Goal: Task Accomplishment & Management: Complete application form

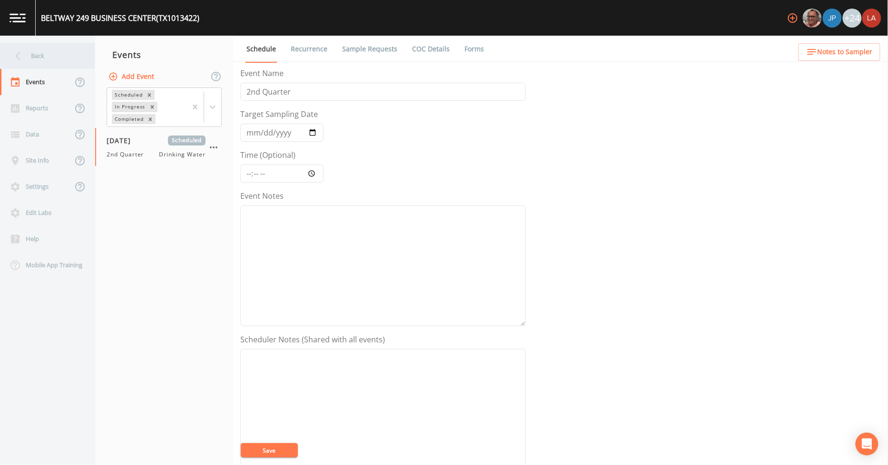
scroll to position [205, 0]
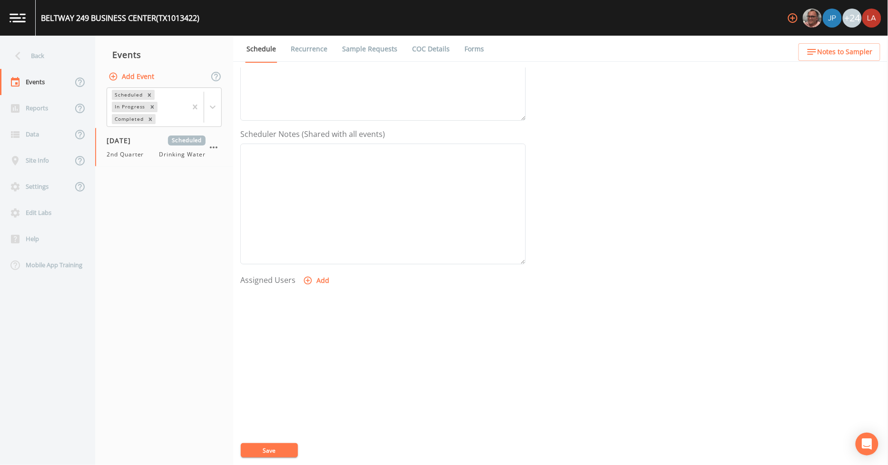
click at [18, 58] on icon at bounding box center [17, 56] width 5 height 9
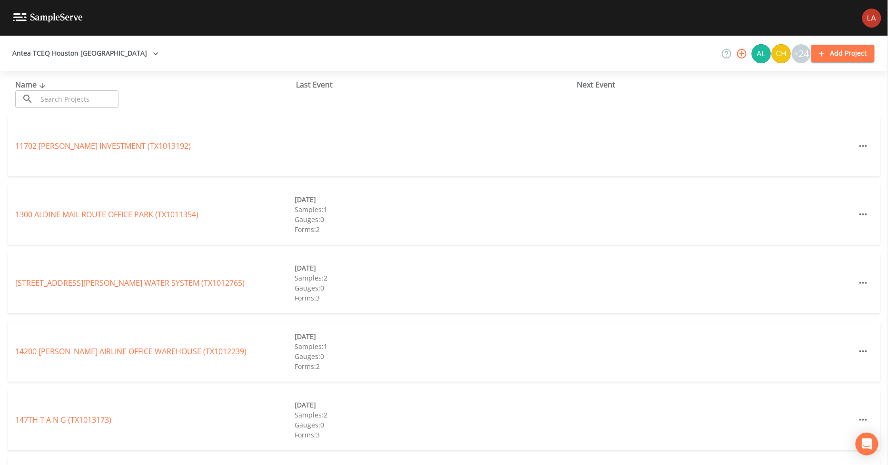
click at [87, 100] on input "text" at bounding box center [77, 99] width 81 height 18
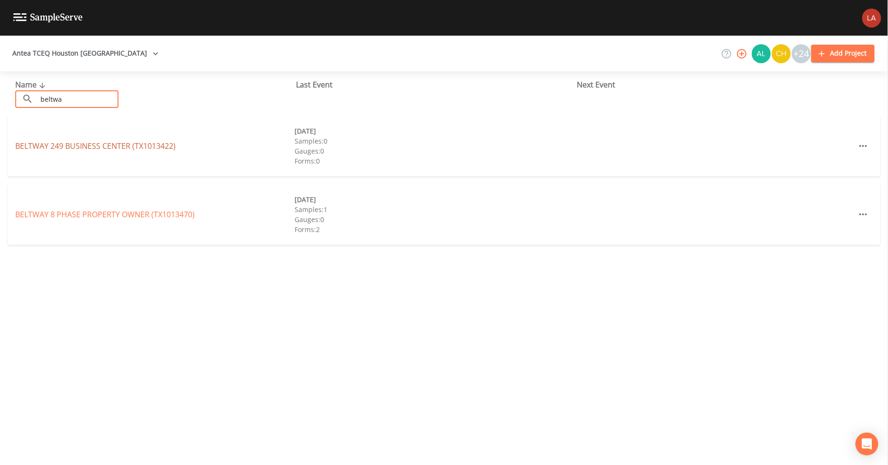
type input "beltwa"
click at [44, 141] on link "BELTWAY [GEOGRAPHIC_DATA] (TX1013422)" at bounding box center [95, 146] width 160 height 10
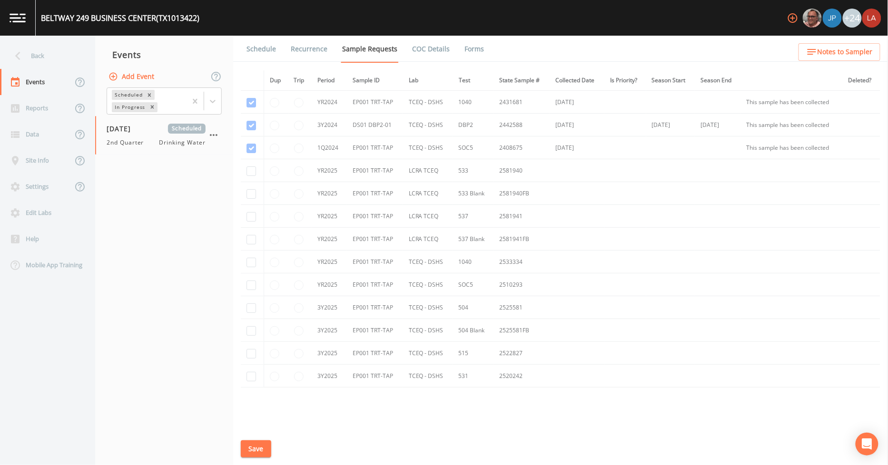
click at [263, 46] on link "Schedule" at bounding box center [261, 49] width 32 height 27
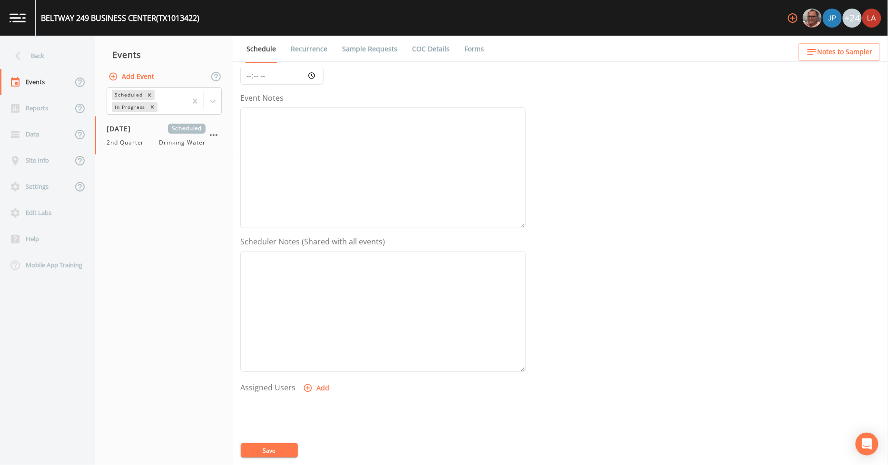
scroll to position [205, 0]
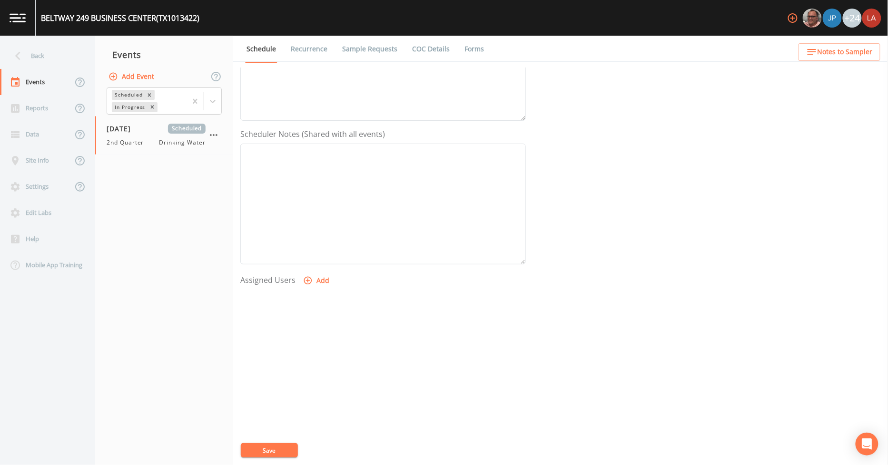
click at [317, 56] on link "Recurrence" at bounding box center [308, 49] width 39 height 27
click at [365, 54] on link "Sample Requests" at bounding box center [370, 49] width 58 height 27
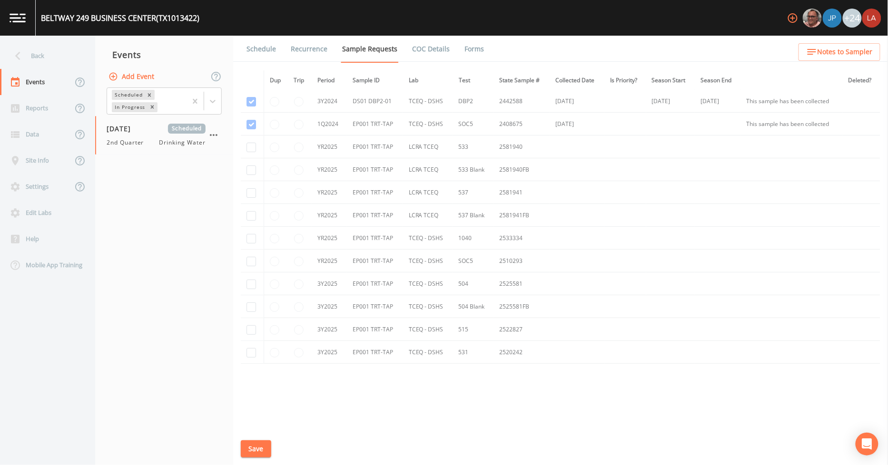
scroll to position [36, 0]
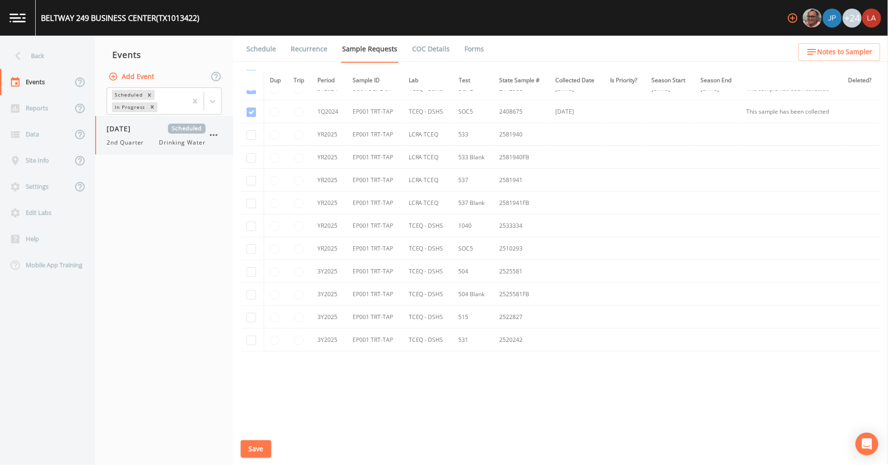
click at [132, 129] on span "[DATE]" at bounding box center [122, 129] width 31 height 10
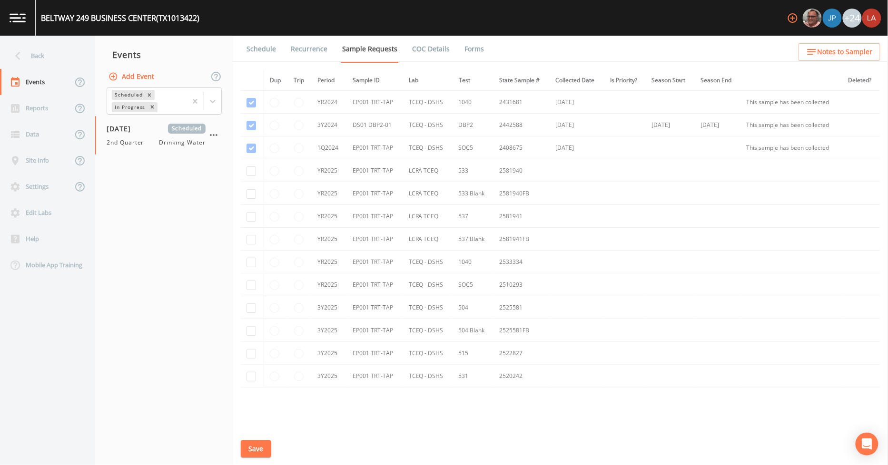
click at [433, 40] on link "COC Details" at bounding box center [430, 49] width 40 height 27
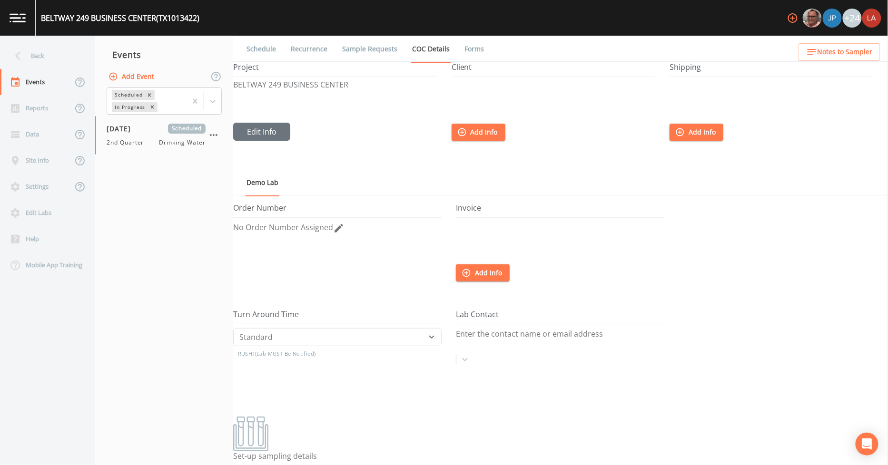
click at [481, 48] on ul "Schedule Recurrence Sample Requests COC Details Forms" at bounding box center [560, 49] width 654 height 26
click at [455, 48] on li "Forms" at bounding box center [468, 49] width 34 height 27
click at [474, 49] on link "Forms" at bounding box center [474, 49] width 22 height 27
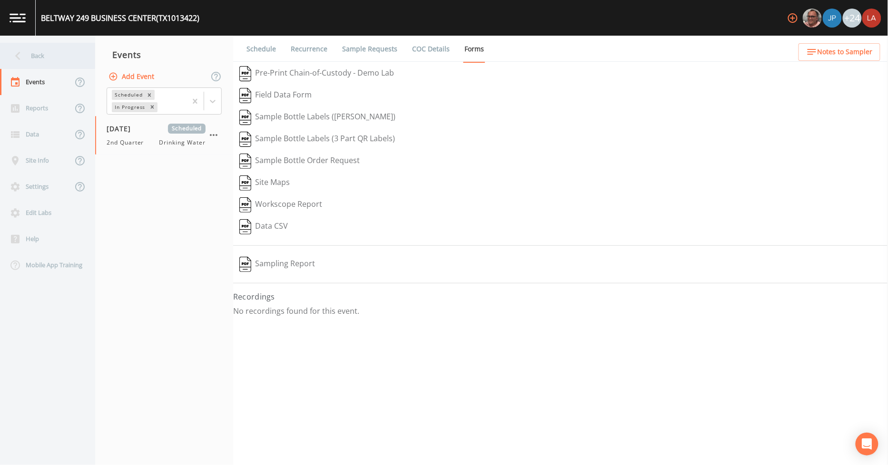
click at [43, 56] on div "Back" at bounding box center [43, 56] width 86 height 26
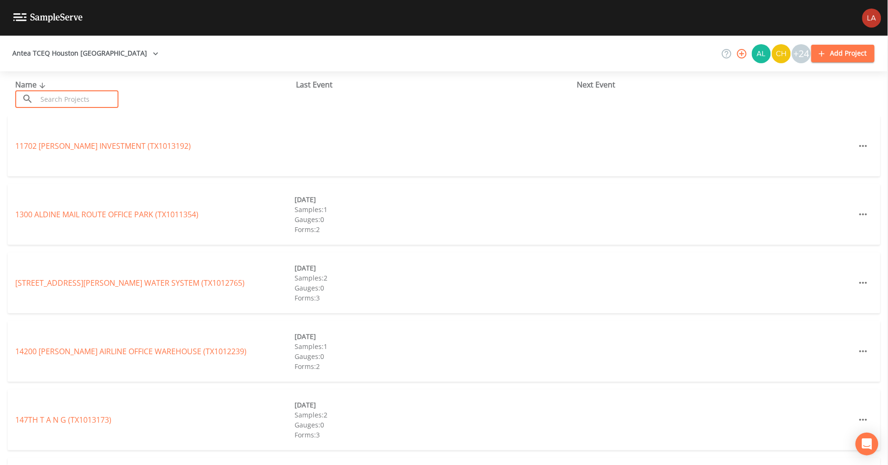
click at [87, 90] on input "text" at bounding box center [77, 99] width 81 height 18
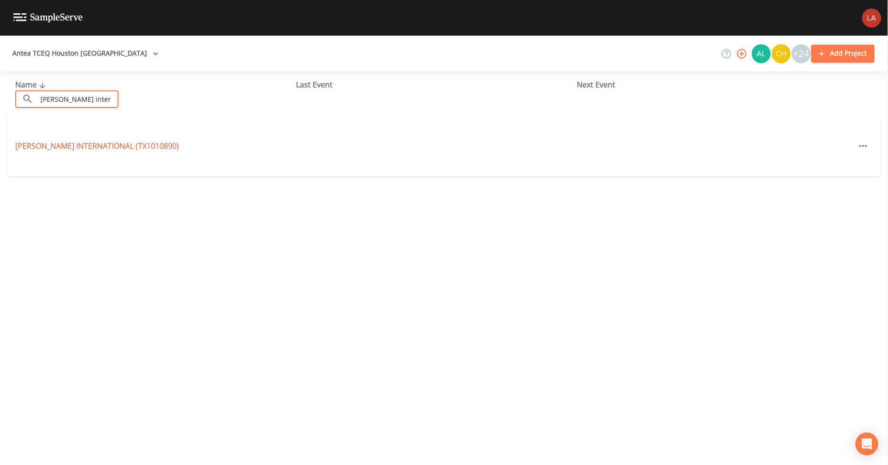
type input "[PERSON_NAME] inter"
click at [80, 146] on link "[PERSON_NAME] INTERNATIONAL (TX1010890)" at bounding box center [97, 146] width 164 height 10
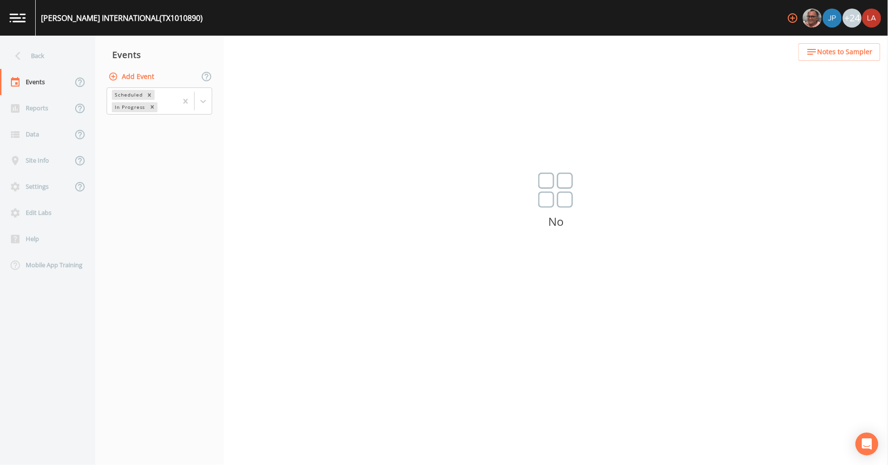
click at [141, 78] on button "Add Event" at bounding box center [132, 77] width 51 height 18
drag, startPoint x: 451, startPoint y: 213, endPoint x: 355, endPoint y: 210, distance: 96.1
type input "[DATE] PFAS"
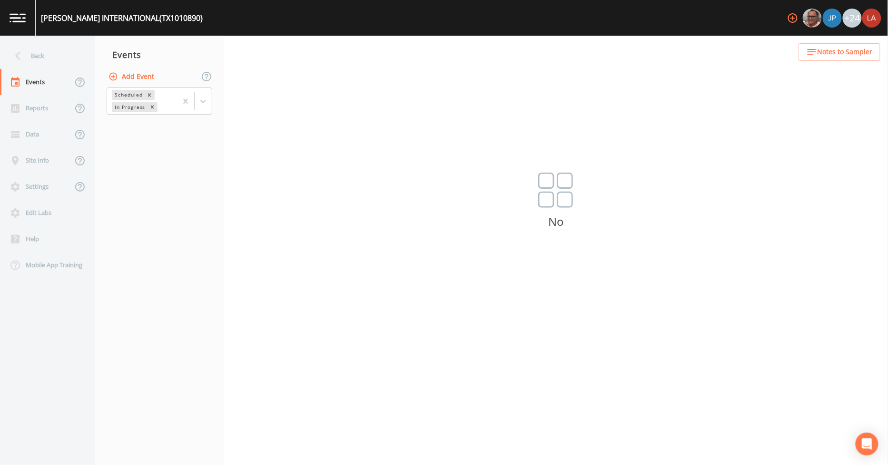
type input "[DATE]"
type input "10:15"
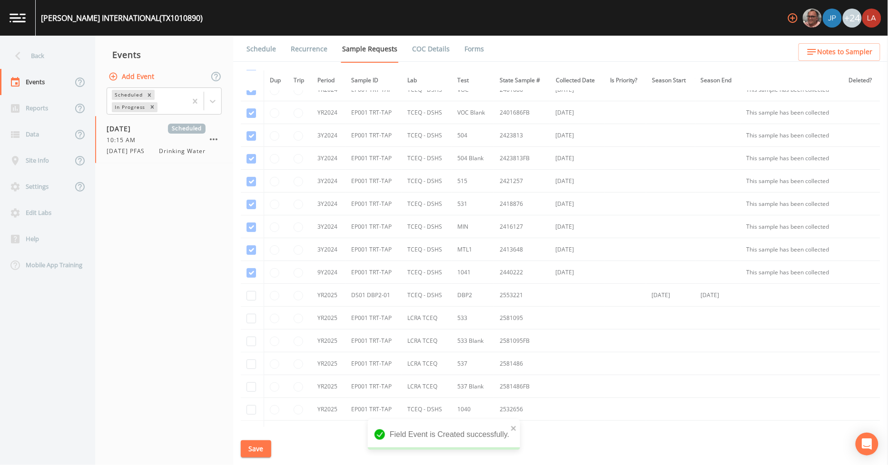
scroll to position [53, 0]
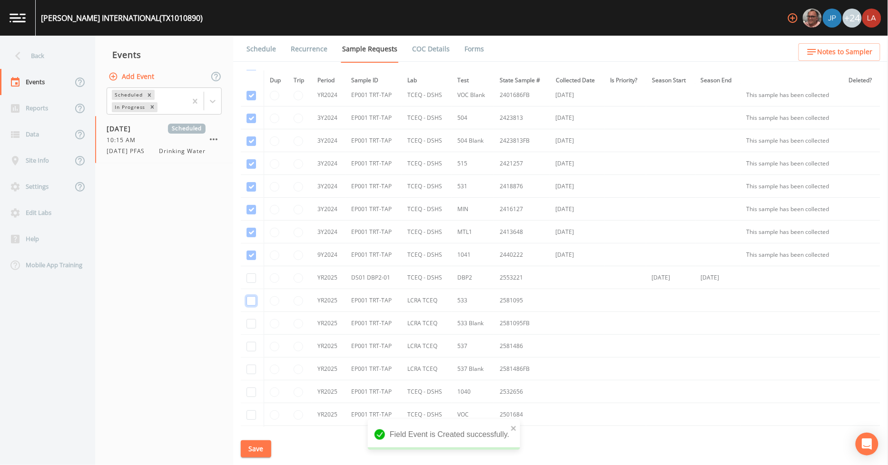
click at [253, 301] on input "checkbox" at bounding box center [251, 301] width 10 height 10
checkbox input "true"
click at [253, 324] on input "checkbox" at bounding box center [251, 324] width 10 height 10
checkbox input "true"
click at [246, 352] on td at bounding box center [252, 346] width 23 height 23
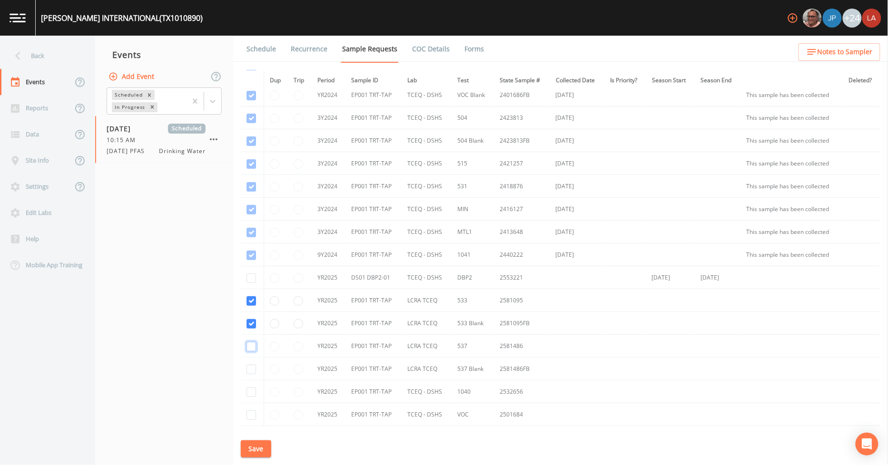
drag, startPoint x: 251, startPoint y: 349, endPoint x: 251, endPoint y: 360, distance: 10.9
click at [251, 349] on input "checkbox" at bounding box center [251, 347] width 10 height 10
checkbox input "true"
click at [251, 371] on input "checkbox" at bounding box center [251, 370] width 10 height 10
checkbox input "true"
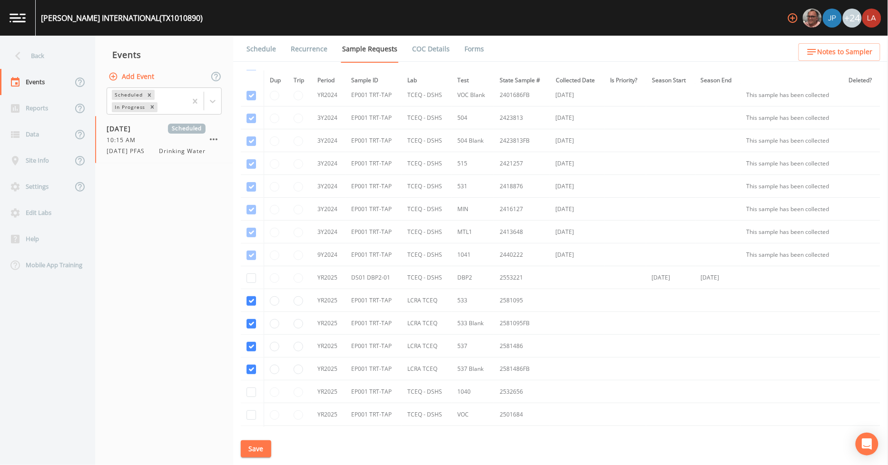
click at [253, 449] on button "Save" at bounding box center [256, 449] width 30 height 18
click at [267, 49] on link "Schedule" at bounding box center [261, 49] width 32 height 27
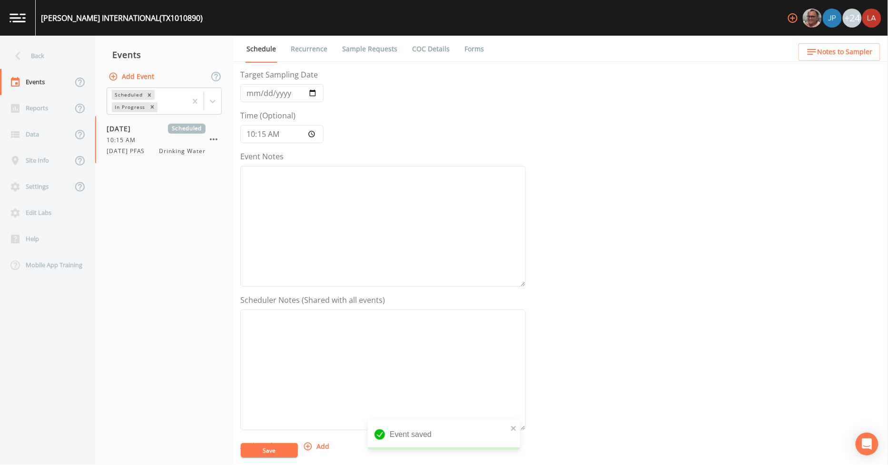
scroll to position [106, 0]
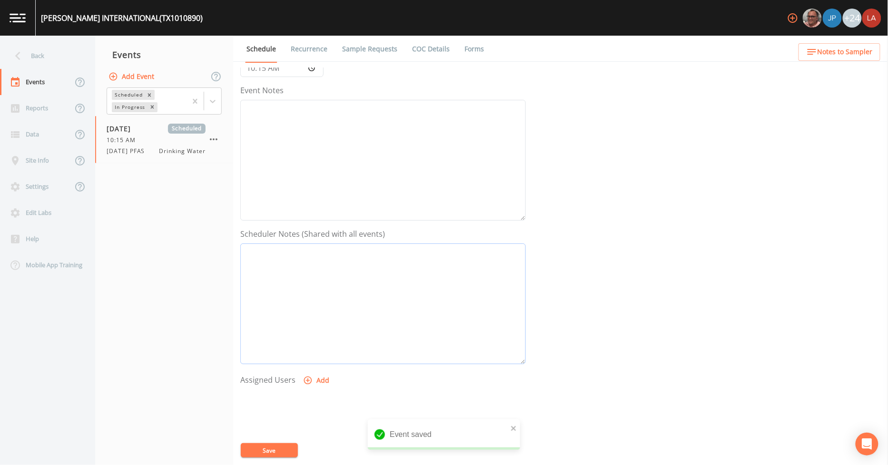
click at [293, 265] on textarea "Event Notes" at bounding box center [382, 304] width 285 height 121
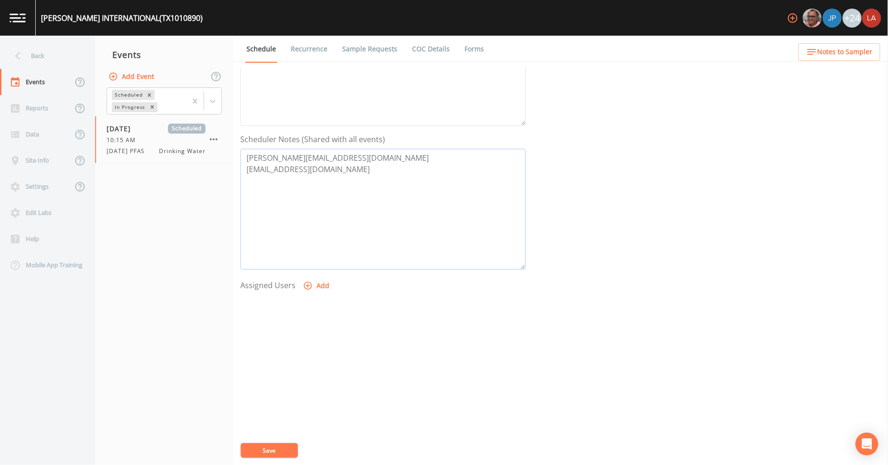
scroll to position [205, 0]
type textarea "[PERSON_NAME][EMAIL_ADDRESS][DOMAIN_NAME] [EMAIL_ADDRESS][DOMAIN_NAME]"
click at [310, 281] on icon "button" at bounding box center [308, 281] width 8 height 8
select select "0c4ac92a-2052-4971-af99-d49bdd27a7b1"
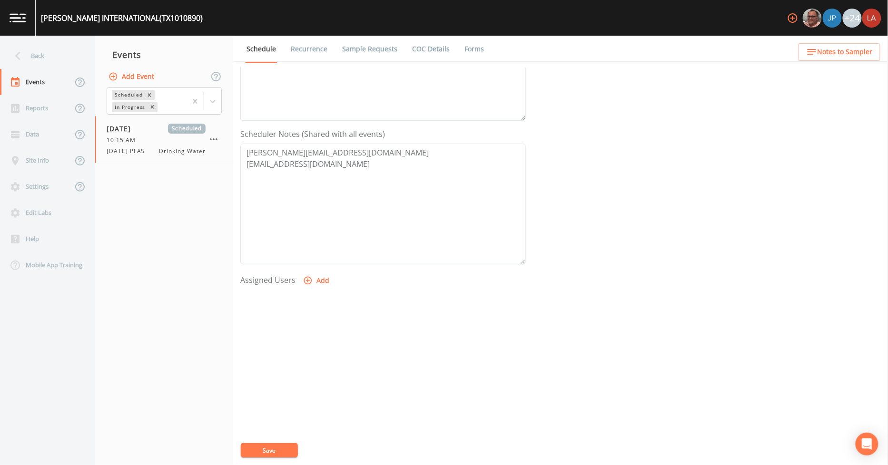
select select
click at [270, 448] on button "Save" at bounding box center [269, 450] width 57 height 14
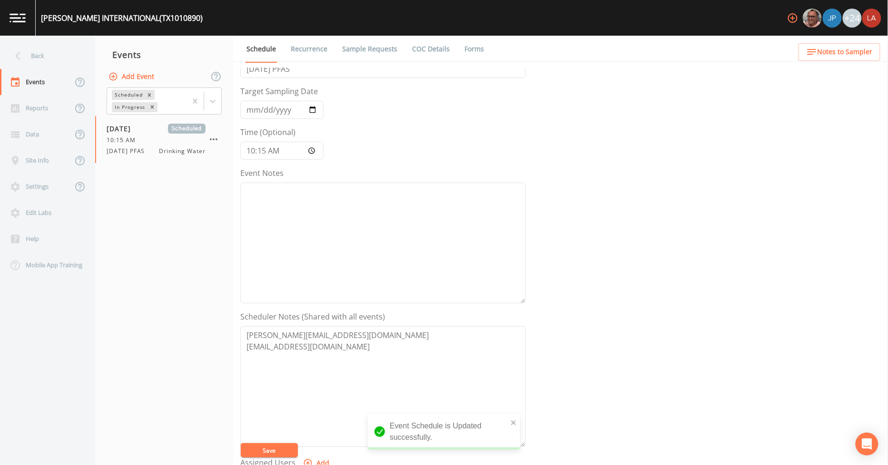
scroll to position [0, 0]
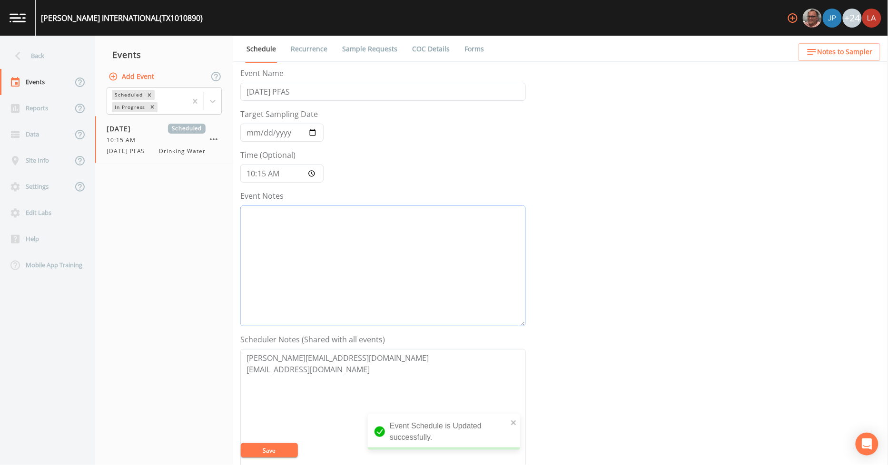
click at [342, 250] on textarea "Event Notes" at bounding box center [382, 265] width 285 height 121
click at [32, 54] on div "Back" at bounding box center [43, 56] width 86 height 26
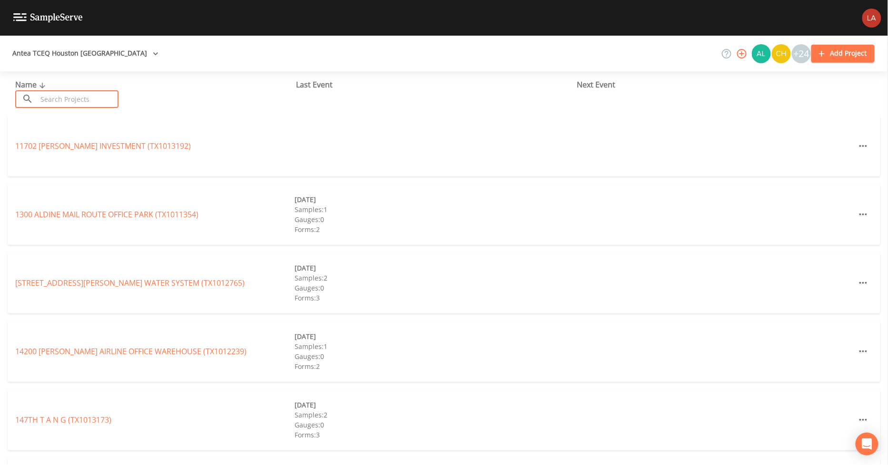
click at [77, 101] on input "text" at bounding box center [77, 99] width 81 height 18
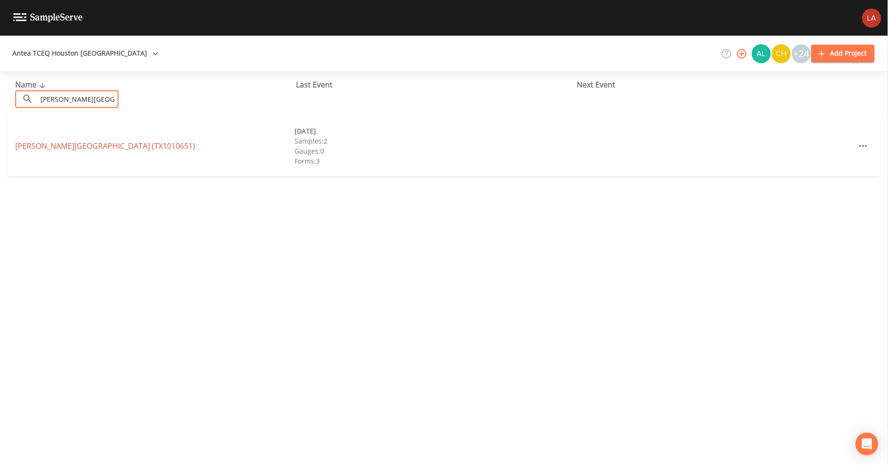
type input "[PERSON_NAME][GEOGRAPHIC_DATA]"
click at [39, 144] on link "[PERSON_NAME][GEOGRAPHIC_DATA] (TX1010651)" at bounding box center [105, 146] width 180 height 10
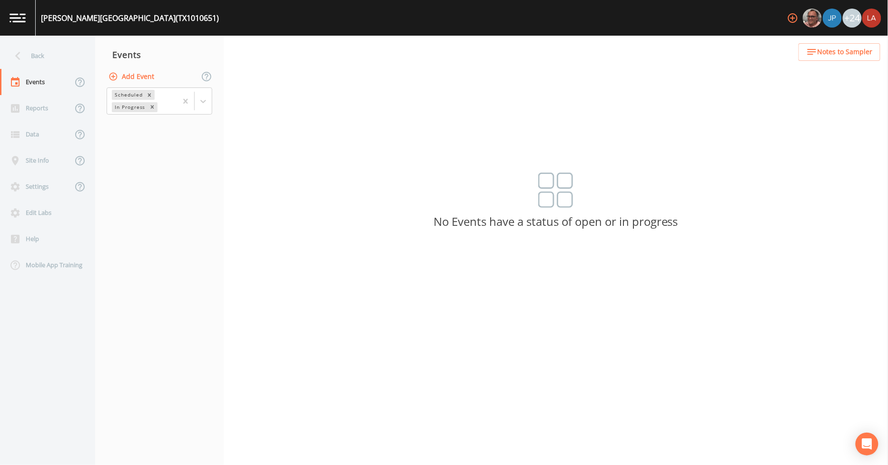
click at [152, 79] on button "Add Event" at bounding box center [132, 77] width 51 height 18
paste input "[DATE] PFAS"
type input "[DATE] PFAS"
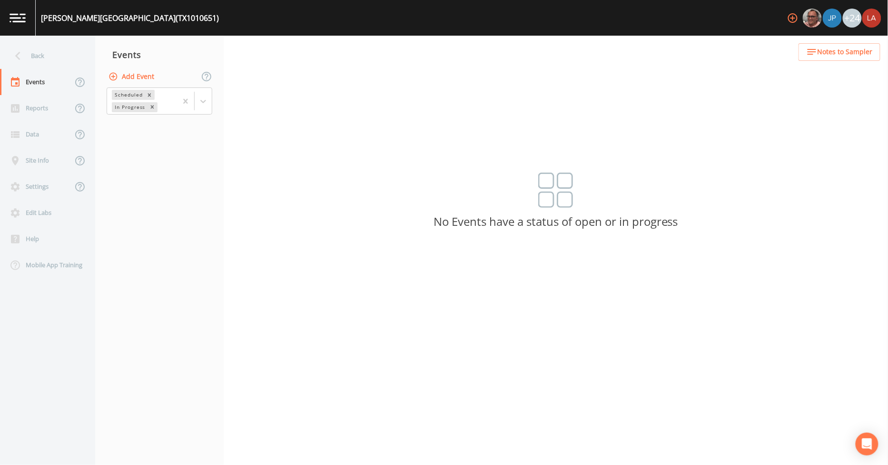
type input "[DATE]"
type input "11:00"
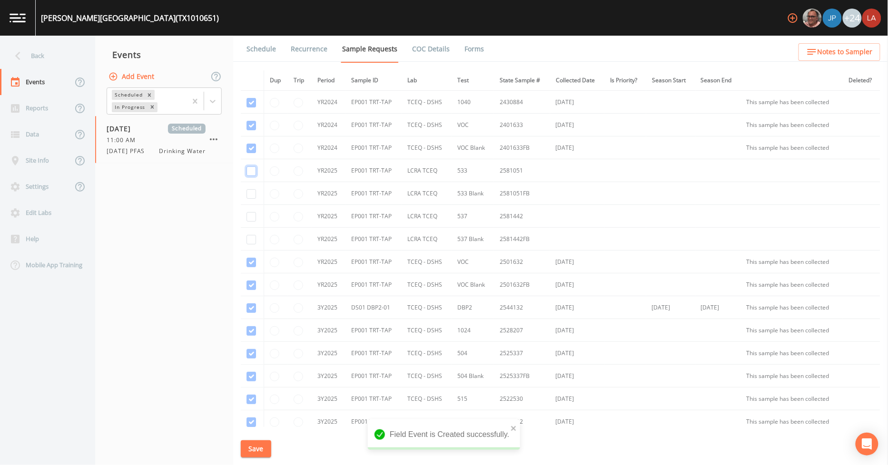
click at [249, 171] on input "checkbox" at bounding box center [251, 171] width 10 height 10
checkbox input "true"
click at [251, 195] on input "checkbox" at bounding box center [251, 194] width 10 height 10
checkbox input "true"
click at [253, 223] on td at bounding box center [252, 216] width 23 height 23
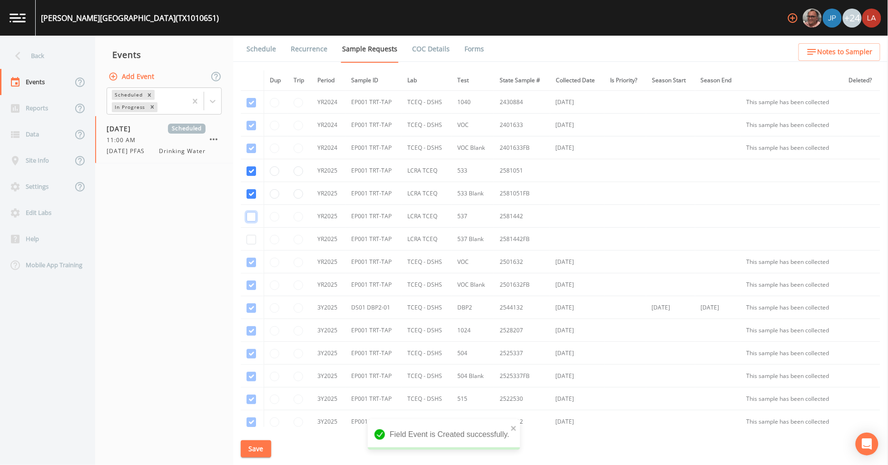
click at [251, 218] on input "checkbox" at bounding box center [251, 217] width 10 height 10
checkbox input "true"
click at [250, 238] on input "checkbox" at bounding box center [251, 240] width 10 height 10
checkbox input "true"
click at [255, 448] on button "Save" at bounding box center [256, 449] width 30 height 18
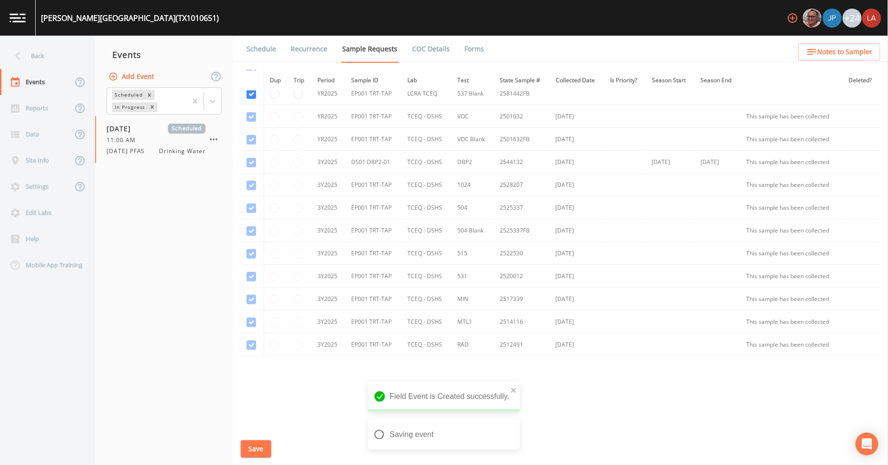
scroll to position [151, 0]
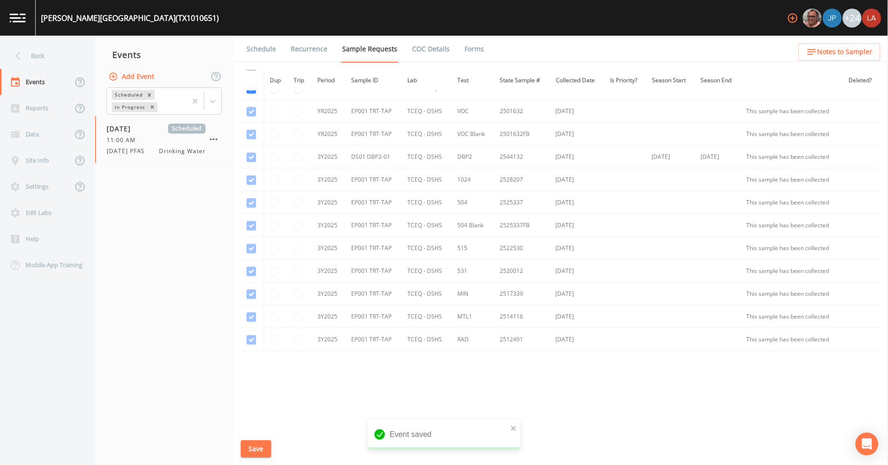
click at [257, 42] on link "Schedule" at bounding box center [261, 49] width 32 height 27
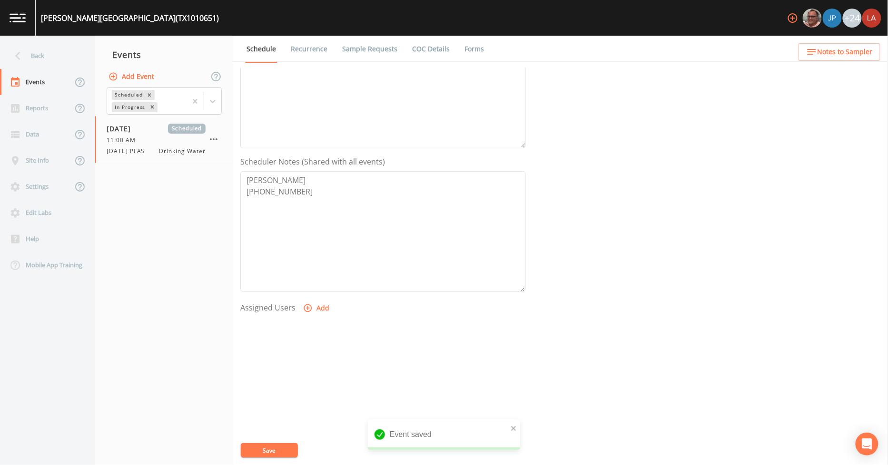
scroll to position [205, 0]
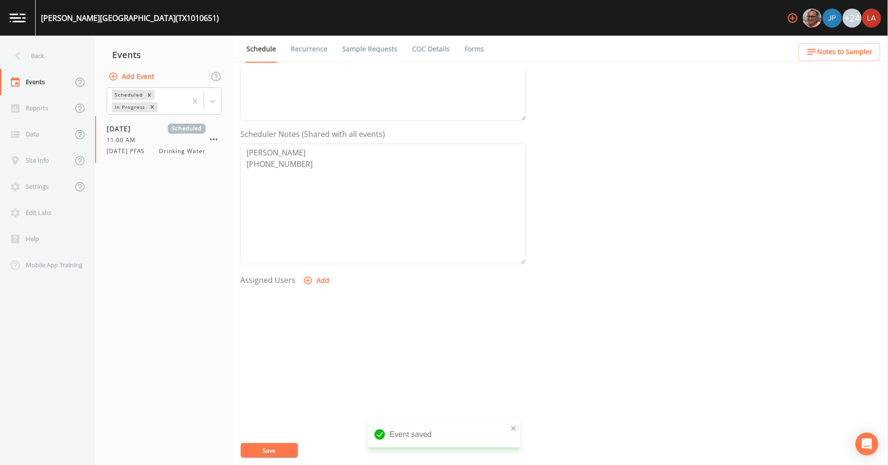
click at [321, 278] on button "Add" at bounding box center [317, 281] width 32 height 18
select select "0c4ac92a-2052-4971-af99-d49bdd27a7b1"
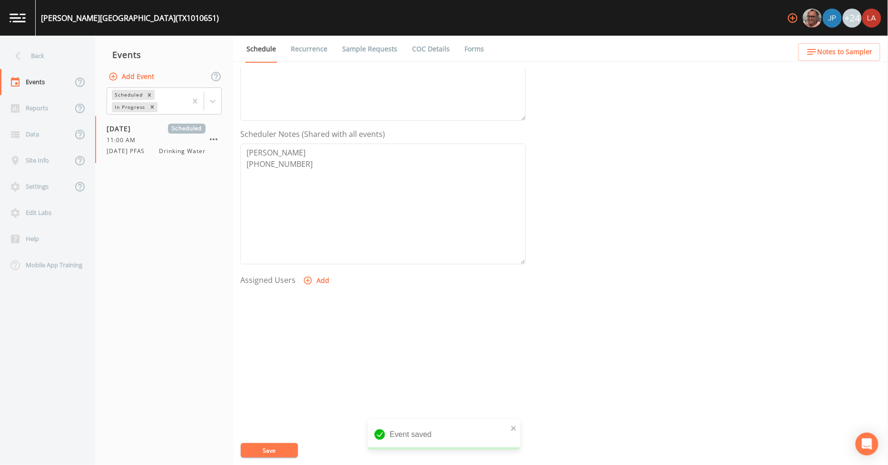
select select
click at [278, 453] on button "Save" at bounding box center [269, 450] width 57 height 14
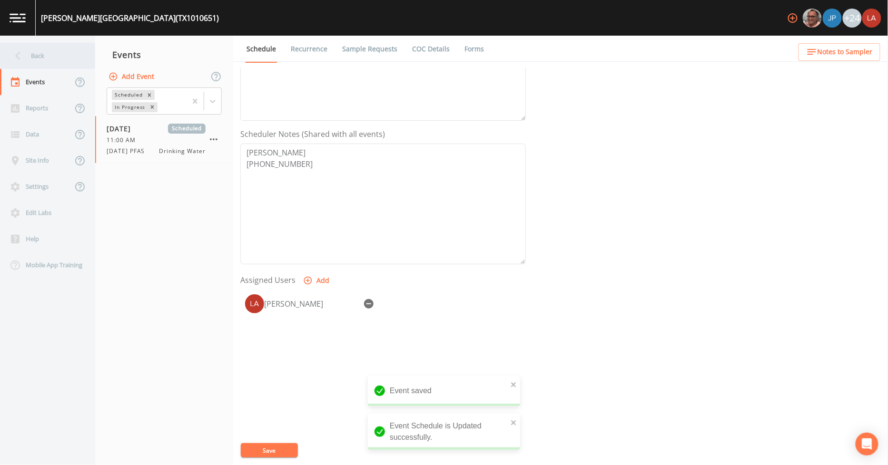
click at [38, 54] on div "Back" at bounding box center [43, 56] width 86 height 26
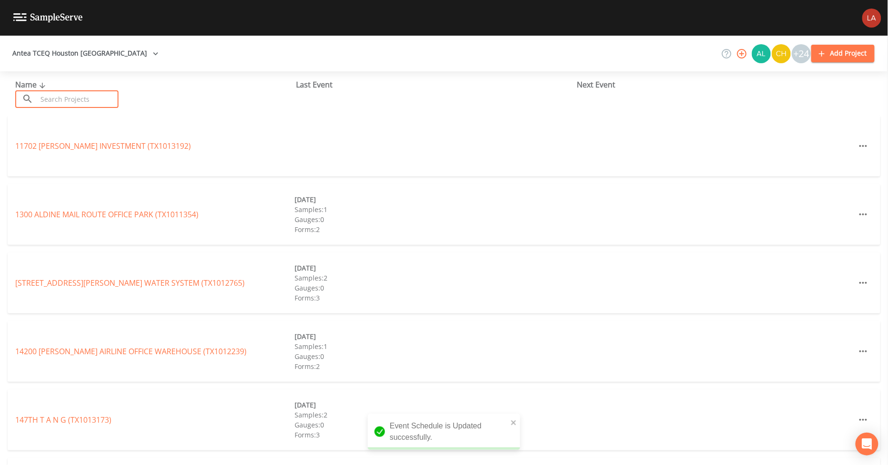
click at [93, 98] on input "text" at bounding box center [77, 99] width 81 height 18
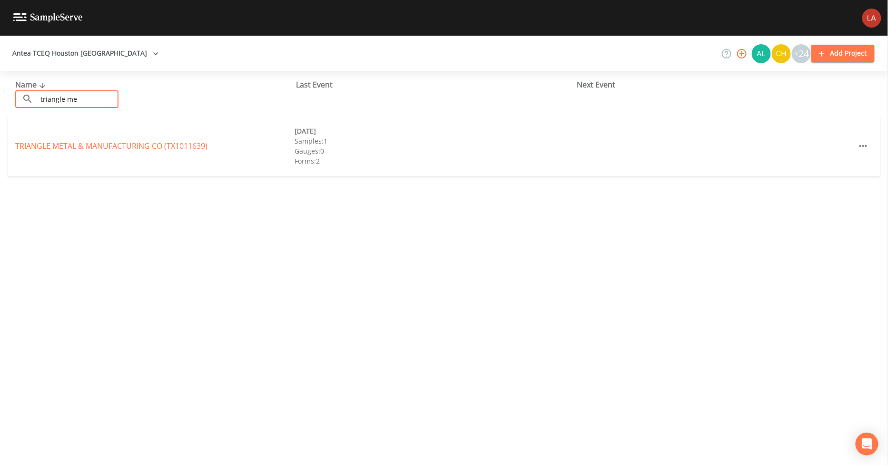
type input "triangle me"
click at [43, 147] on link "TRIANGLE METAL & MANUFACTURING CO (TX1011639)" at bounding box center [111, 146] width 192 height 10
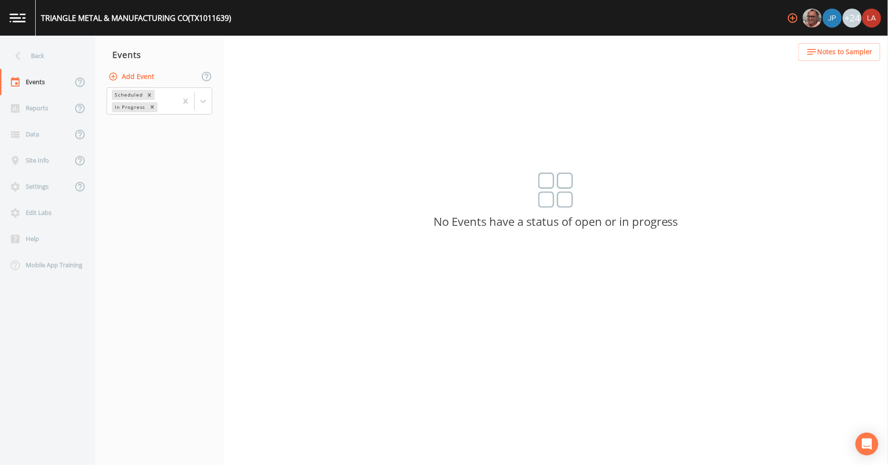
click at [122, 72] on button "Add Event" at bounding box center [132, 77] width 51 height 18
paste input "[DATE] PFAS"
type input "[DATE] PFAS"
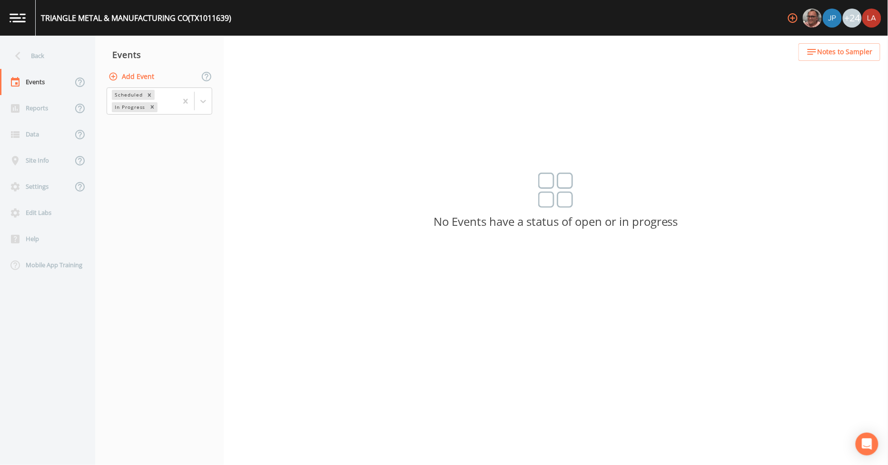
type input "[DATE]"
type input "11:30"
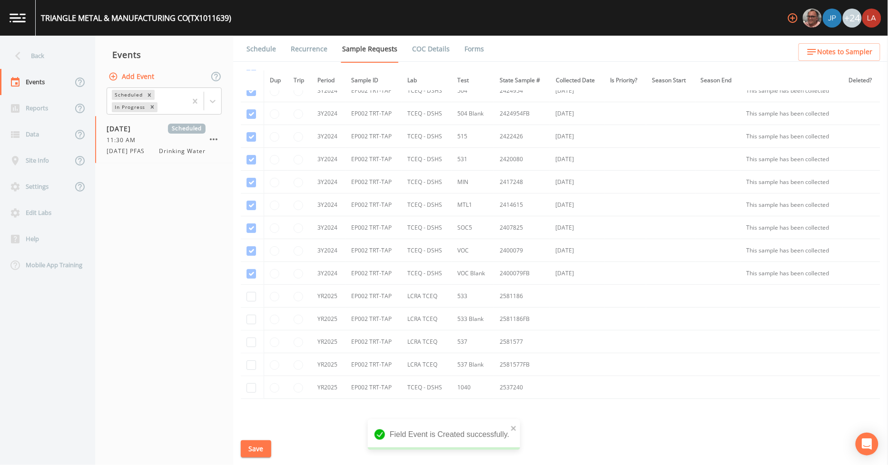
scroll to position [53, 0]
click at [254, 278] on input "checkbox" at bounding box center [251, 278] width 10 height 10
checkbox input "true"
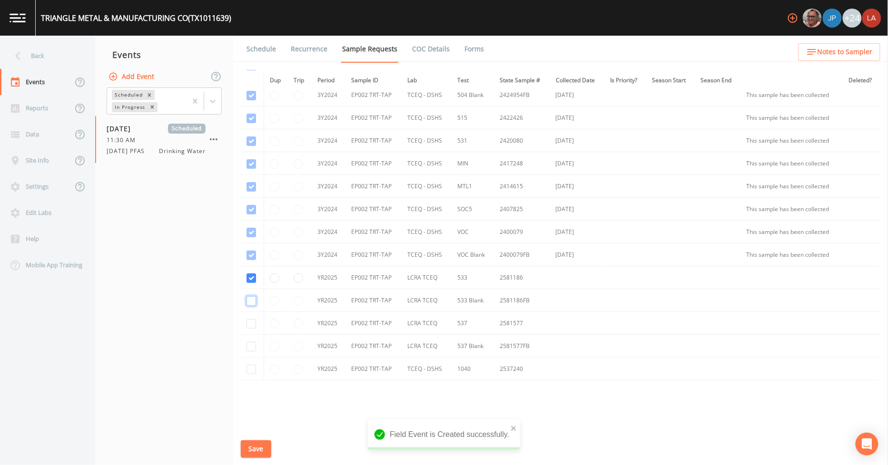
click at [254, 305] on input "checkbox" at bounding box center [251, 301] width 10 height 10
checkbox input "true"
click at [252, 324] on input "checkbox" at bounding box center [251, 324] width 10 height 10
checkbox input "true"
click at [250, 343] on td at bounding box center [252, 346] width 23 height 23
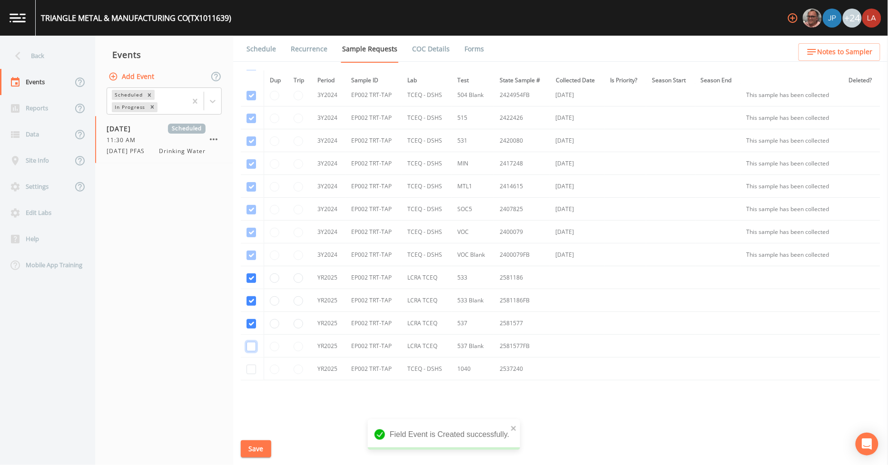
click at [251, 343] on input "checkbox" at bounding box center [251, 347] width 10 height 10
checkbox input "true"
click at [260, 449] on button "Save" at bounding box center [256, 449] width 30 height 18
click at [261, 55] on link "Schedule" at bounding box center [261, 49] width 32 height 27
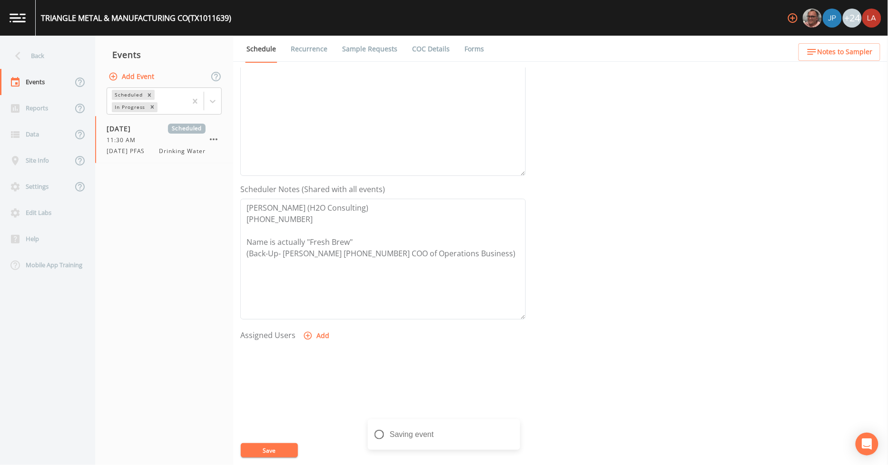
scroll to position [158, 0]
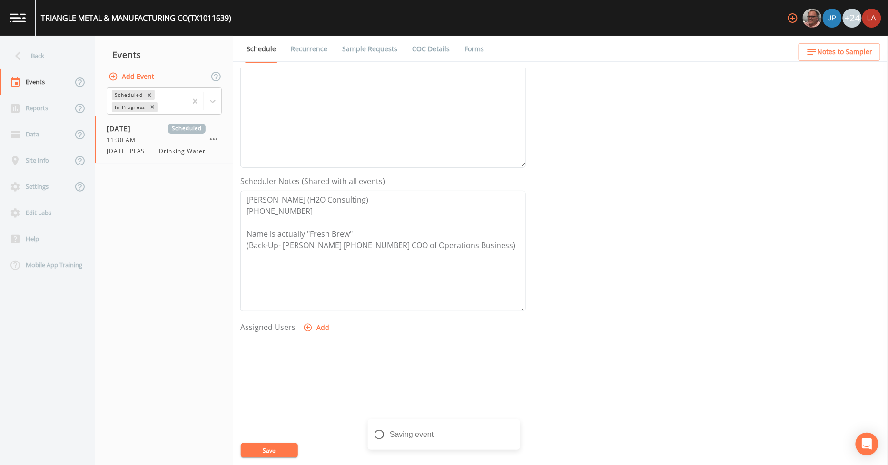
click at [315, 327] on button "Add" at bounding box center [317, 328] width 32 height 18
select select "0c4ac92a-2052-4971-af99-d49bdd27a7b1"
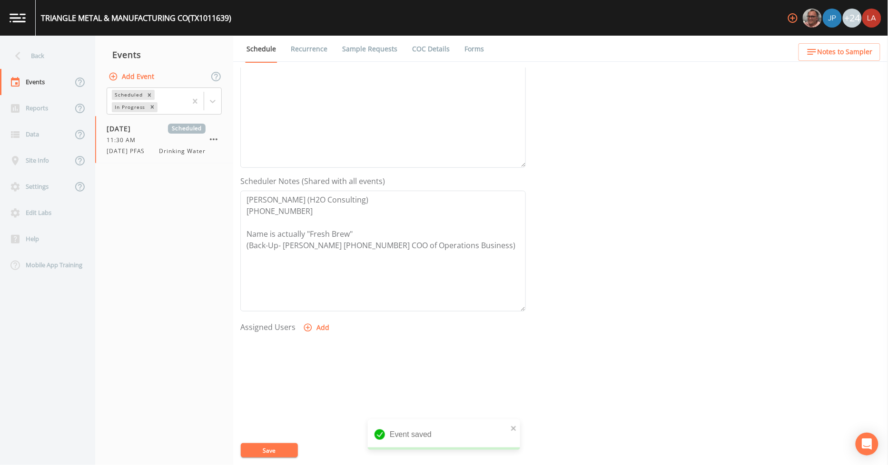
select select
click at [265, 449] on button "Save" at bounding box center [269, 450] width 57 height 14
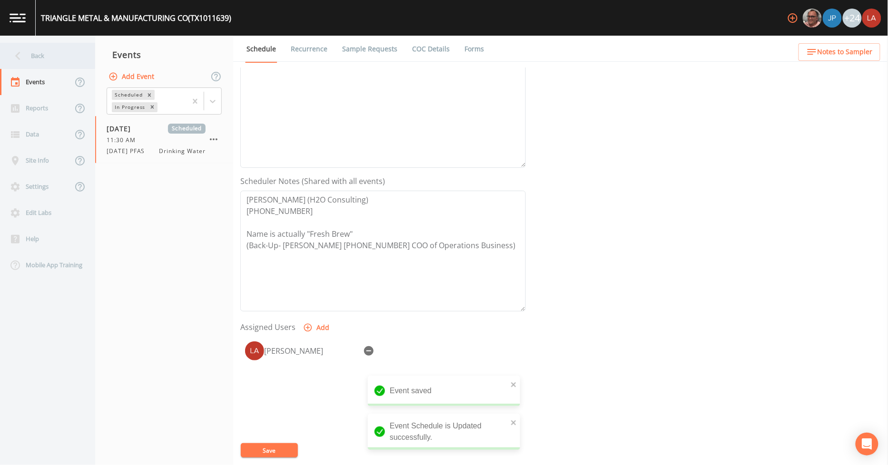
click at [40, 55] on div "Back" at bounding box center [43, 56] width 86 height 26
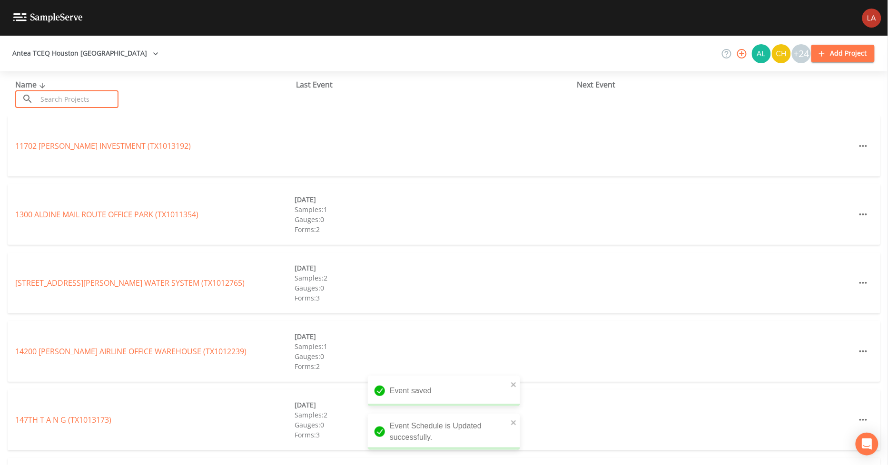
click at [75, 97] on input "text" at bounding box center [77, 99] width 81 height 18
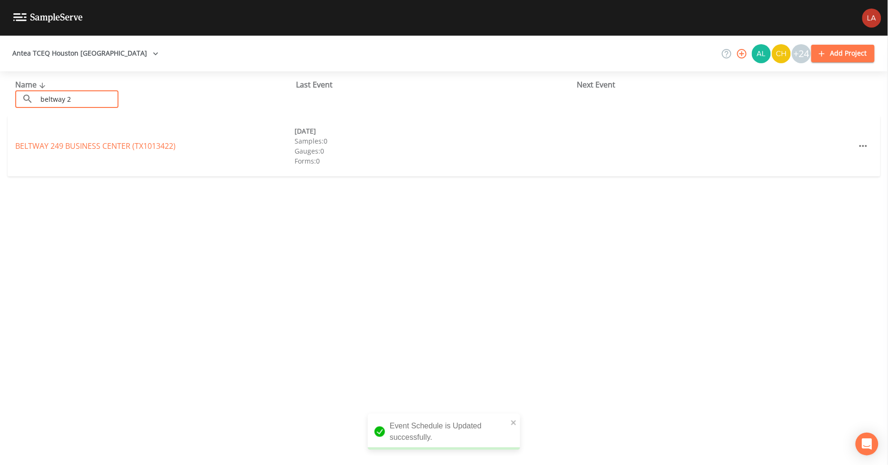
type input "beltway 2"
click at [37, 139] on div "BELTWAY [GEOGRAPHIC_DATA] (TX1013422) [DATE] Samples: 0 Gauges: 0 Forms: 0" at bounding box center [444, 146] width 872 height 61
click at [42, 144] on link "BELTWAY [GEOGRAPHIC_DATA] (TX1013422)" at bounding box center [95, 146] width 160 height 10
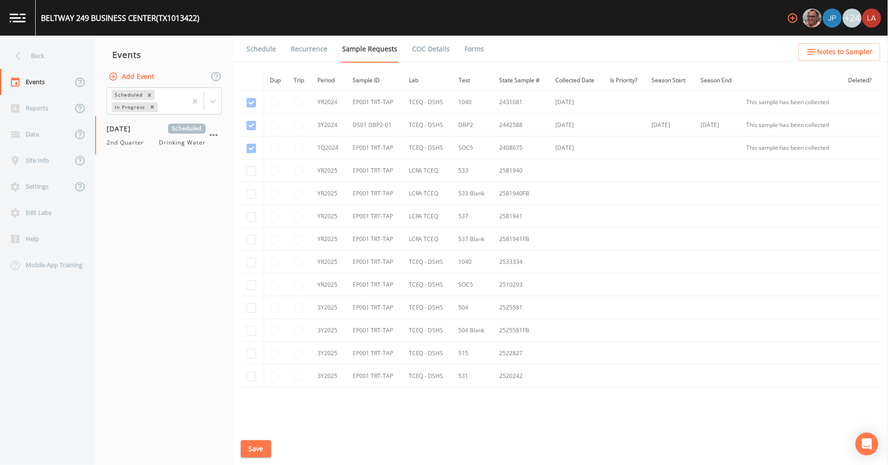
click at [152, 70] on button "Add Event" at bounding box center [132, 77] width 51 height 18
paste input "[DATE] PFAS"
type input "[DATE] PFAS"
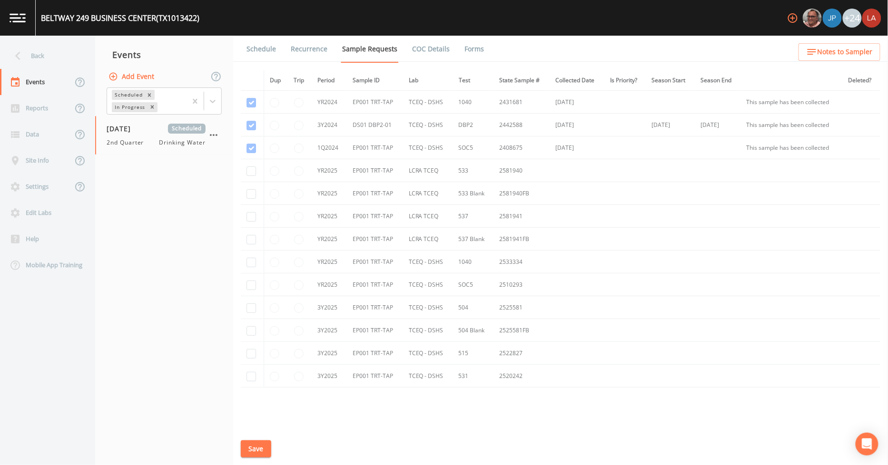
type input "[DATE]"
type input "12:15"
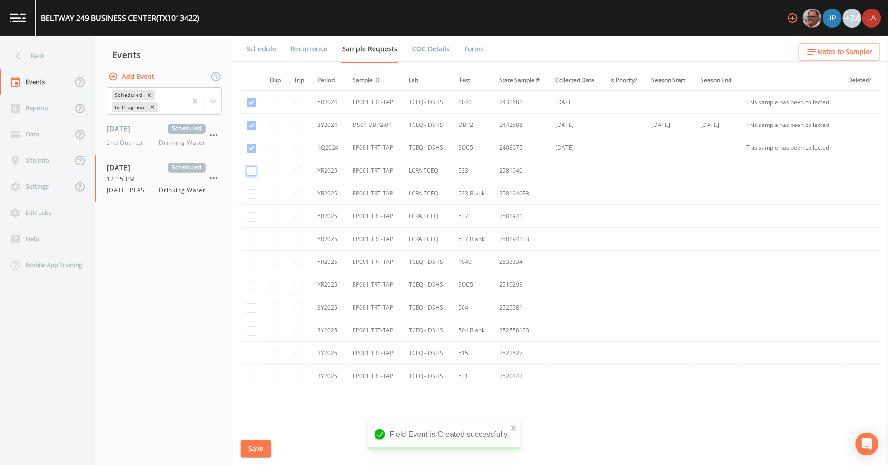
click at [249, 173] on input "checkbox" at bounding box center [251, 171] width 10 height 10
checkbox input "true"
click at [250, 192] on input "checkbox" at bounding box center [251, 194] width 10 height 10
checkbox input "true"
click at [250, 216] on input "checkbox" at bounding box center [251, 217] width 10 height 10
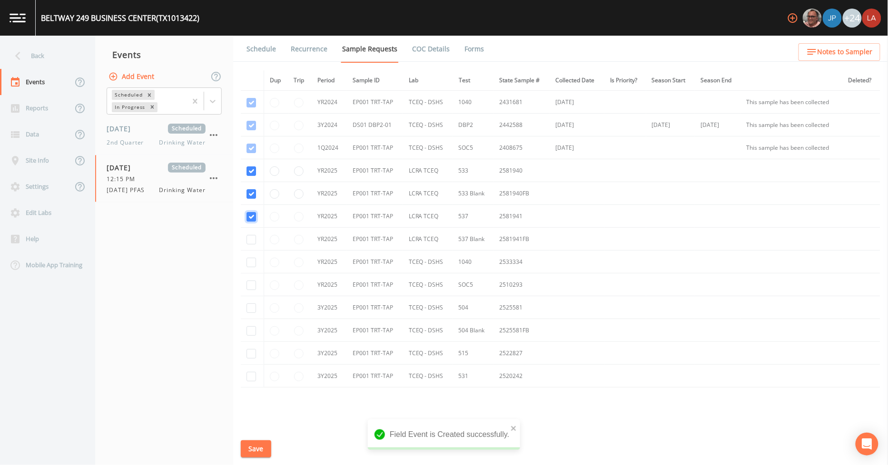
checkbox input "true"
click at [250, 239] on input "checkbox" at bounding box center [251, 240] width 10 height 10
checkbox input "true"
click at [254, 444] on button "Save" at bounding box center [256, 449] width 30 height 18
click at [254, 52] on link "Schedule" at bounding box center [261, 49] width 32 height 27
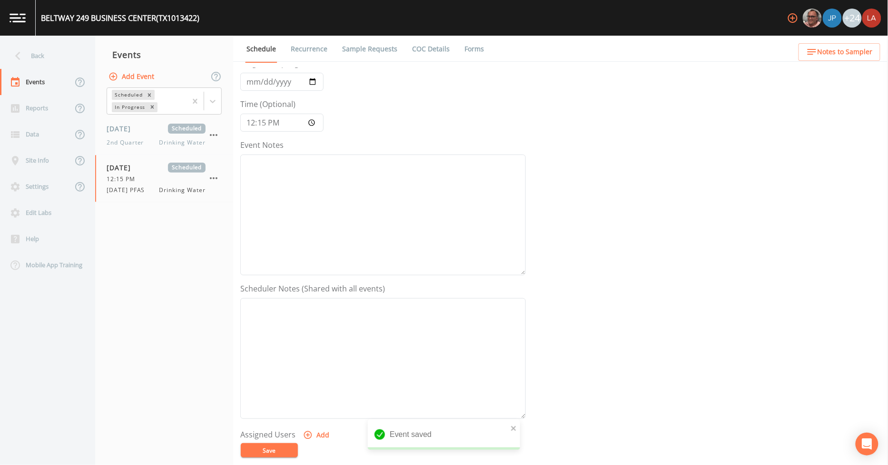
scroll to position [106, 0]
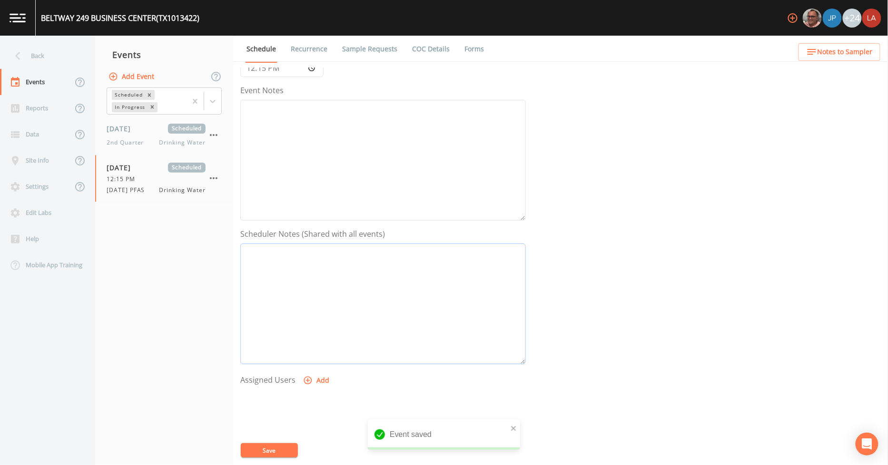
click at [331, 298] on textarea "Event Notes" at bounding box center [382, 304] width 285 height 121
type textarea "[PERSON_NAME] [PHONE_NUMBER]"
click at [314, 379] on button "Add" at bounding box center [317, 381] width 32 height 18
select select "0c4ac92a-2052-4971-af99-d49bdd27a7b1"
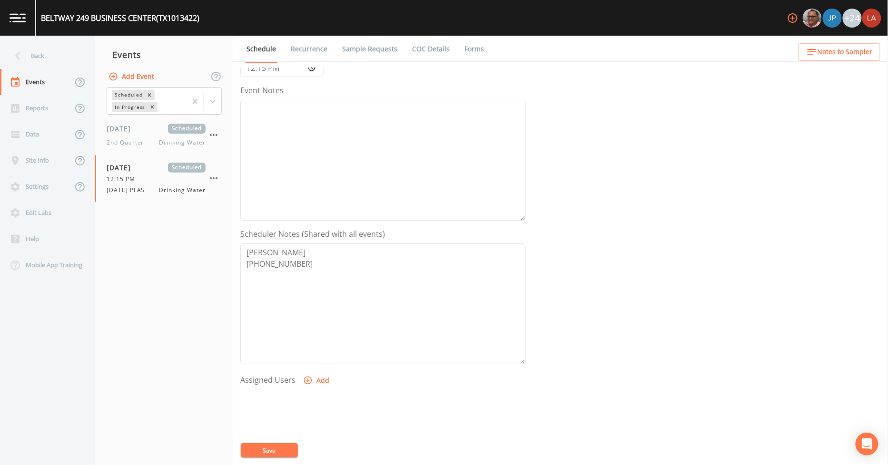
select select
click at [273, 440] on div "[PERSON_NAME]" at bounding box center [382, 440] width 285 height 100
click at [273, 446] on button "Save" at bounding box center [269, 450] width 57 height 14
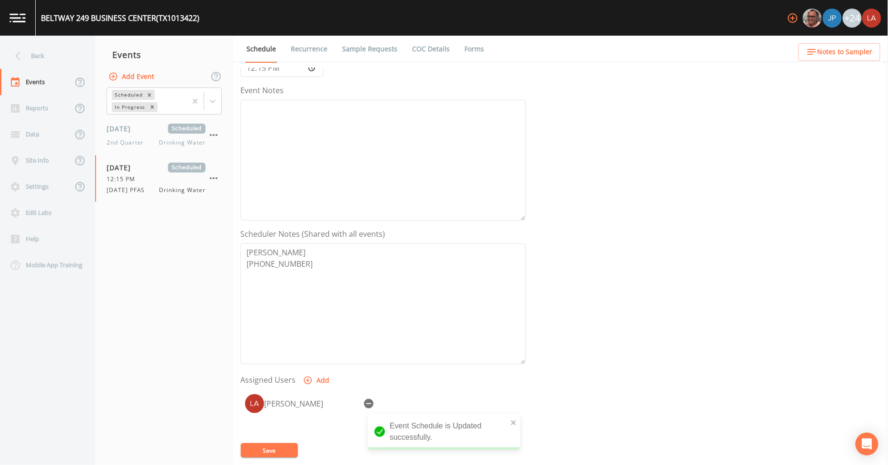
scroll to position [0, 0]
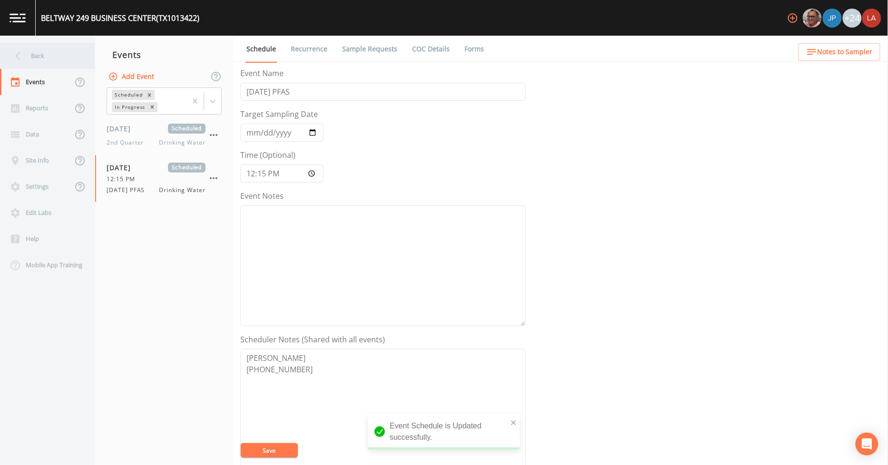
click at [44, 56] on div "Back" at bounding box center [43, 56] width 86 height 26
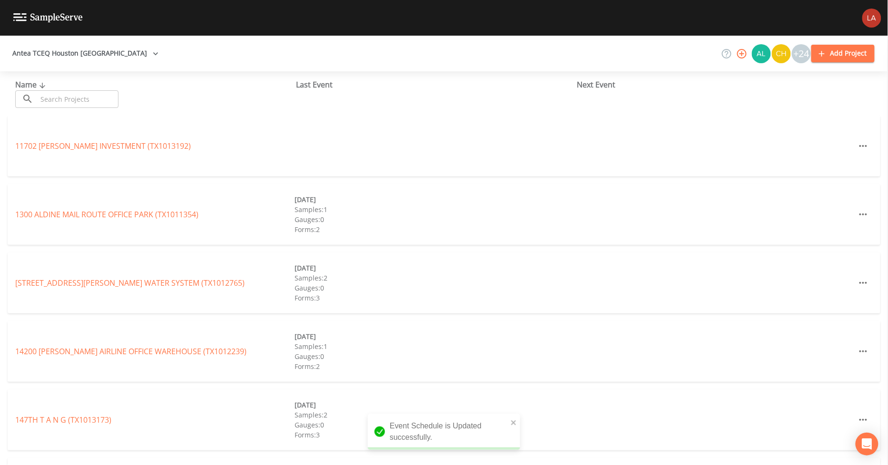
drag, startPoint x: 44, startPoint y: 56, endPoint x: 86, endPoint y: 98, distance: 59.5
click at [86, 98] on input "text" at bounding box center [77, 99] width 81 height 18
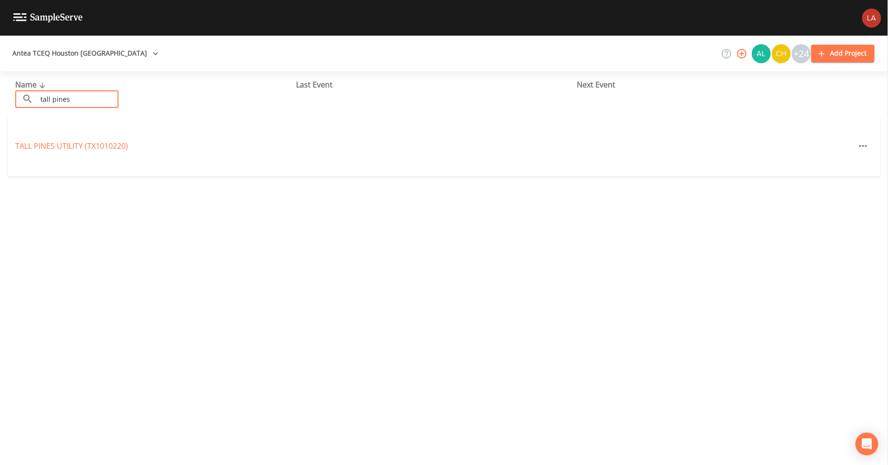
type input "tall pines"
click at [90, 139] on div "TALL PINES UTILITY (TX1010220)" at bounding box center [444, 146] width 872 height 61
click at [91, 143] on link "TALL PINES UTILITY (TX1010220)" at bounding box center [71, 146] width 113 height 10
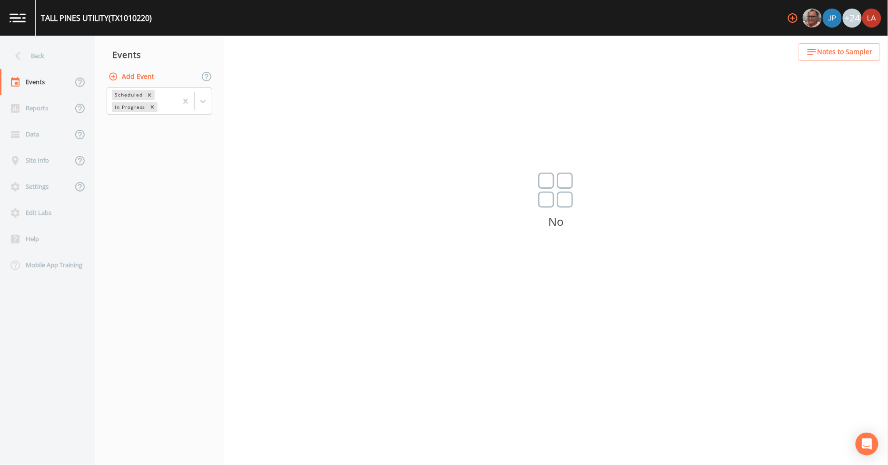
click at [138, 73] on button "Add Event" at bounding box center [132, 77] width 51 height 18
paste input "[DATE] PFAS"
type input "[DATE] PFAS"
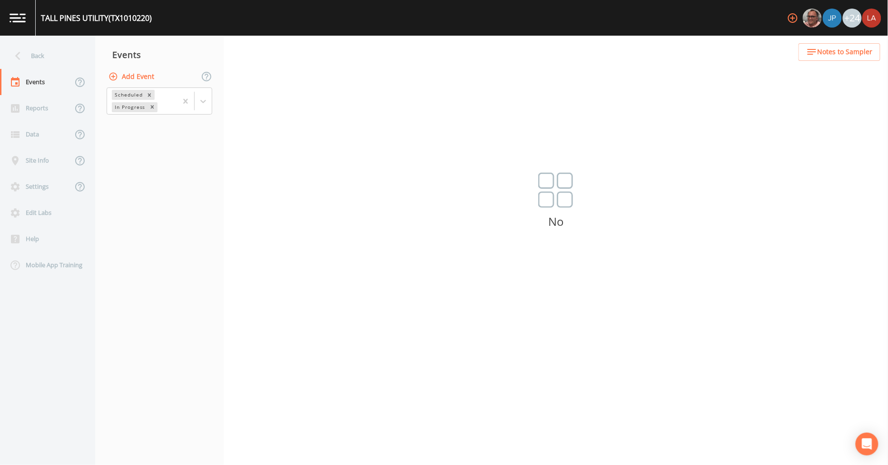
type input "[DATE]"
type input "13:00"
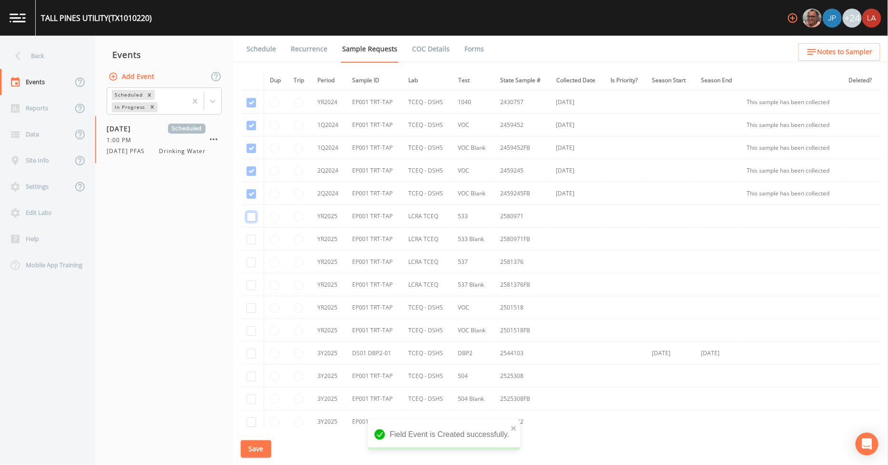
click at [253, 216] on input "checkbox" at bounding box center [251, 217] width 10 height 10
checkbox input "true"
click at [251, 239] on input "checkbox" at bounding box center [251, 240] width 10 height 10
checkbox input "true"
click at [256, 258] on td at bounding box center [252, 262] width 23 height 23
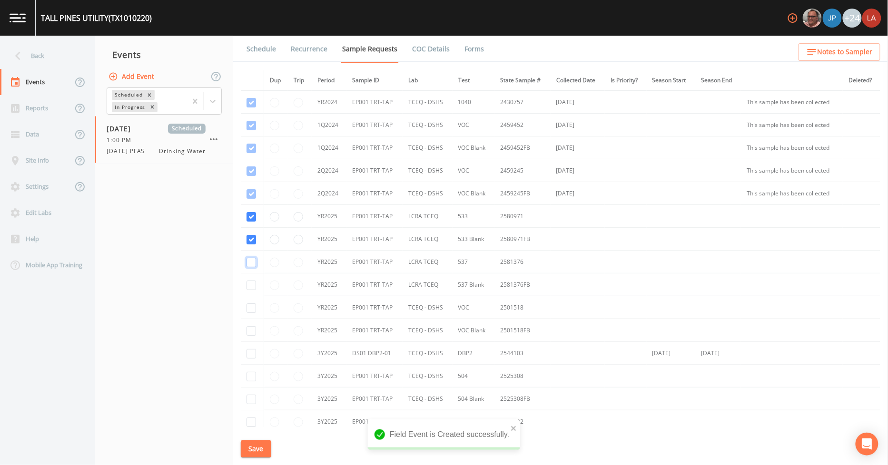
click at [254, 263] on input "checkbox" at bounding box center [251, 263] width 10 height 10
checkbox input "true"
click at [249, 281] on input "checkbox" at bounding box center [251, 286] width 10 height 10
checkbox input "true"
click at [253, 448] on button "Save" at bounding box center [256, 449] width 30 height 18
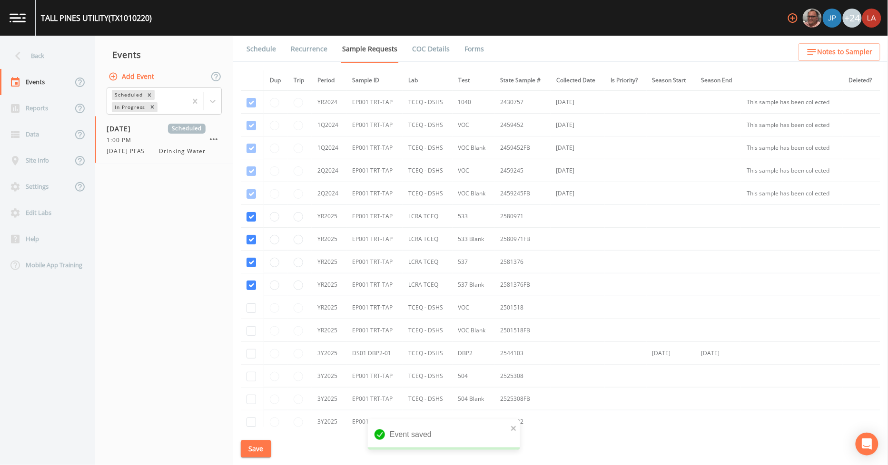
click at [269, 49] on link "Schedule" at bounding box center [261, 49] width 32 height 27
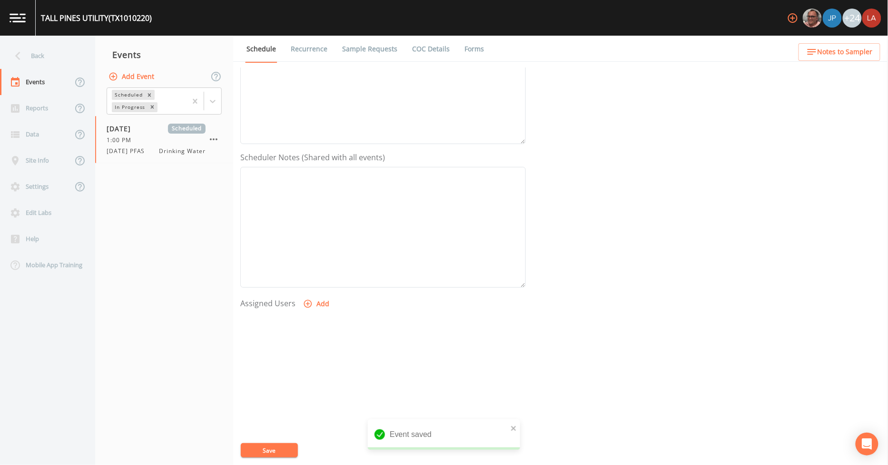
scroll to position [205, 0]
click at [312, 278] on button "Add" at bounding box center [317, 281] width 32 height 18
select select "0c4ac92a-2052-4971-af99-d49bdd27a7b1"
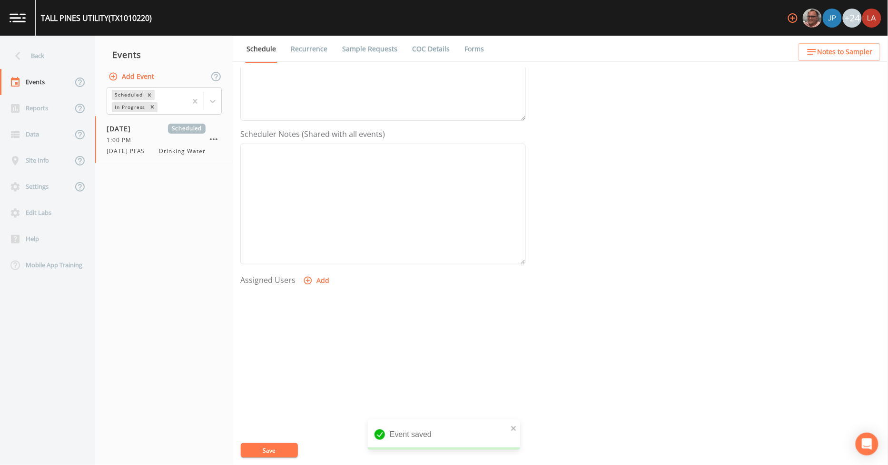
select select
click at [376, 210] on textarea "Event Notes" at bounding box center [382, 204] width 285 height 121
type textarea "[PERSON_NAME] [PHONE_NUMBER]"
click at [272, 446] on button "Save" at bounding box center [269, 450] width 57 height 14
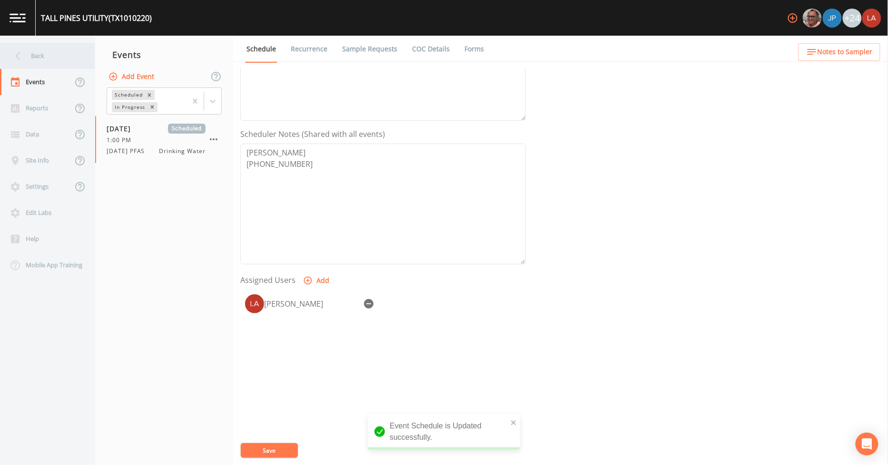
click at [56, 54] on div "Back" at bounding box center [43, 56] width 86 height 26
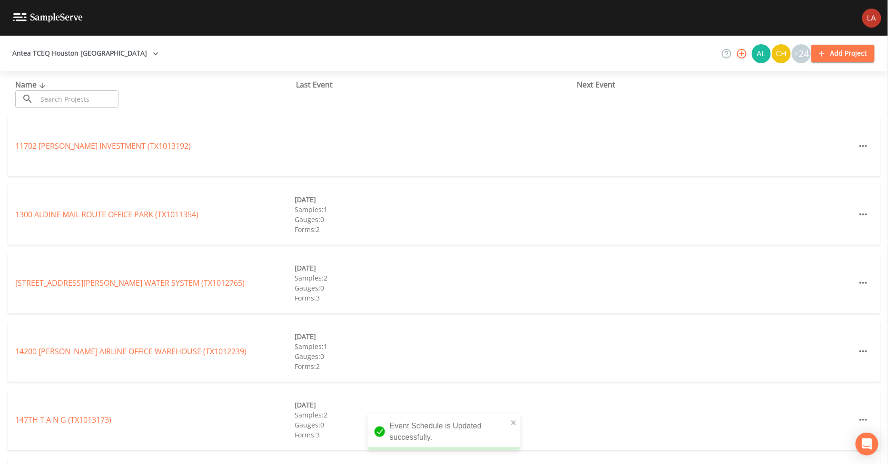
click at [92, 98] on input "text" at bounding box center [77, 99] width 81 height 18
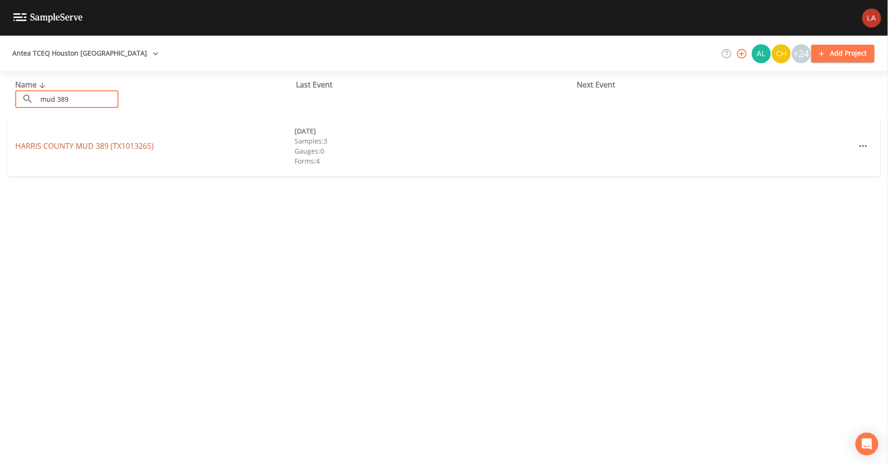
type input "mud 389"
click at [49, 143] on link "[GEOGRAPHIC_DATA] 389 (TX1013265)" at bounding box center [84, 146] width 138 height 10
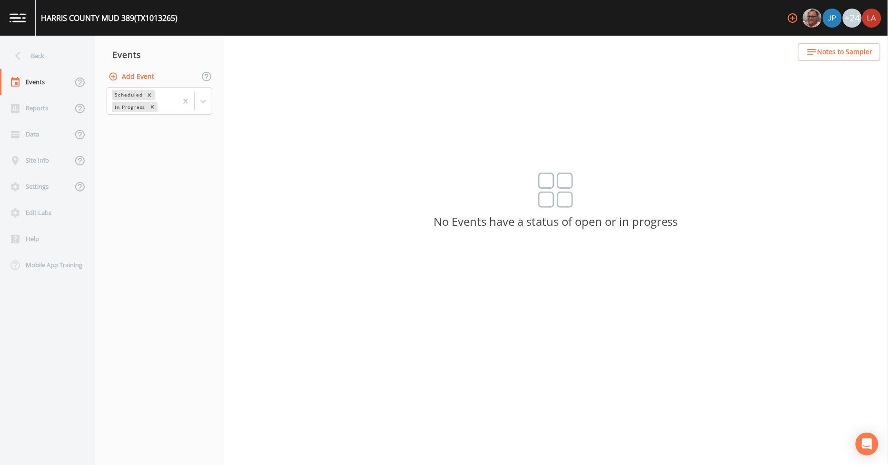
click at [135, 83] on button "Add Event" at bounding box center [132, 77] width 51 height 18
paste input "[DATE] PFAS"
type input "[DATE] PFAS"
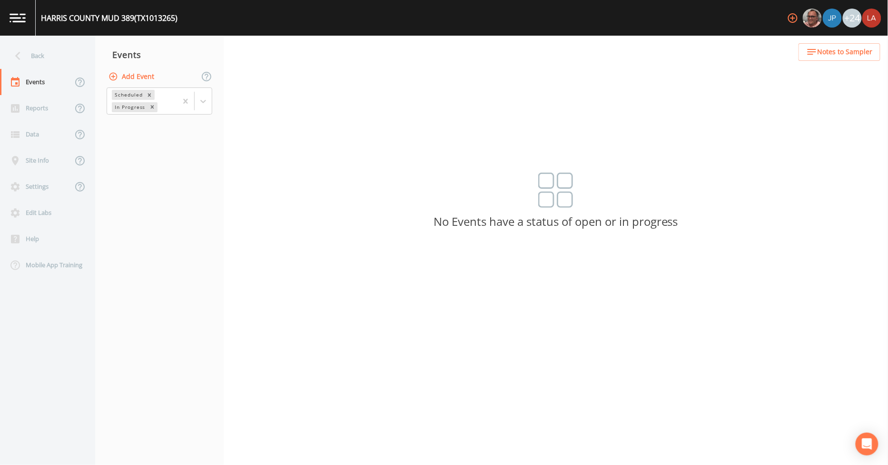
type input "[DATE]"
type input "13:45"
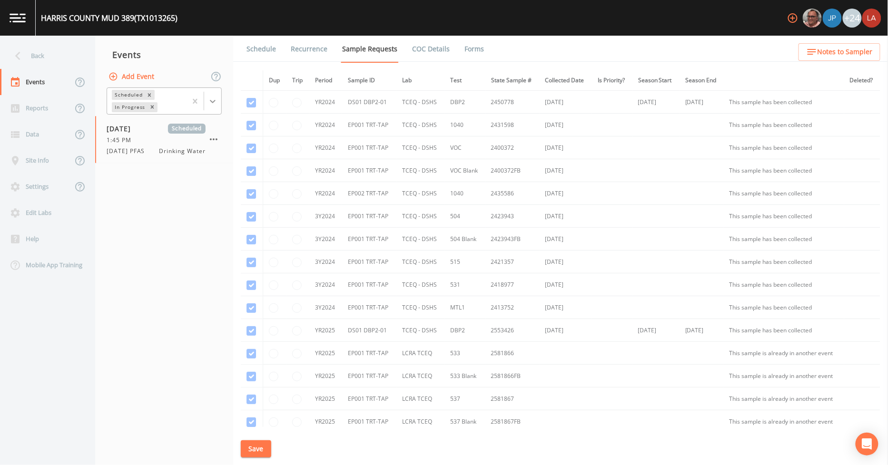
click at [214, 100] on icon at bounding box center [213, 102] width 10 height 10
click at [176, 179] on nav "Events Add Event 1 result available. Use Up and Down to choose options, press E…" at bounding box center [164, 251] width 138 height 430
click at [215, 105] on icon at bounding box center [213, 102] width 10 height 10
click at [144, 131] on div "Completed" at bounding box center [164, 128] width 115 height 16
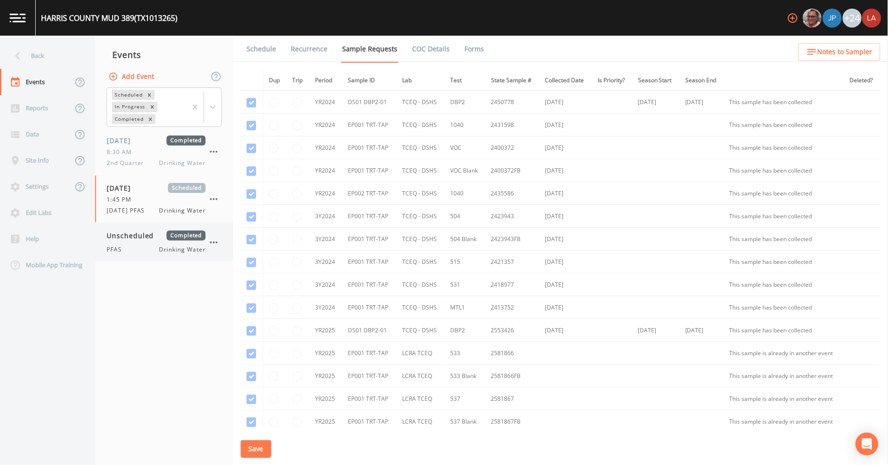
click at [148, 238] on span "Unscheduled" at bounding box center [134, 236] width 54 height 10
click at [258, 49] on link "Schedule" at bounding box center [261, 49] width 32 height 27
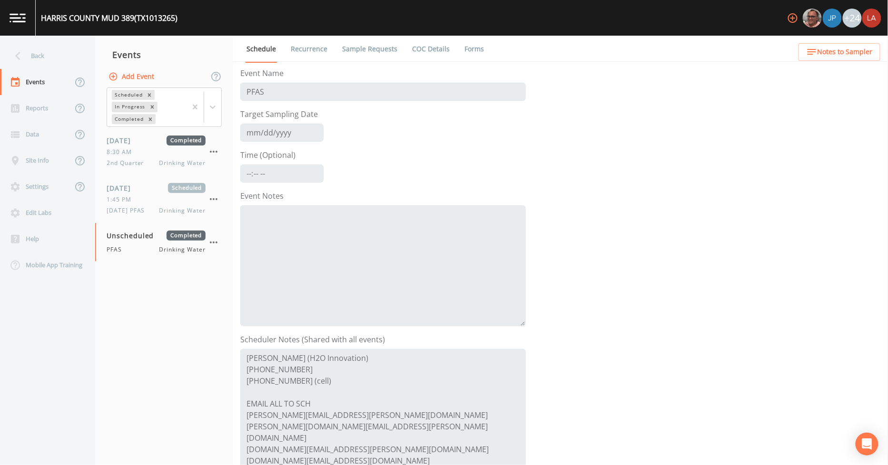
click at [303, 51] on link "Recurrence" at bounding box center [308, 49] width 39 height 27
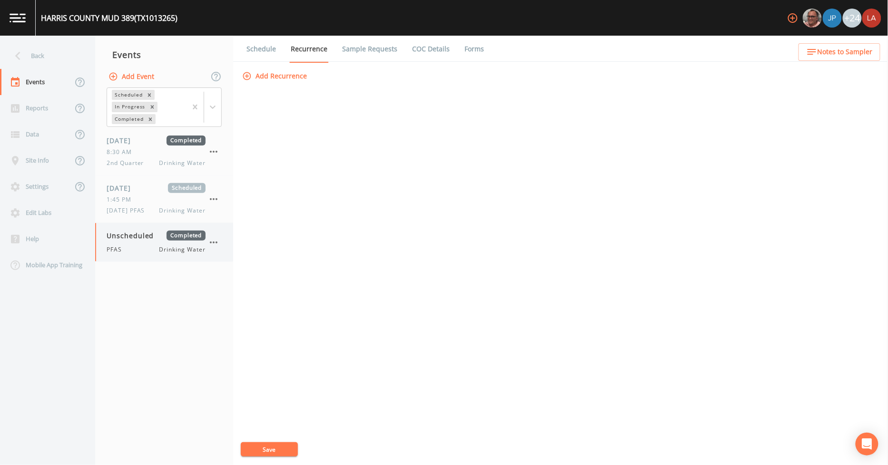
click at [146, 234] on span "Unscheduled" at bounding box center [134, 236] width 54 height 10
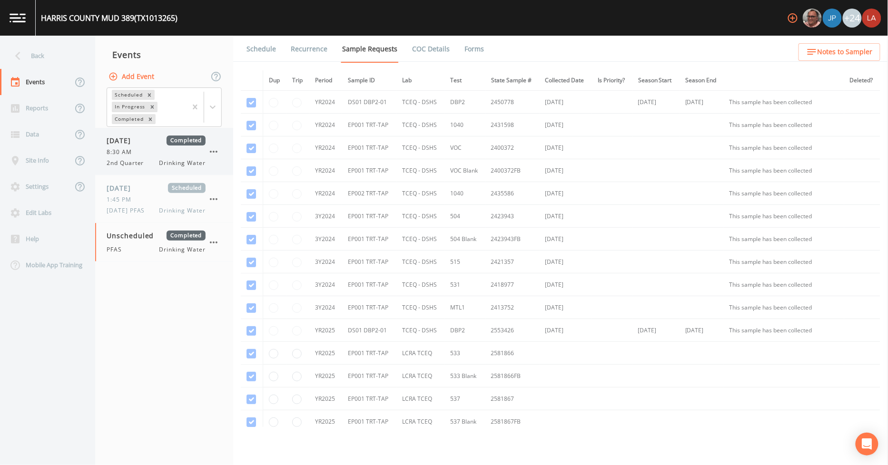
click at [153, 164] on div "2nd Quarter Drinking Water" at bounding box center [156, 163] width 99 height 9
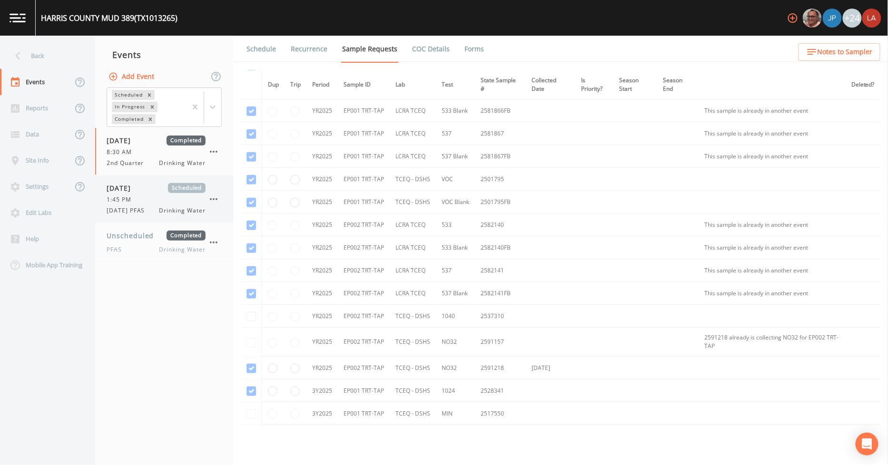
scroll to position [264, 0]
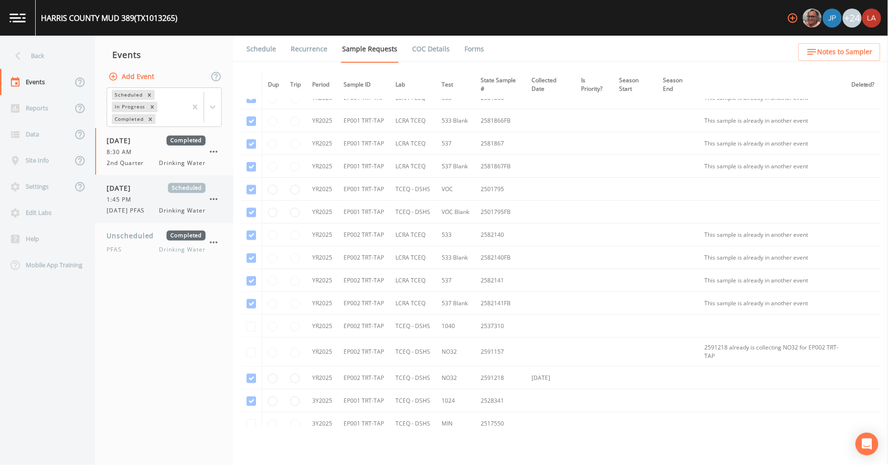
click at [144, 207] on span "[DATE] PFAS" at bounding box center [129, 210] width 44 height 9
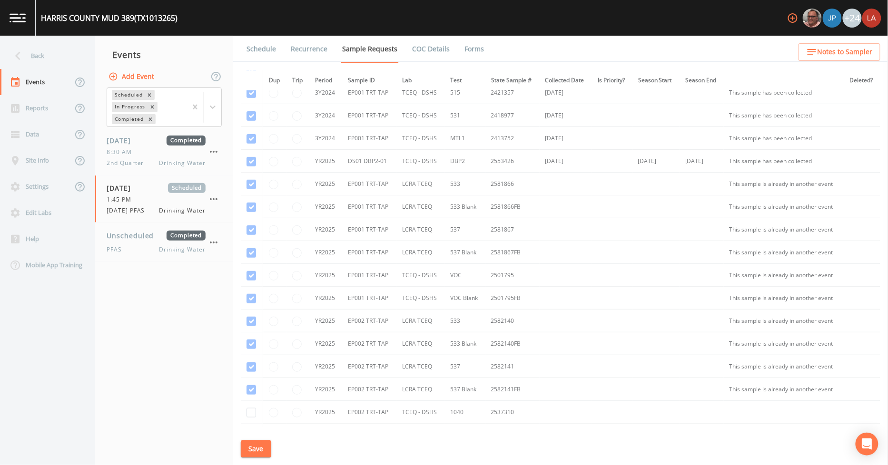
scroll to position [380, 0]
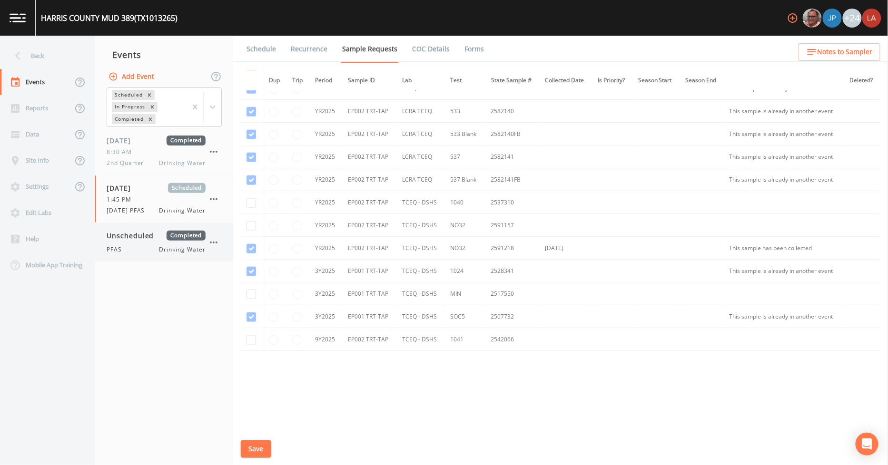
click at [133, 254] on div "Unscheduled Completed PFAS Drinking Water" at bounding box center [164, 242] width 138 height 39
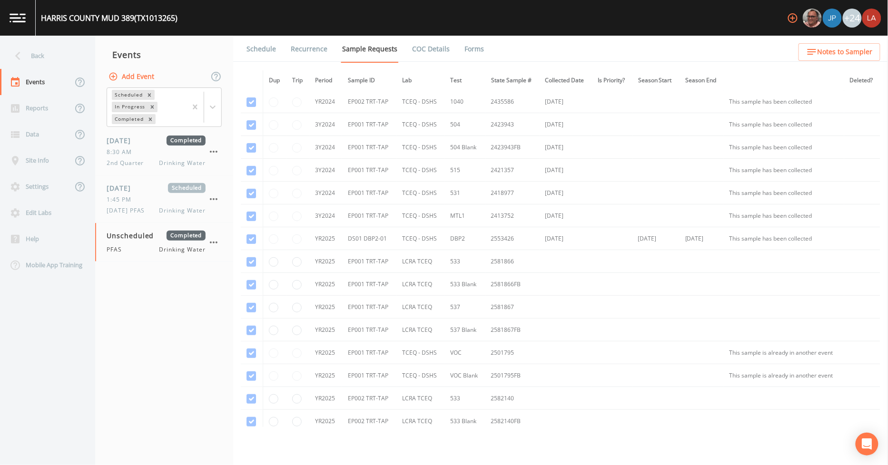
scroll to position [106, 0]
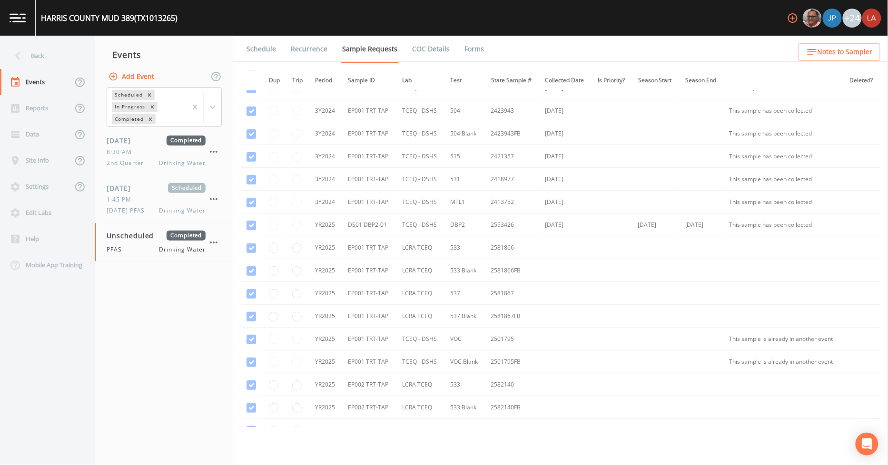
click at [259, 54] on link "Schedule" at bounding box center [261, 49] width 32 height 27
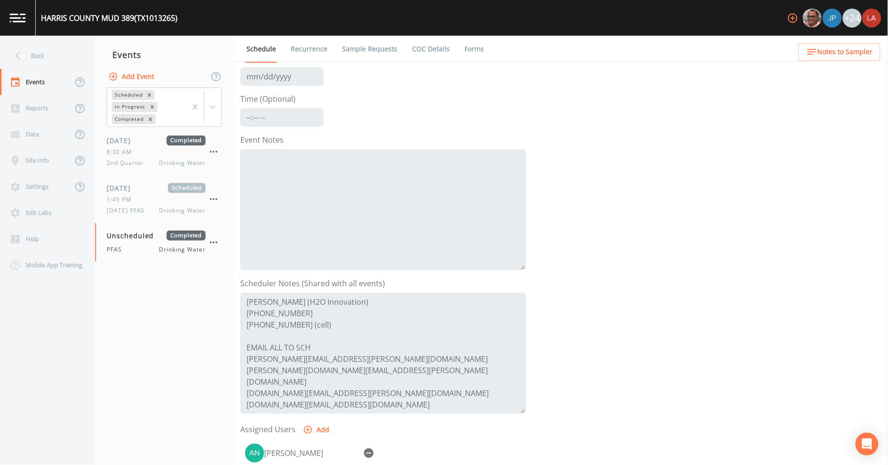
scroll to position [205, 0]
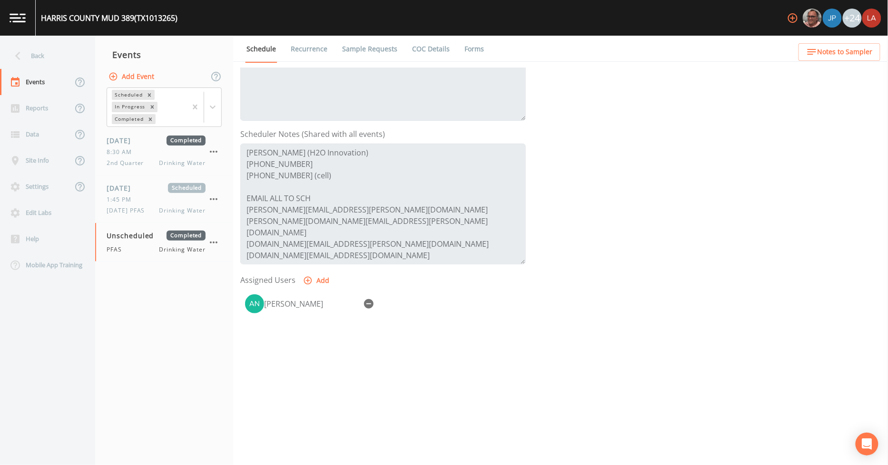
click at [316, 278] on button "Add" at bounding box center [317, 281] width 32 height 18
select select "0c4ac92a-2052-4971-af99-d49bdd27a7b1"
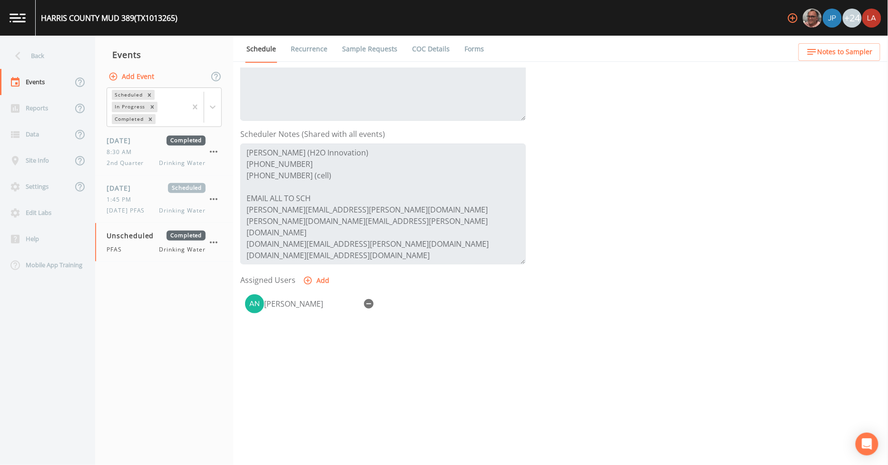
select select
click at [211, 196] on icon "button" at bounding box center [213, 199] width 11 height 11
click at [370, 303] on icon "button" at bounding box center [369, 304] width 10 height 10
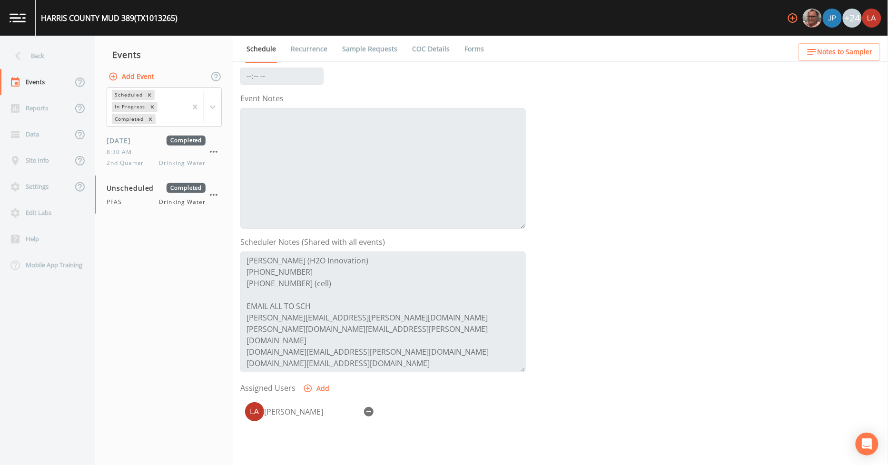
scroll to position [0, 0]
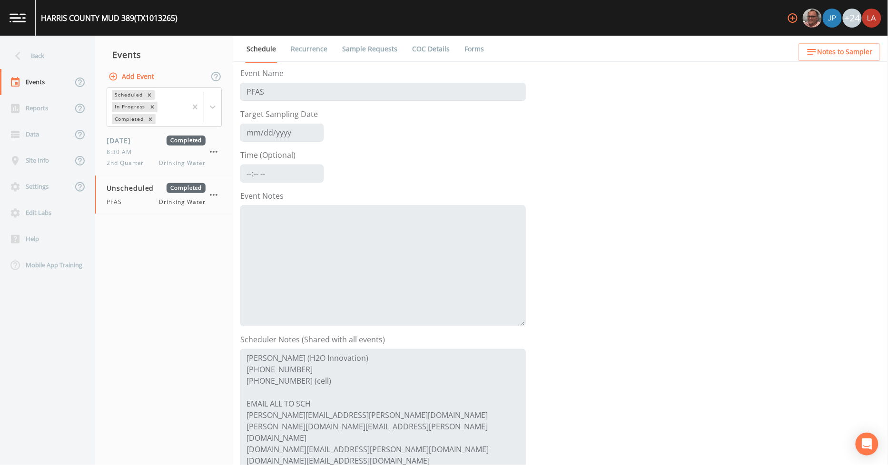
click at [281, 53] on li "Recurrence" at bounding box center [302, 49] width 51 height 27
click at [303, 52] on link "Recurrence" at bounding box center [308, 49] width 39 height 27
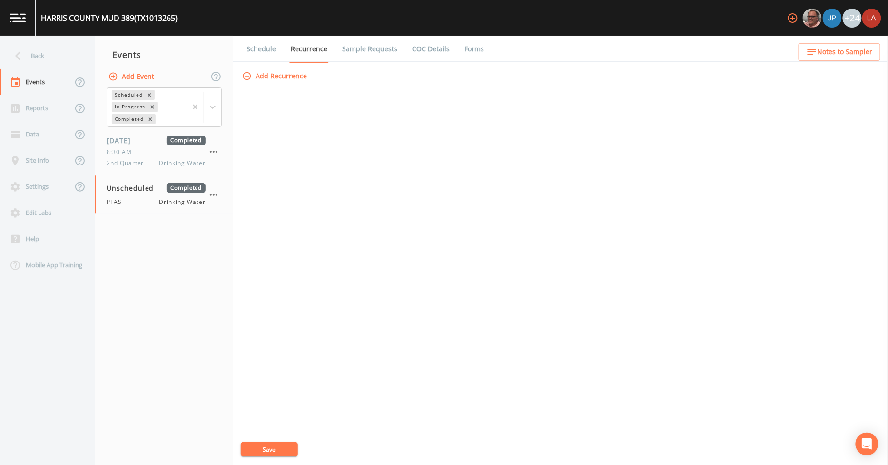
click at [256, 53] on link "Schedule" at bounding box center [261, 49] width 32 height 27
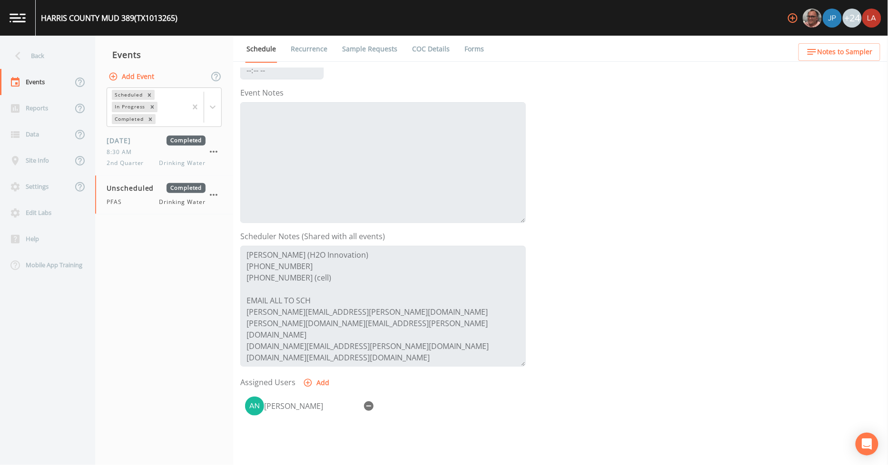
scroll to position [205, 0]
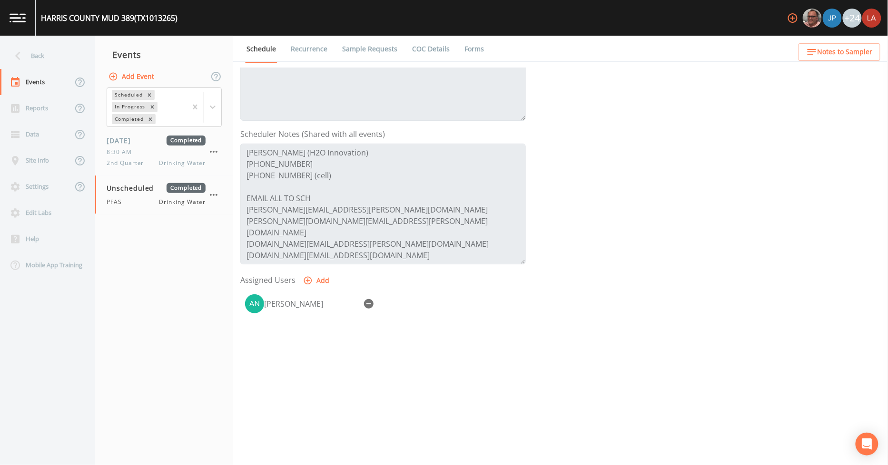
click at [311, 60] on link "Recurrence" at bounding box center [308, 49] width 39 height 27
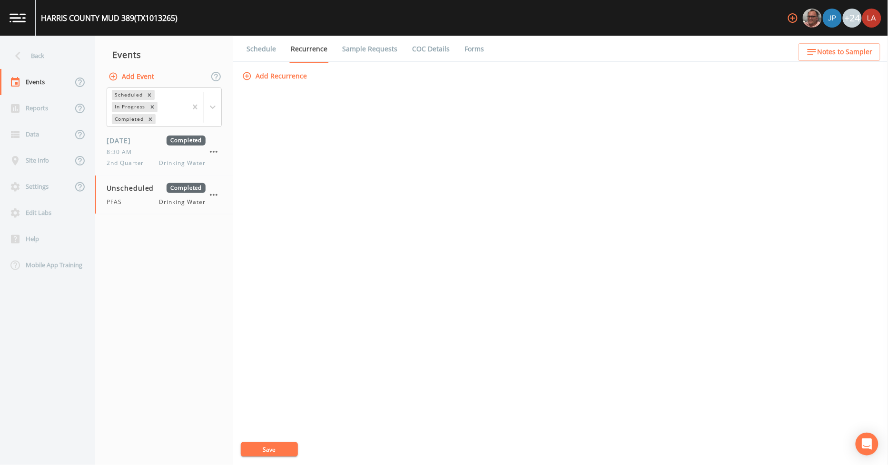
click at [287, 448] on button "Save" at bounding box center [269, 449] width 57 height 14
click at [254, 54] on link "Schedule" at bounding box center [261, 49] width 32 height 27
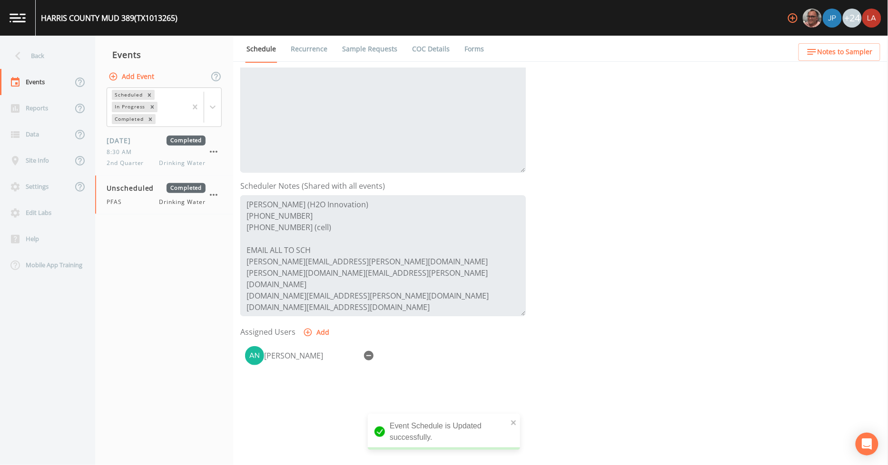
scroll to position [158, 0]
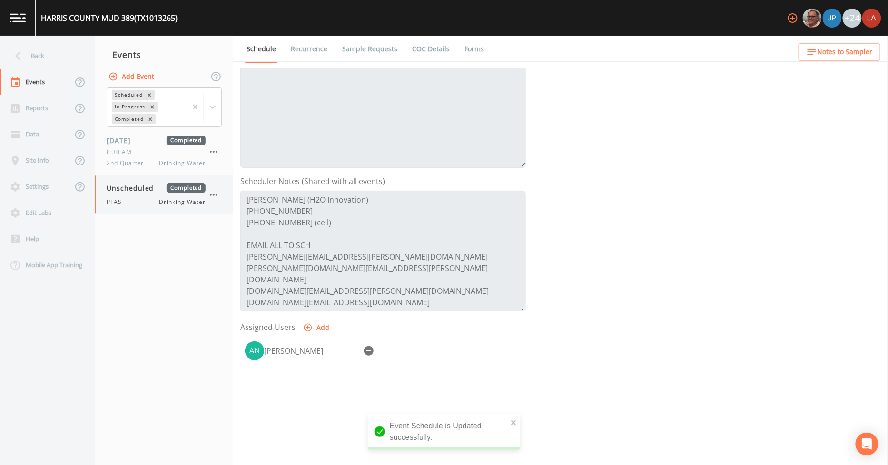
click at [146, 193] on div "Unscheduled Completed PFAS Drinking Water" at bounding box center [156, 194] width 99 height 23
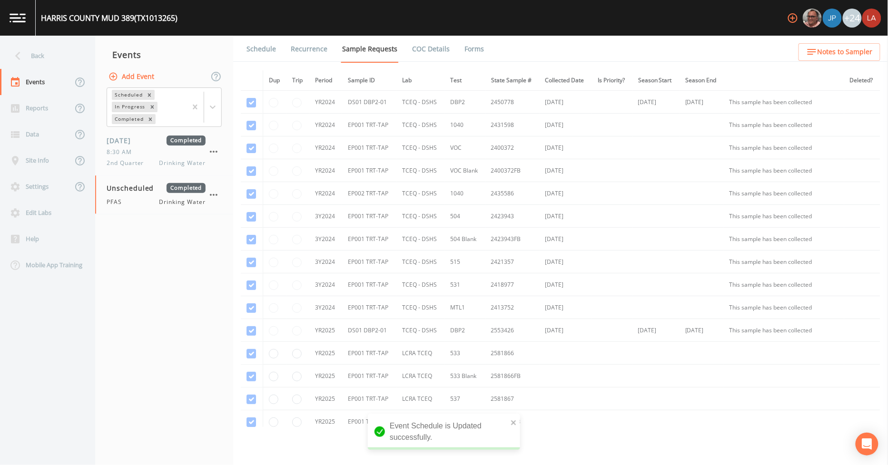
click at [299, 105] on td at bounding box center [297, 102] width 23 height 23
click at [272, 52] on link "Schedule" at bounding box center [261, 49] width 32 height 27
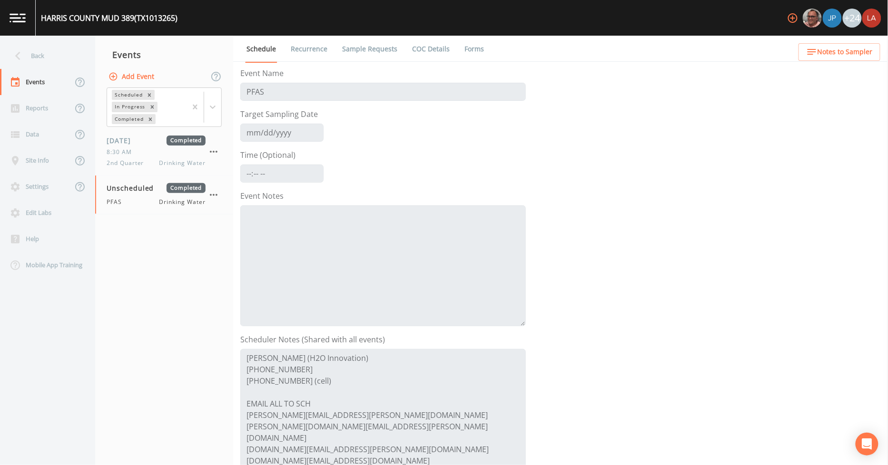
scroll to position [205, 0]
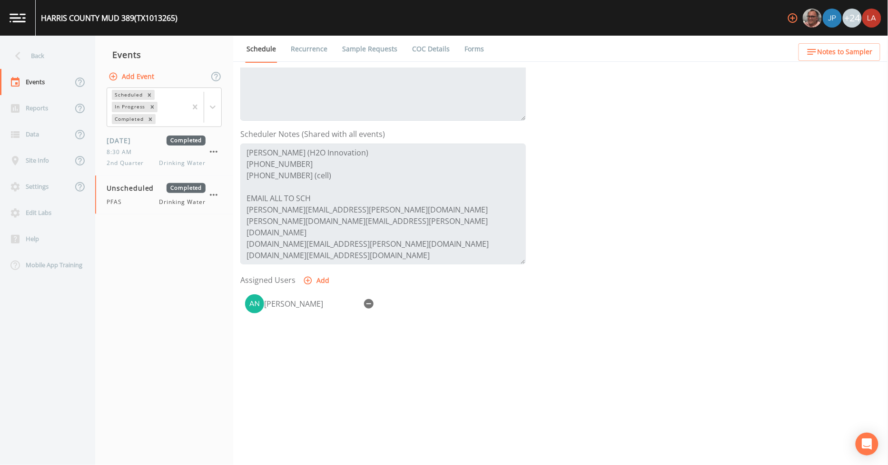
click at [316, 277] on button "Add" at bounding box center [317, 281] width 32 height 18
select select "0c4ac92a-2052-4971-af99-d49bdd27a7b1"
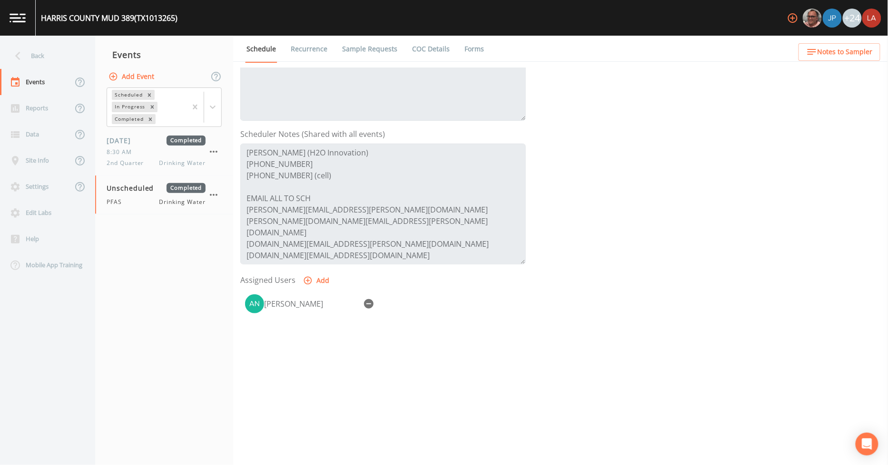
select select
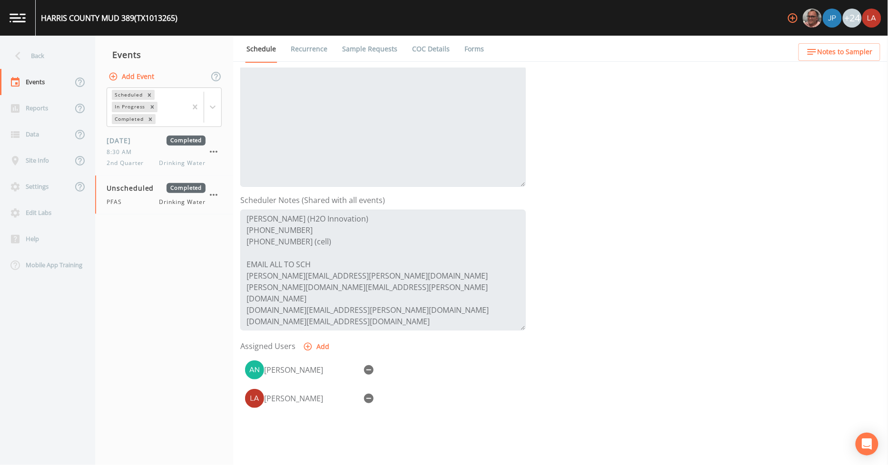
scroll to position [158, 0]
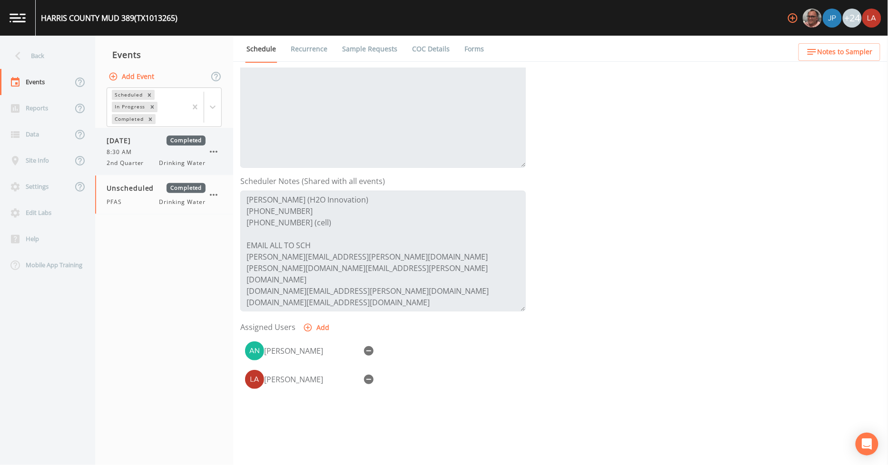
click at [121, 170] on div "[DATE] Completed 8:30 AM 2nd Quarter Drinking Water" at bounding box center [164, 151] width 138 height 47
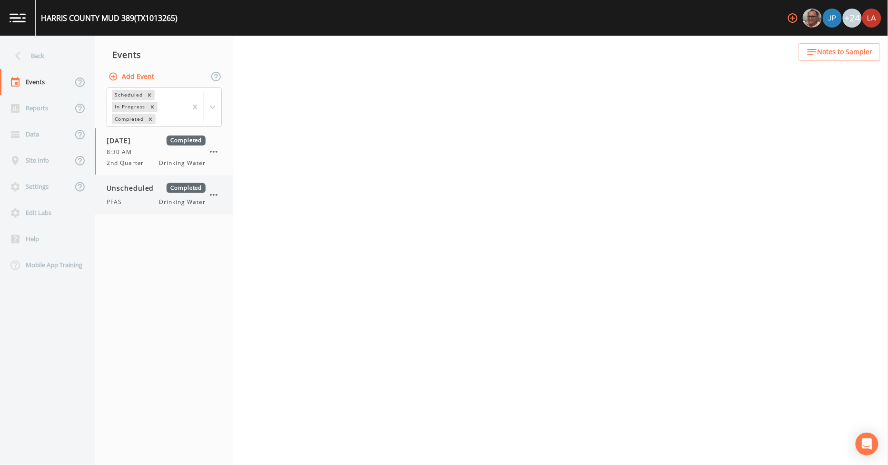
click at [125, 192] on span "Unscheduled" at bounding box center [134, 188] width 54 height 10
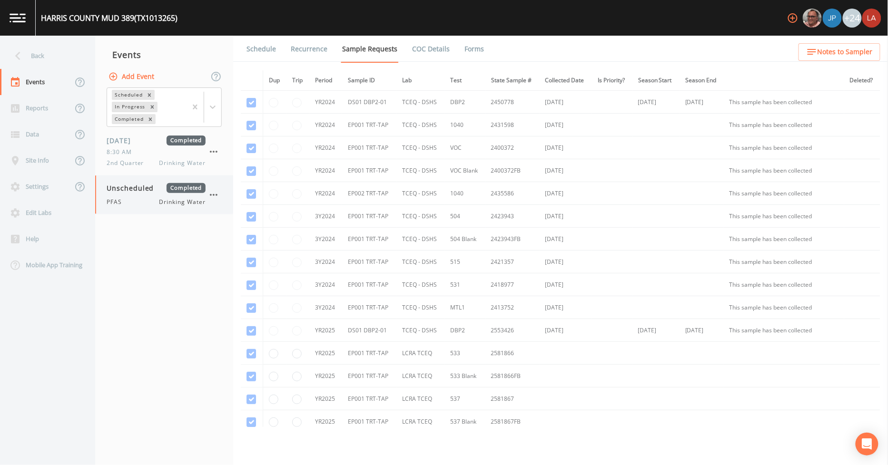
click at [209, 194] on icon "button" at bounding box center [213, 194] width 11 height 11
click at [171, 465] on div at bounding box center [444, 465] width 888 height 0
click at [270, 47] on link "Schedule" at bounding box center [261, 49] width 32 height 27
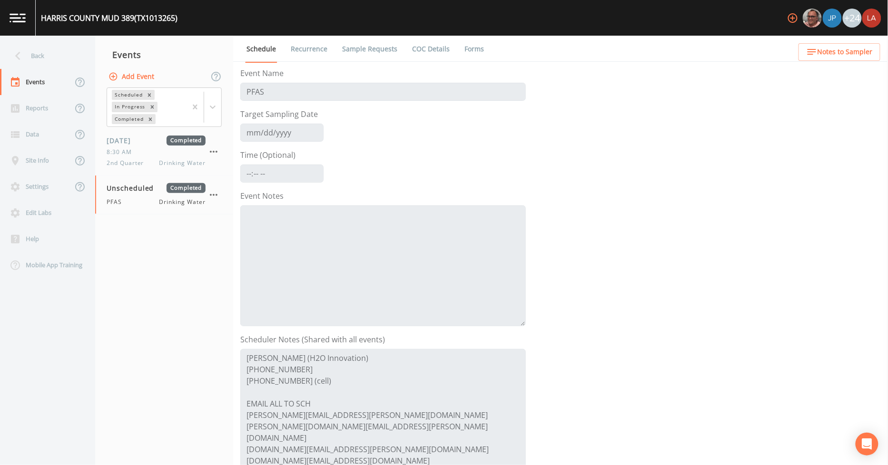
click at [302, 45] on link "Recurrence" at bounding box center [308, 49] width 39 height 27
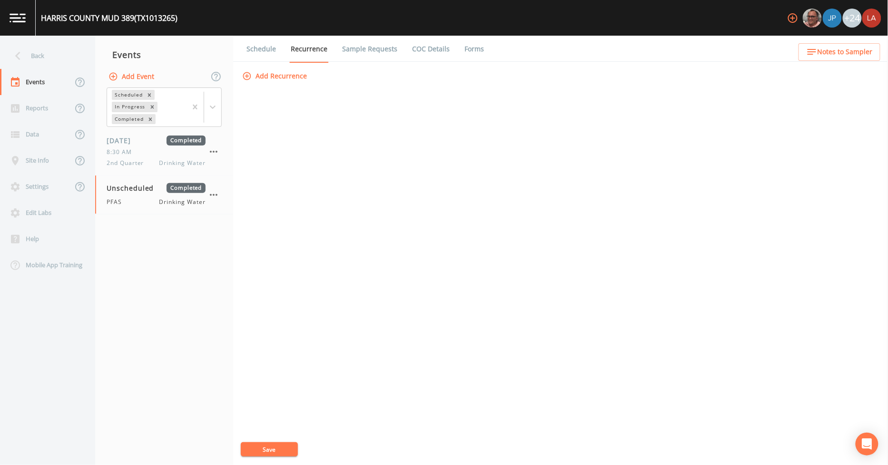
click at [348, 55] on link "Sample Requests" at bounding box center [370, 49] width 58 height 27
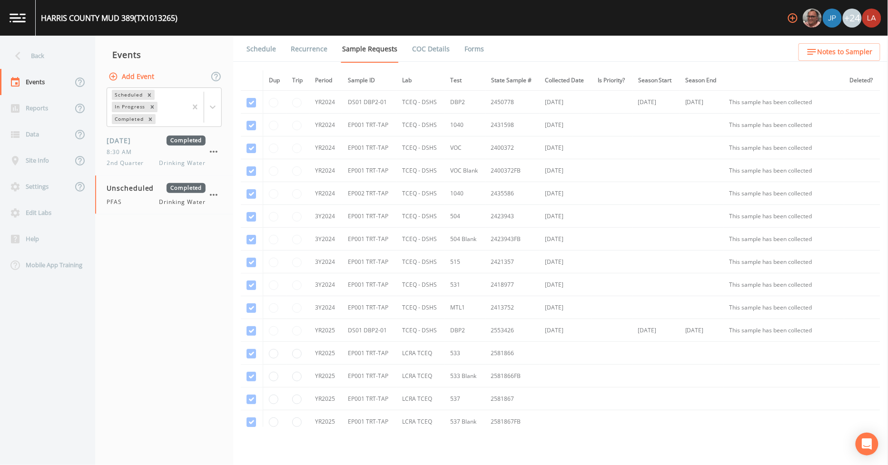
click at [424, 59] on link "COC Details" at bounding box center [430, 49] width 40 height 27
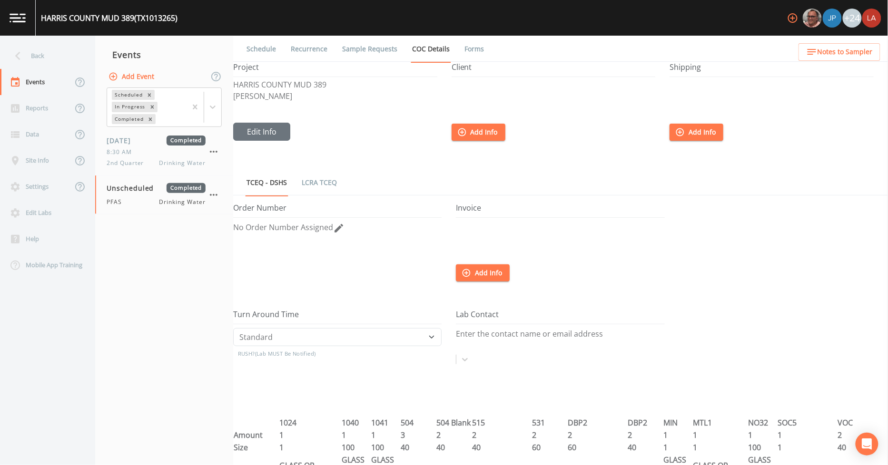
click at [463, 49] on link "Forms" at bounding box center [474, 49] width 22 height 27
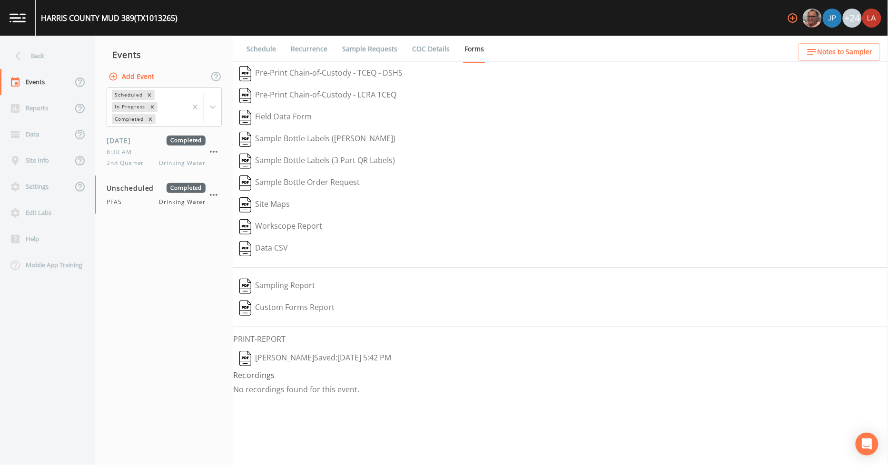
click at [358, 361] on button "[PERSON_NAME]  Saved: [DATE] 5:42 PM" at bounding box center [315, 359] width 164 height 22
click at [44, 49] on div "Back" at bounding box center [43, 56] width 86 height 26
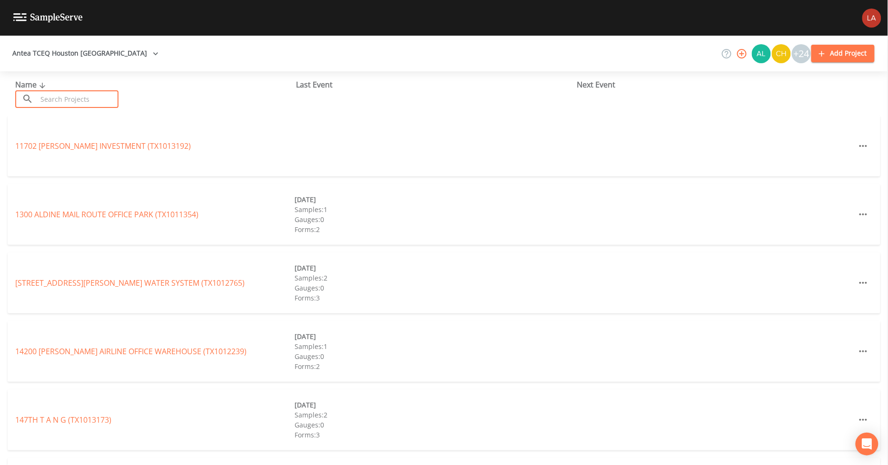
click at [66, 96] on input "text" at bounding box center [77, 99] width 81 height 18
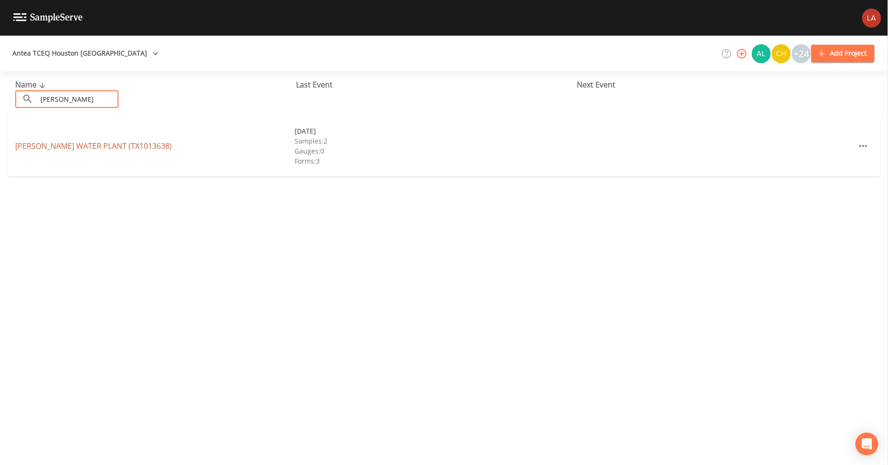
type input "[PERSON_NAME]"
click at [54, 145] on link "[PERSON_NAME] WATER PLANT (TX1013638)" at bounding box center [93, 146] width 156 height 10
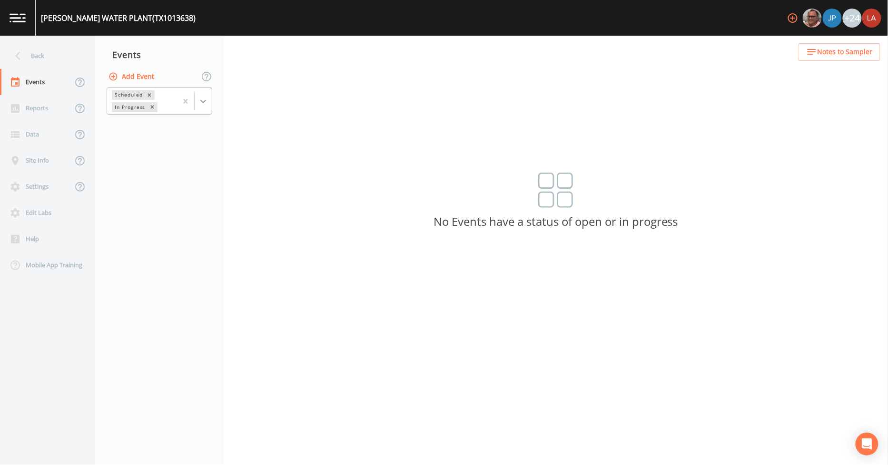
click at [201, 98] on icon at bounding box center [203, 102] width 10 height 10
click at [145, 130] on div "Completed" at bounding box center [160, 128] width 106 height 16
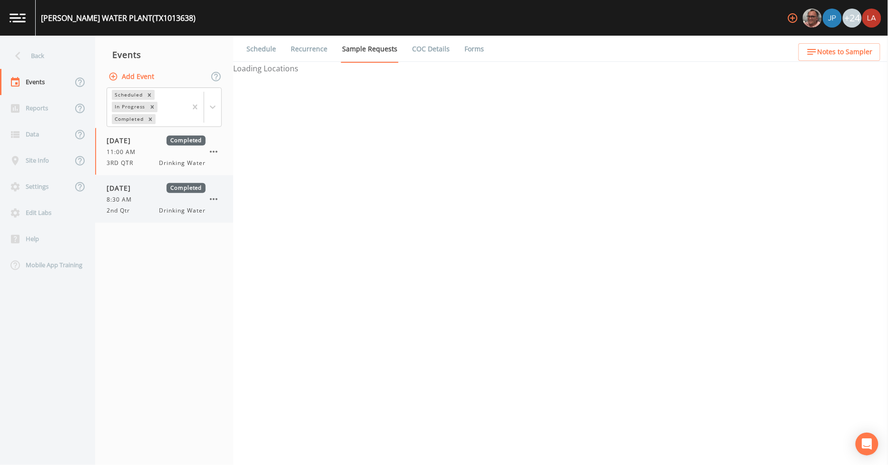
click at [140, 200] on div "8:30 AM" at bounding box center [156, 199] width 99 height 9
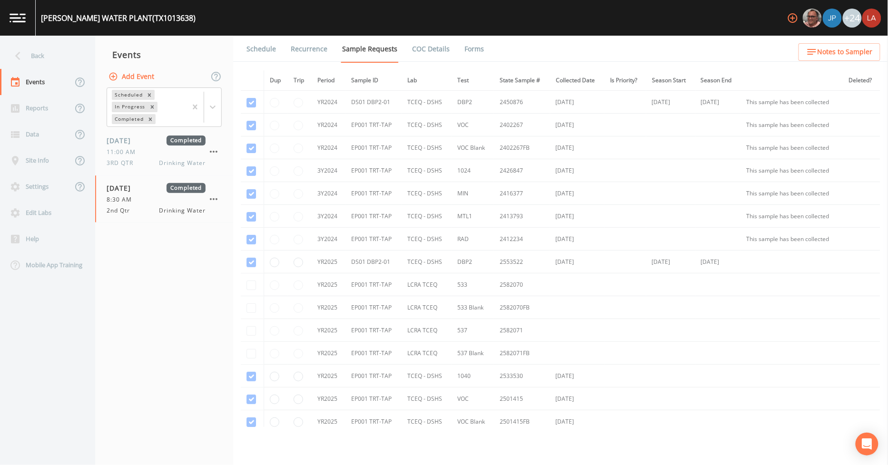
click at [128, 75] on button "Add Event" at bounding box center [132, 77] width 51 height 18
type input "[DATE] PFAS"
type input "[DATE]"
type input "13:45"
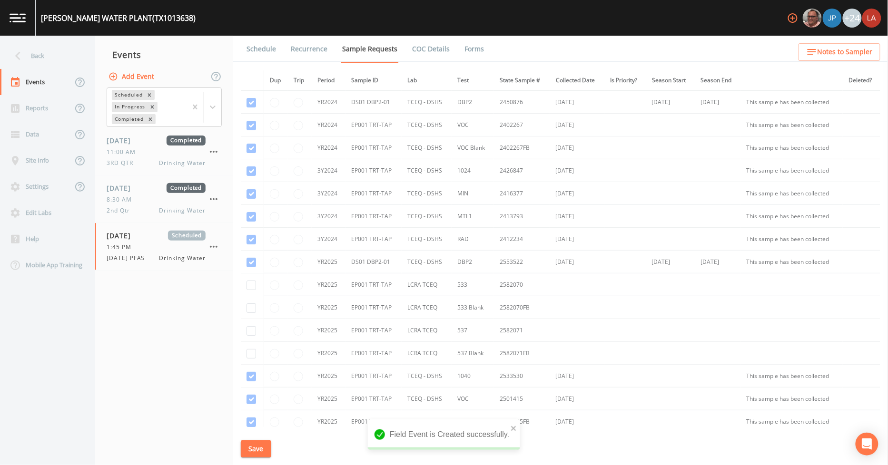
click at [253, 292] on td at bounding box center [252, 284] width 23 height 23
click at [254, 317] on td at bounding box center [252, 307] width 23 height 23
click at [249, 306] on input "checkbox" at bounding box center [251, 308] width 10 height 10
checkbox input "true"
click at [251, 284] on input "checkbox" at bounding box center [251, 286] width 10 height 10
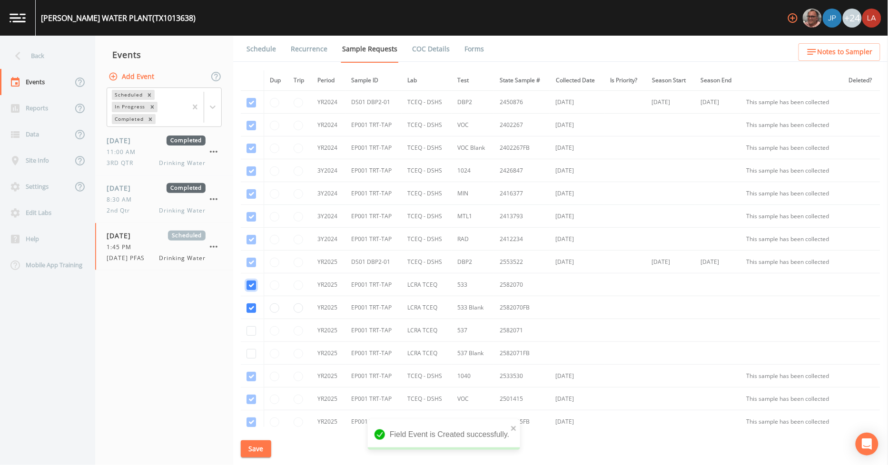
checkbox input "true"
drag, startPoint x: 253, startPoint y: 333, endPoint x: 254, endPoint y: 343, distance: 10.6
click at [253, 334] on input "checkbox" at bounding box center [251, 331] width 10 height 10
checkbox input "true"
click at [253, 357] on input "checkbox" at bounding box center [251, 354] width 10 height 10
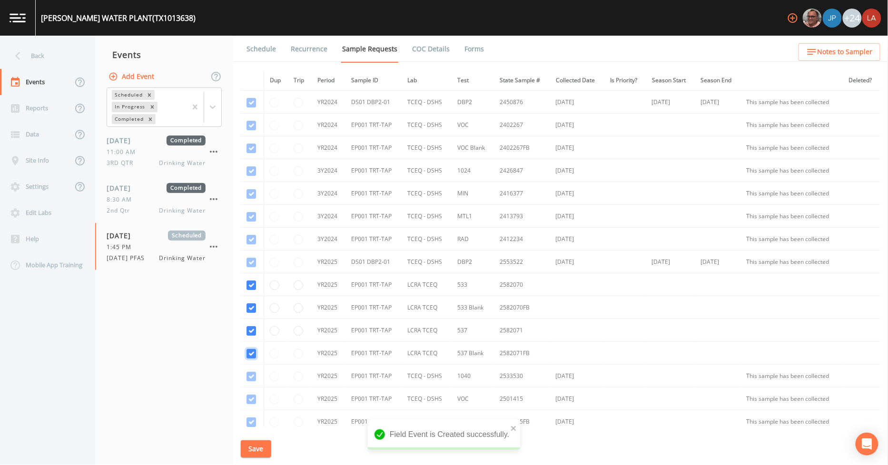
checkbox input "true"
click at [269, 51] on link "Schedule" at bounding box center [261, 49] width 32 height 27
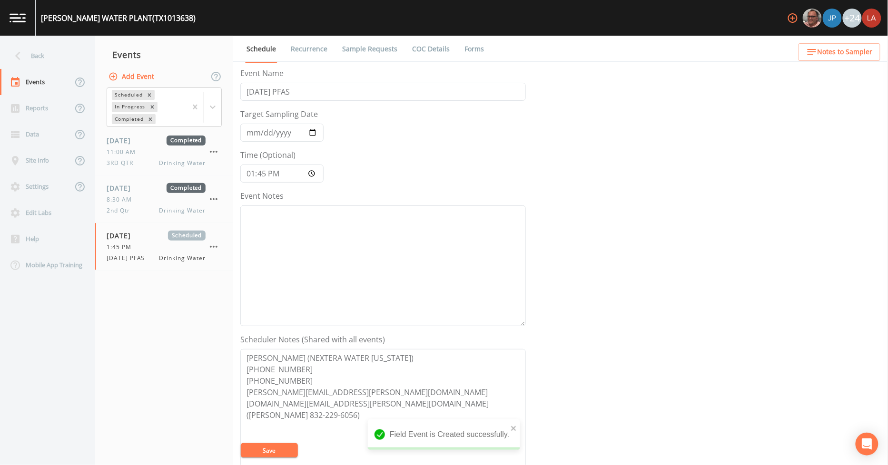
scroll to position [205, 0]
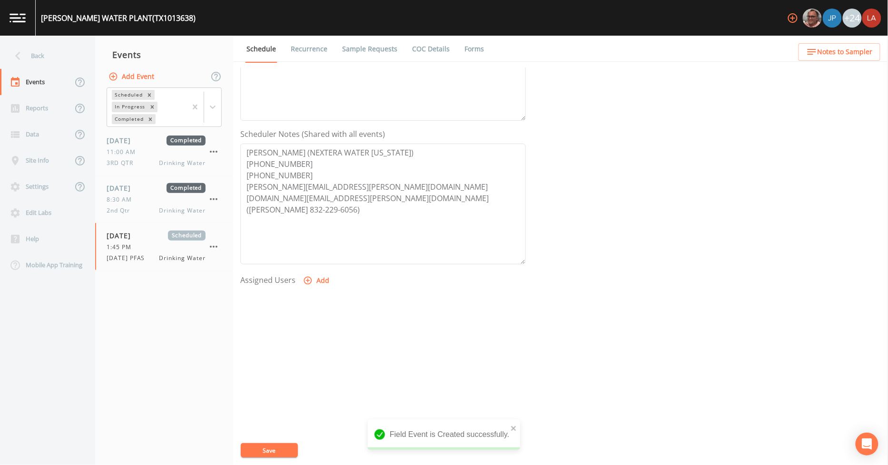
click at [322, 282] on button "Add" at bounding box center [317, 281] width 32 height 18
drag, startPoint x: 440, startPoint y: 230, endPoint x: 435, endPoint y: 229, distance: 5.9
select select "0c4ac92a-2052-4971-af99-d49bdd27a7b1"
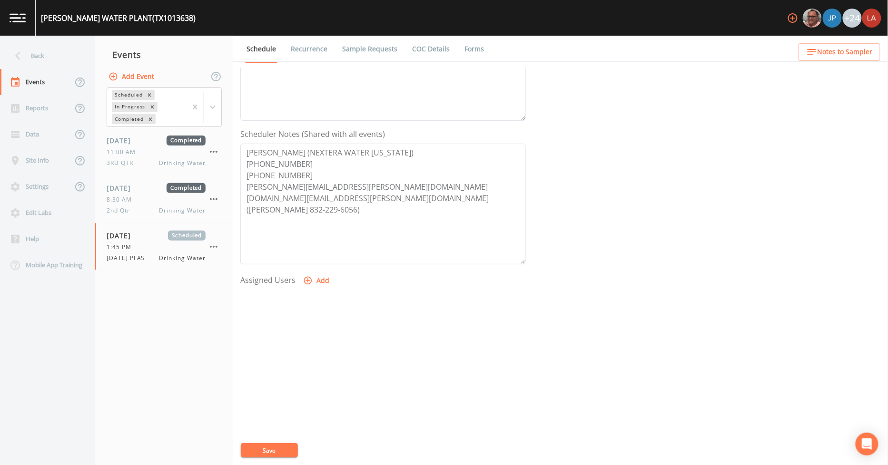
select select
click at [273, 446] on button "Save" at bounding box center [269, 450] width 57 height 14
click at [665, 274] on div "Event Name [DATE] PFAS Target Sampling Date [DATE] Time (Optional) 13:45:00 Eve…" at bounding box center [563, 267] width 647 height 398
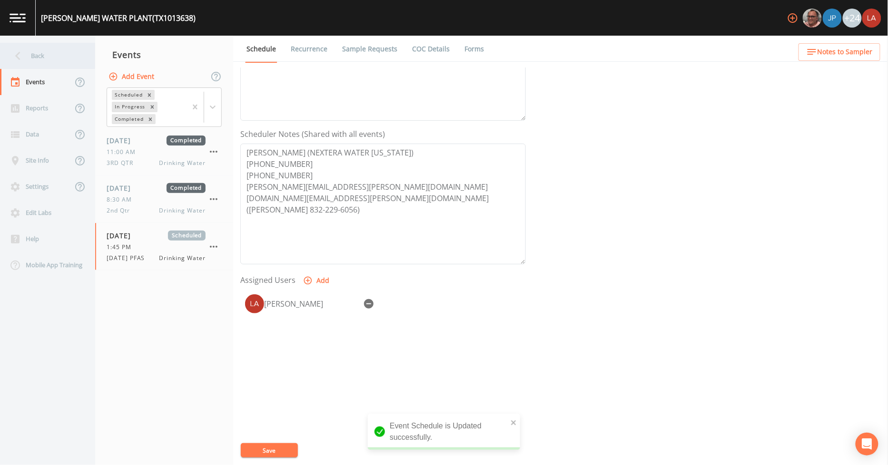
click at [32, 45] on div "Back" at bounding box center [43, 56] width 86 height 26
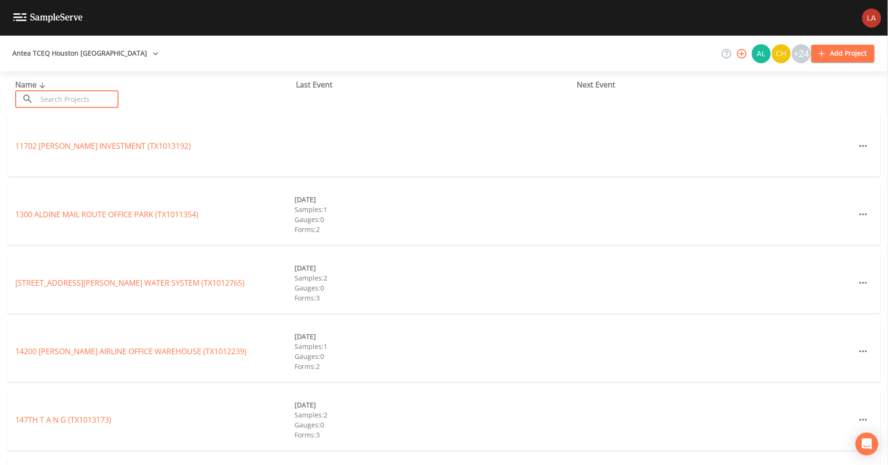
click at [108, 95] on input "text" at bounding box center [77, 99] width 81 height 18
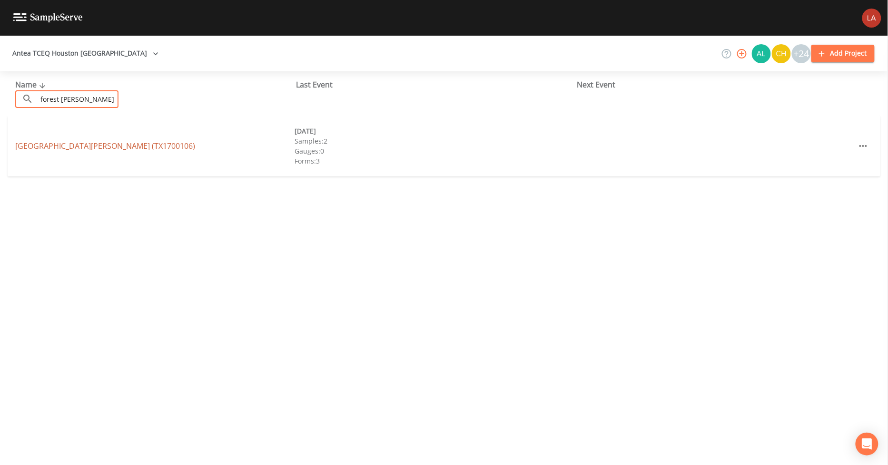
type input "forest [PERSON_NAME]"
click at [99, 143] on link "[GEOGRAPHIC_DATA][PERSON_NAME] (TX1700106)" at bounding box center [105, 146] width 180 height 10
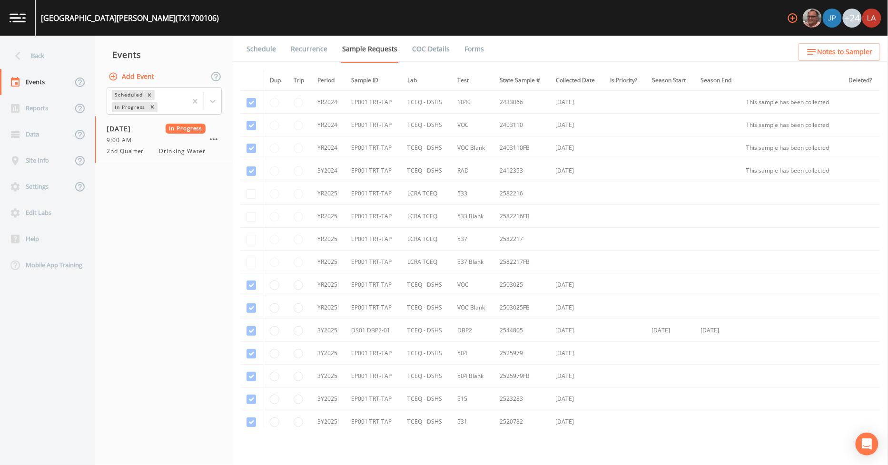
click at [136, 70] on button "Add Event" at bounding box center [132, 77] width 51 height 18
drag, startPoint x: 457, startPoint y: 220, endPoint x: 360, endPoint y: 206, distance: 98.0
type input "[DATE] PFAS"
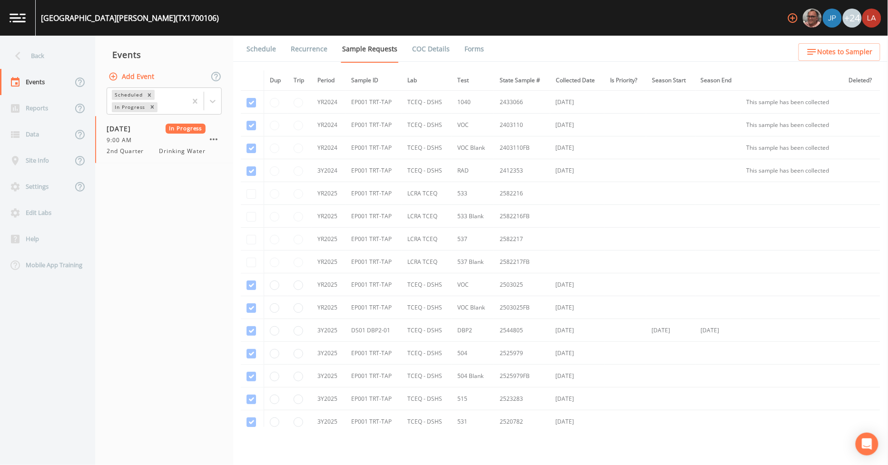
type input "[DATE]"
type input "08:30"
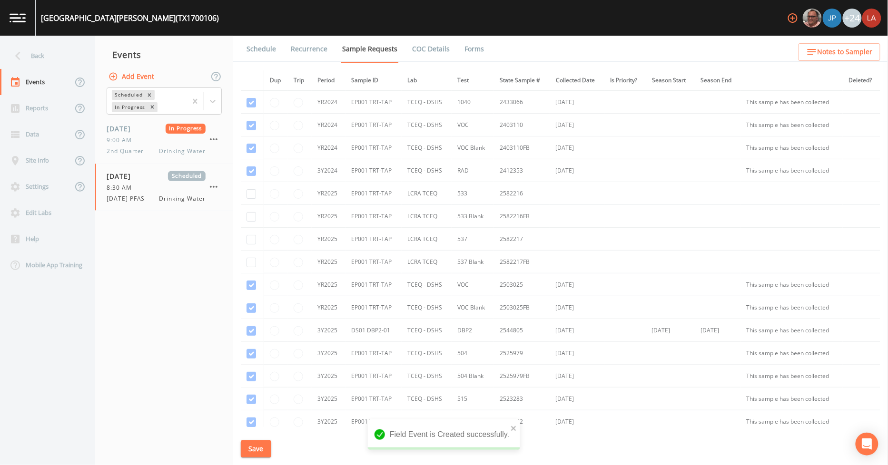
click at [252, 199] on td at bounding box center [252, 193] width 23 height 23
click at [251, 199] on td at bounding box center [252, 193] width 23 height 23
click at [250, 193] on input "checkbox" at bounding box center [251, 194] width 10 height 10
checkbox input "true"
click at [250, 219] on input "checkbox" at bounding box center [251, 217] width 10 height 10
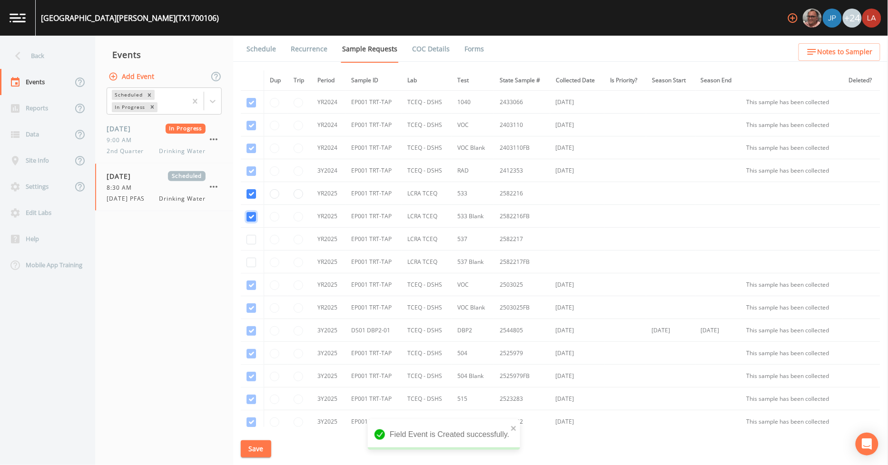
checkbox input "true"
click at [252, 244] on td at bounding box center [252, 239] width 23 height 23
click at [251, 240] on input "checkbox" at bounding box center [251, 240] width 10 height 10
checkbox input "true"
click at [248, 261] on input "checkbox" at bounding box center [251, 263] width 10 height 10
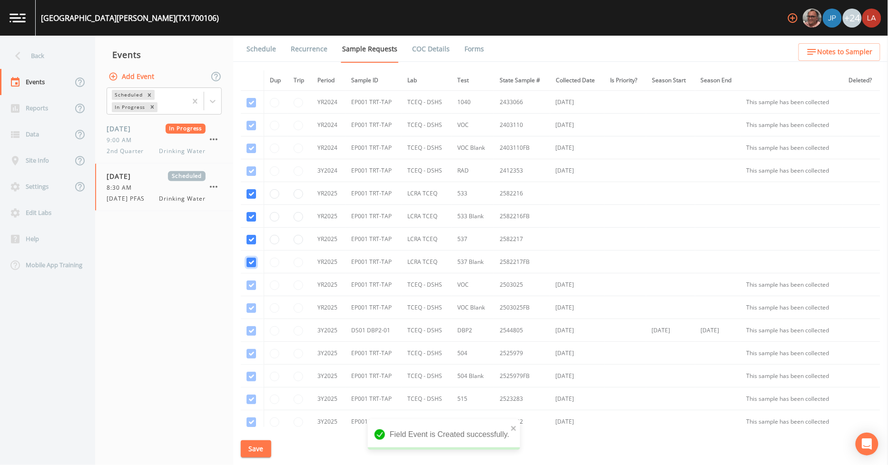
checkbox input "true"
click at [256, 449] on button "Save" at bounding box center [256, 449] width 30 height 18
click at [257, 52] on link "Schedule" at bounding box center [261, 49] width 32 height 27
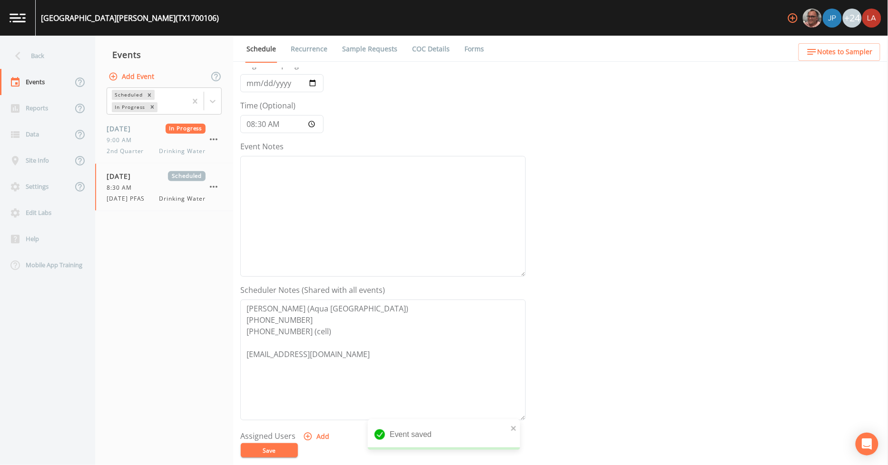
scroll to position [158, 0]
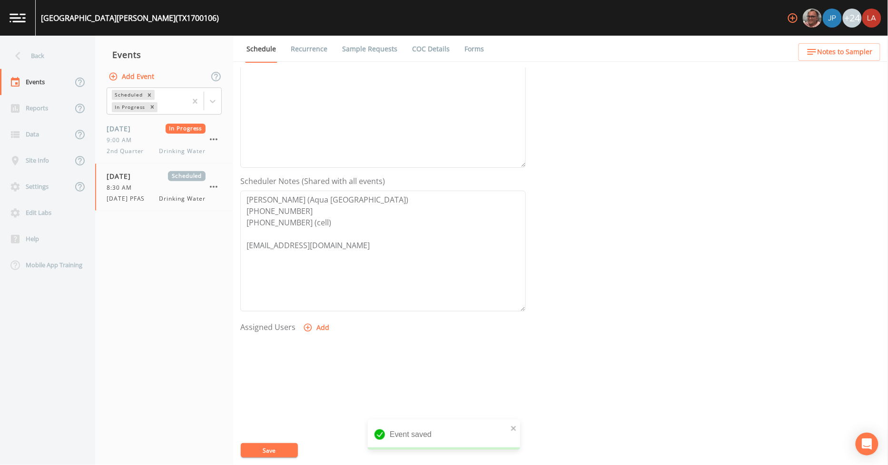
click at [316, 327] on button "Add" at bounding box center [317, 328] width 32 height 18
select select "0c4ac92a-2052-4971-af99-d49bdd27a7b1"
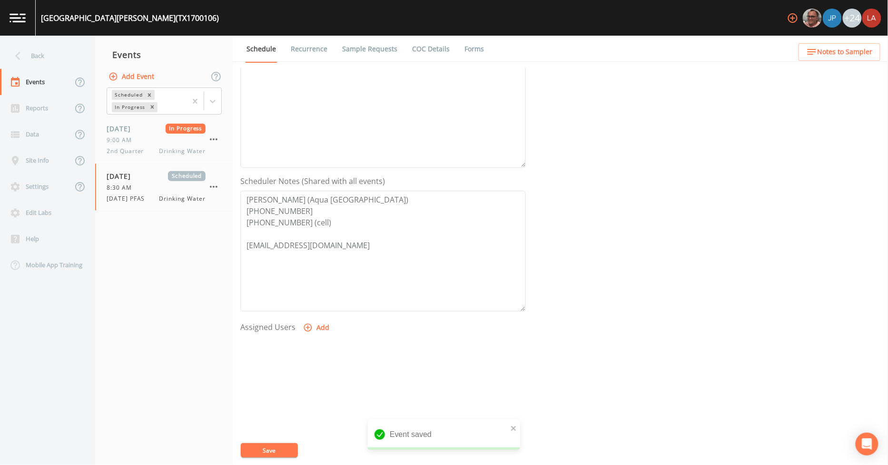
select select
click at [273, 453] on button "Save" at bounding box center [269, 450] width 57 height 14
click at [45, 59] on div "Back" at bounding box center [43, 56] width 86 height 26
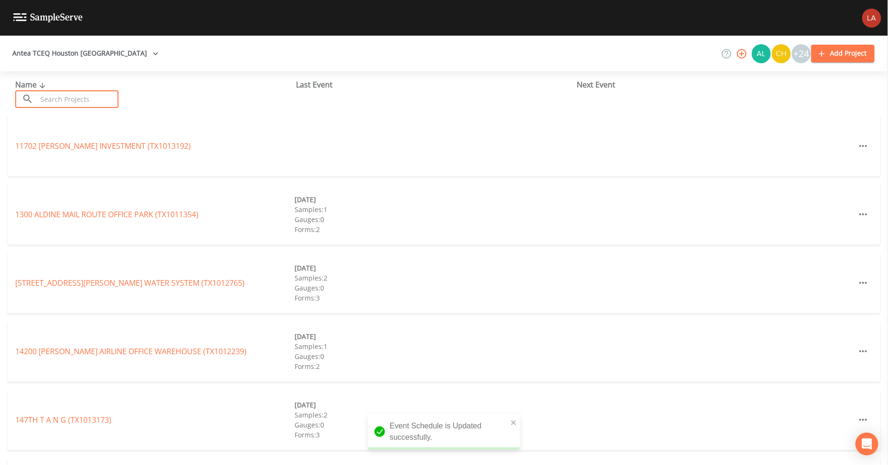
click at [99, 97] on input "text" at bounding box center [77, 99] width 81 height 18
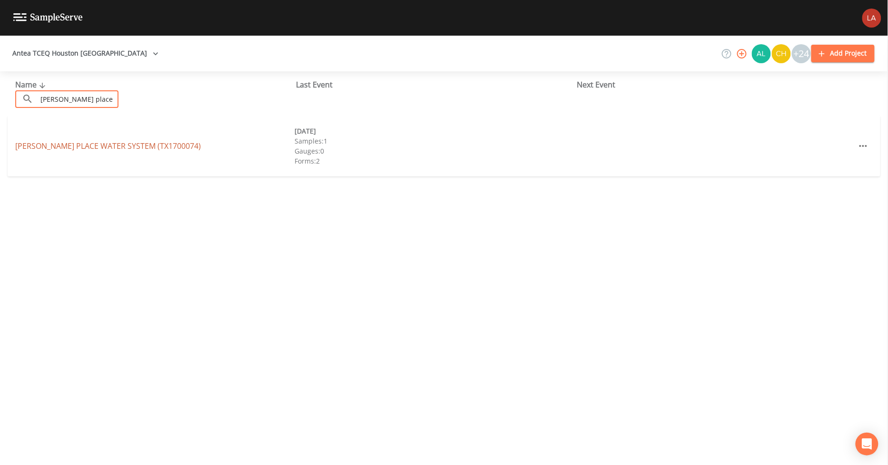
type input "[PERSON_NAME] place"
click at [49, 142] on link "[PERSON_NAME] PLACE WATER SYSTEM (TX1700074)" at bounding box center [108, 146] width 186 height 10
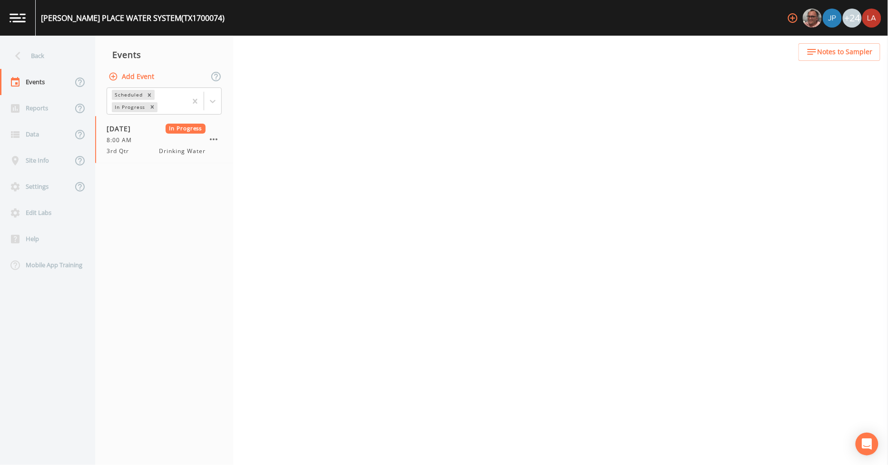
click at [137, 73] on button "Add Event" at bounding box center [132, 77] width 51 height 18
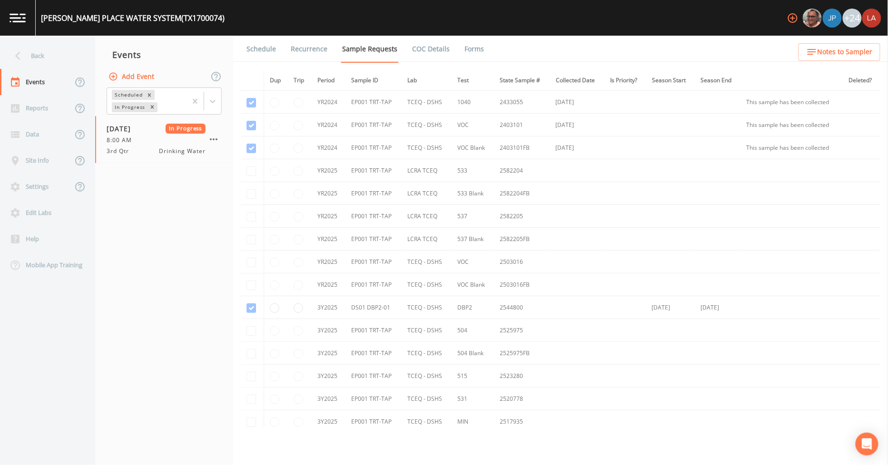
paste input "[DATE] PFAS"
type input "[DATE] PFAS"
type input "[DATE]"
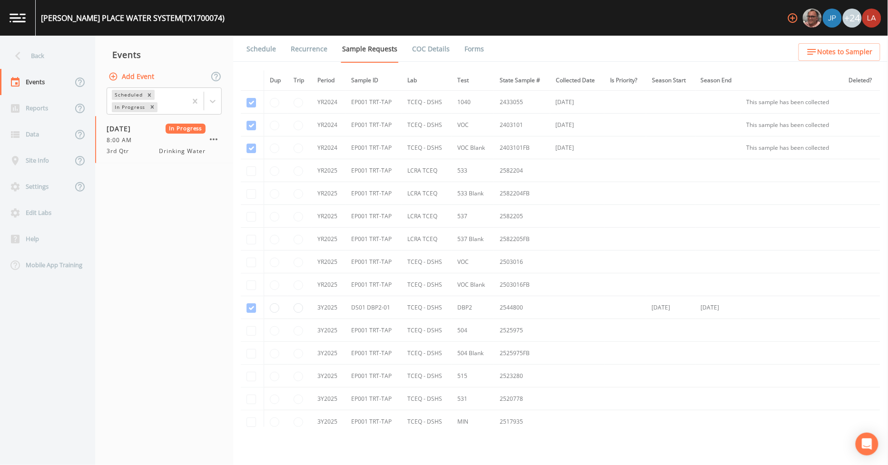
type input "09:30"
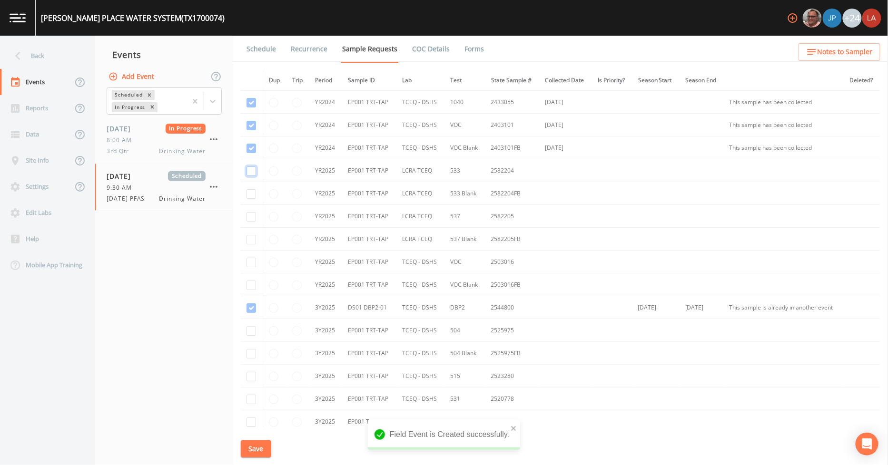
click at [252, 170] on input "checkbox" at bounding box center [251, 171] width 10 height 10
checkbox input "true"
click at [254, 201] on td at bounding box center [252, 193] width 22 height 23
click at [251, 198] on input "checkbox" at bounding box center [251, 194] width 10 height 10
checkbox input "true"
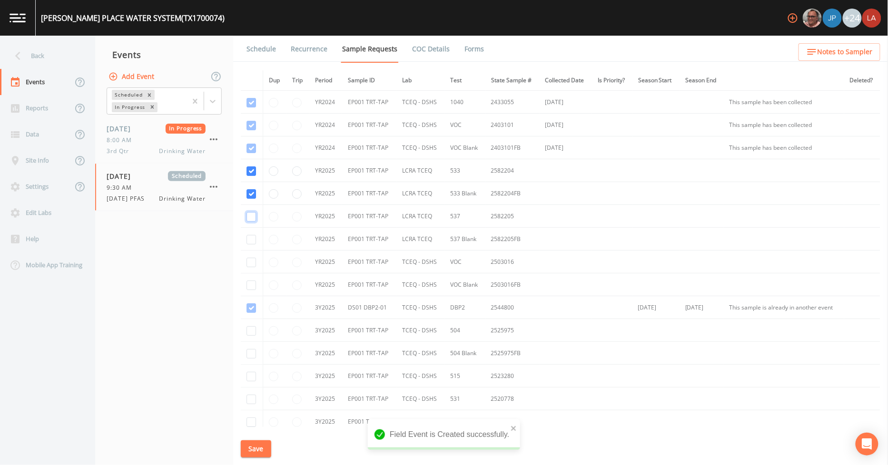
click at [251, 220] on input "checkbox" at bounding box center [251, 217] width 10 height 10
checkbox input "true"
click at [249, 242] on input "checkbox" at bounding box center [251, 240] width 10 height 10
checkbox input "true"
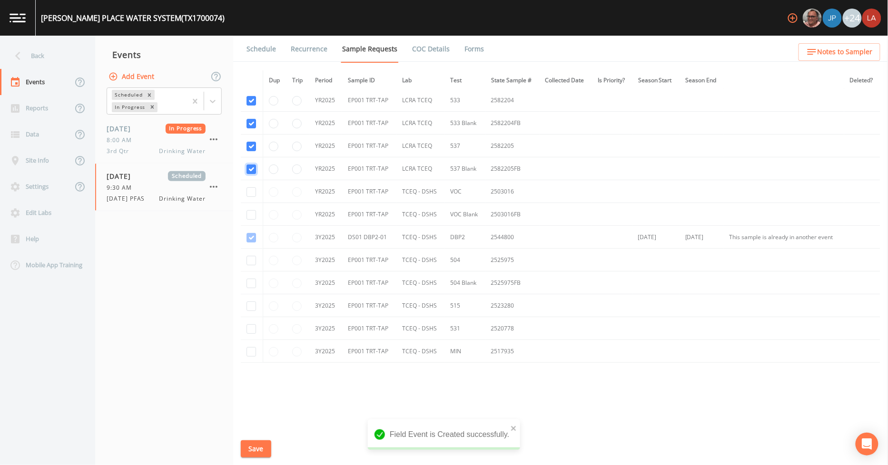
scroll to position [82, 0]
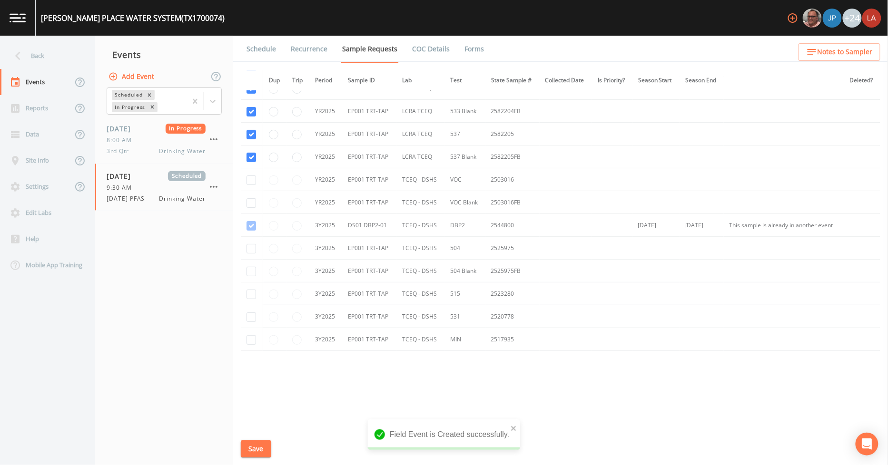
click at [244, 448] on button "Save" at bounding box center [256, 449] width 30 height 18
click at [262, 42] on link "Schedule" at bounding box center [261, 49] width 32 height 27
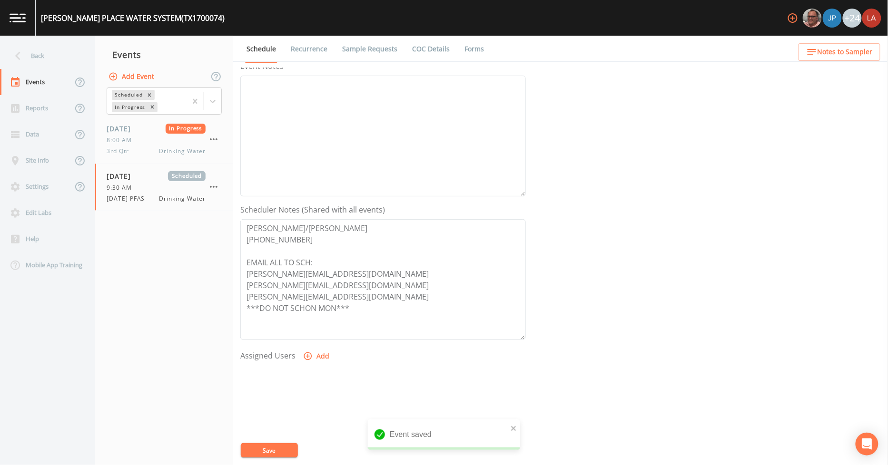
scroll to position [158, 0]
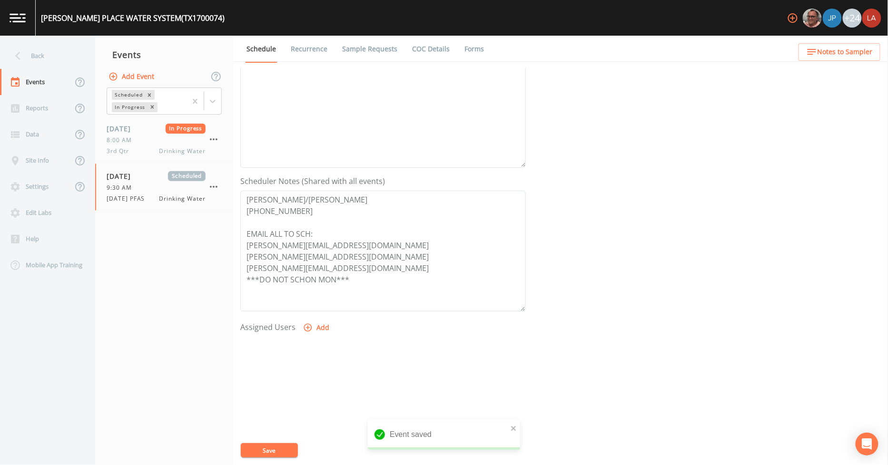
click at [302, 321] on button "Add" at bounding box center [317, 328] width 32 height 18
select select "0c4ac92a-2052-4971-af99-d49bdd27a7b1"
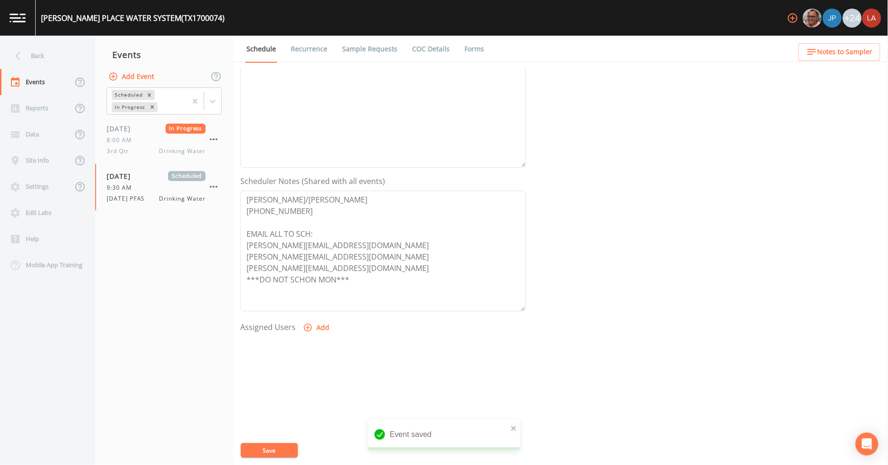
select select
click at [273, 447] on button "Save" at bounding box center [269, 450] width 57 height 14
click at [40, 46] on div "Back" at bounding box center [43, 56] width 86 height 26
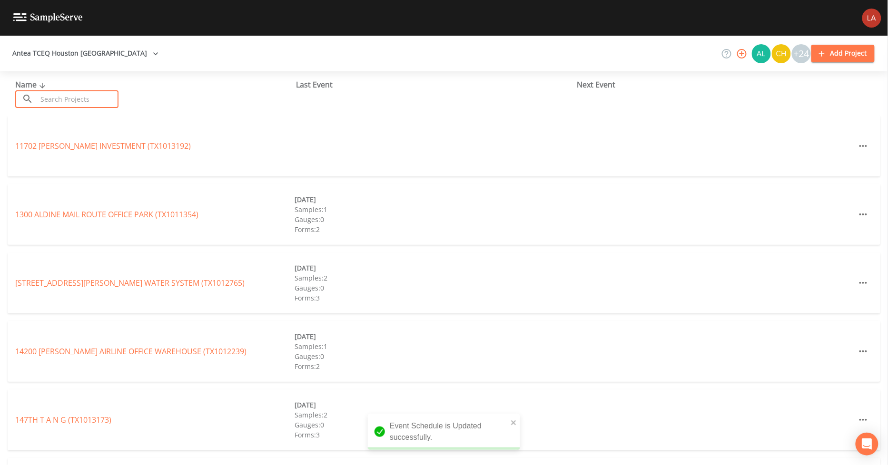
click at [107, 94] on input "text" at bounding box center [77, 99] width 81 height 18
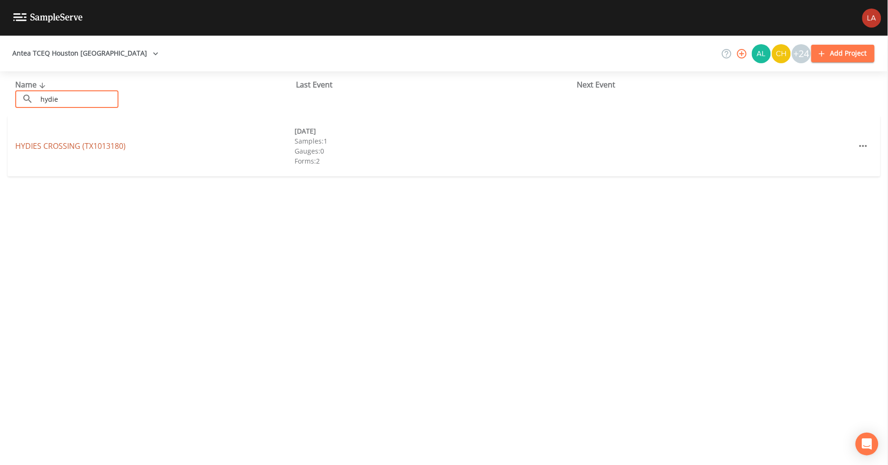
type input "hydie"
click at [60, 143] on link "HYDIES CROSSING (TX1013180)" at bounding box center [70, 146] width 110 height 10
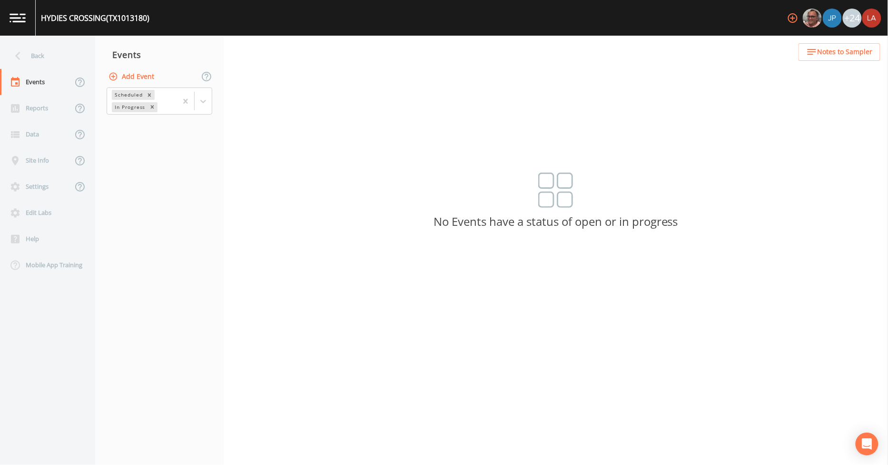
click at [126, 78] on button "Add Event" at bounding box center [132, 77] width 51 height 18
paste input "[DATE] PFAS"
type input "[DATE] PFAS"
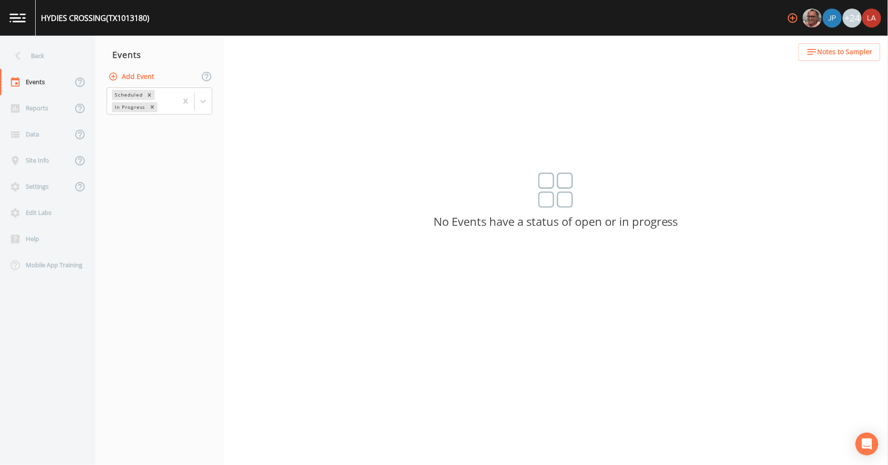
drag, startPoint x: 399, startPoint y: 249, endPoint x: 400, endPoint y: 255, distance: 6.3
type input "[DATE]"
type input "10:00"
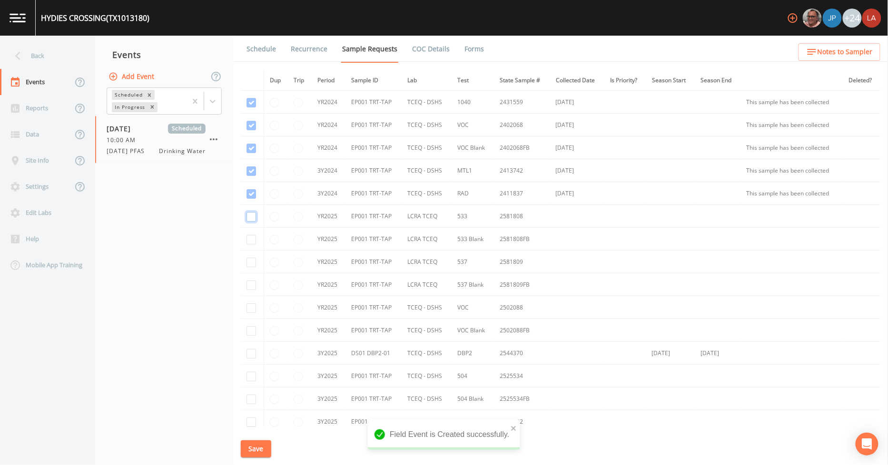
click at [247, 215] on input "checkbox" at bounding box center [251, 217] width 10 height 10
checkbox input "true"
click at [249, 244] on input "checkbox" at bounding box center [251, 240] width 10 height 10
checkbox input "true"
click at [253, 268] on td at bounding box center [252, 262] width 23 height 23
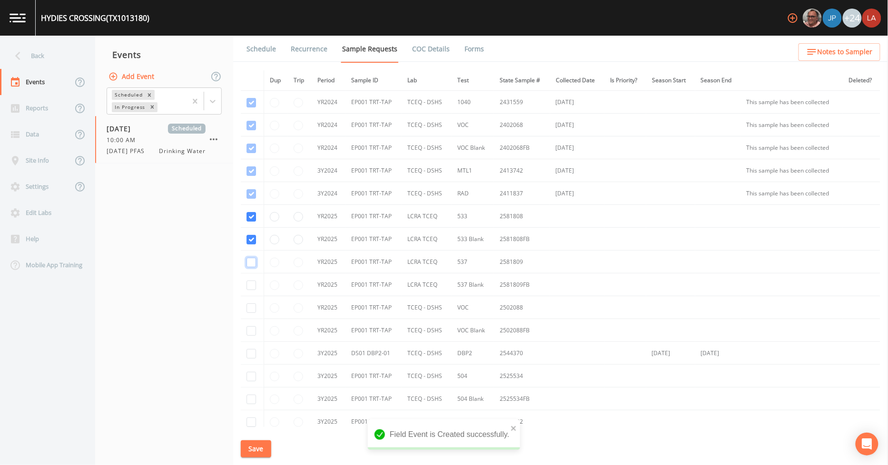
click at [249, 263] on input "checkbox" at bounding box center [251, 263] width 10 height 10
checkbox input "true"
click at [249, 292] on td at bounding box center [252, 284] width 23 height 23
click at [249, 288] on input "checkbox" at bounding box center [251, 286] width 10 height 10
checkbox input "true"
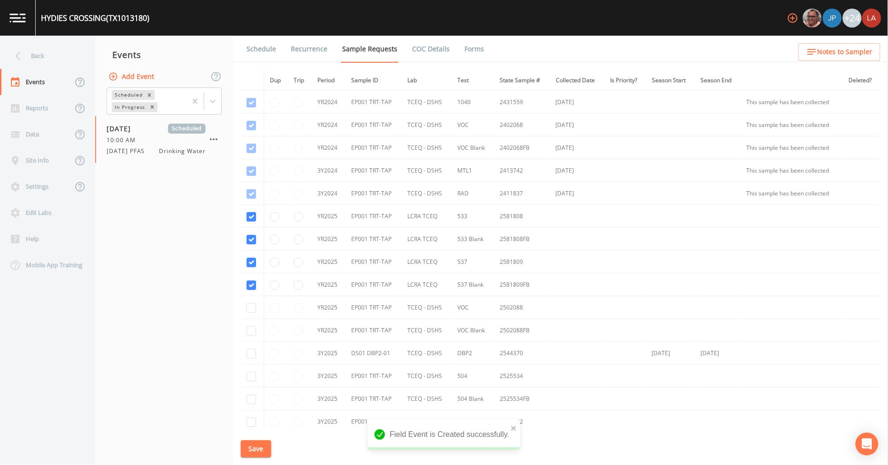
click at [251, 448] on button "Save" at bounding box center [256, 449] width 30 height 18
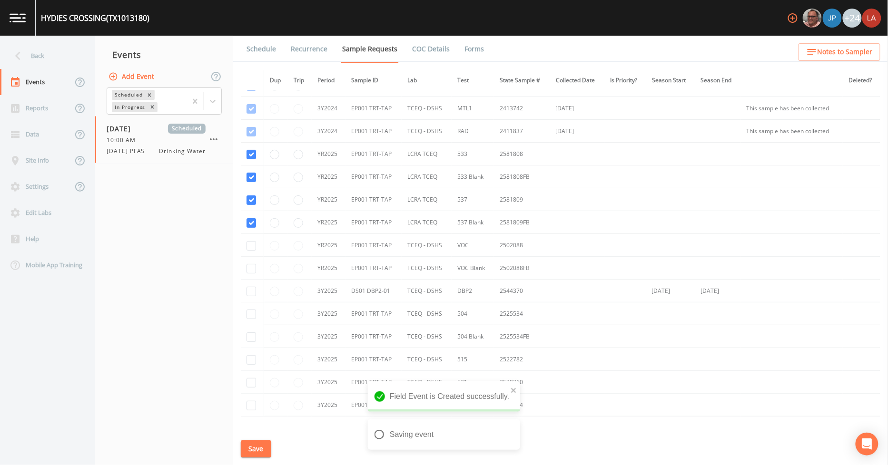
scroll to position [128, 0]
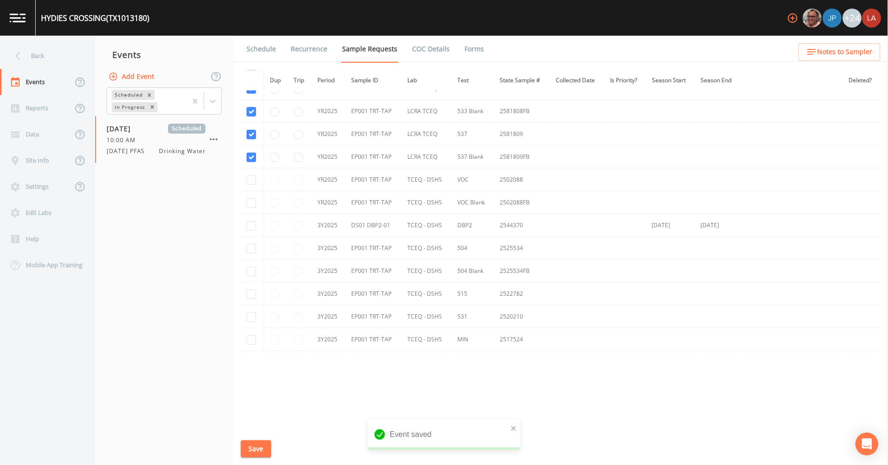
click at [262, 50] on link "Schedule" at bounding box center [261, 49] width 32 height 27
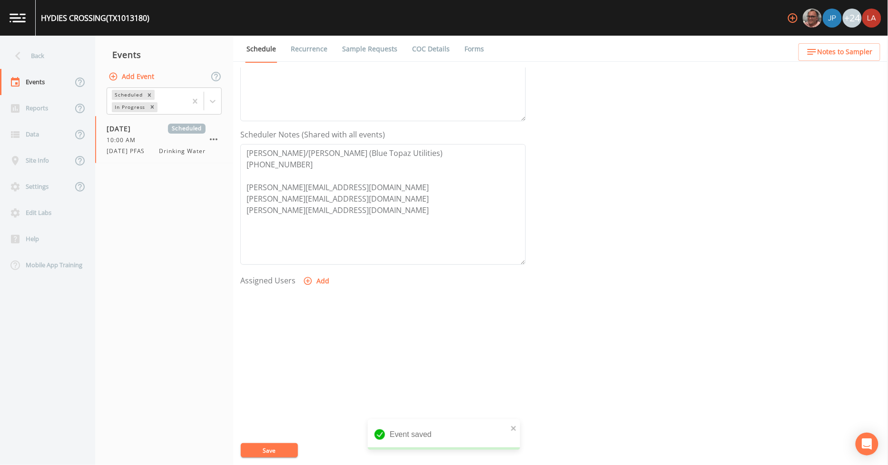
scroll to position [205, 0]
click at [319, 284] on button "Add" at bounding box center [317, 281] width 32 height 18
select select "0c4ac92a-2052-4971-af99-d49bdd27a7b1"
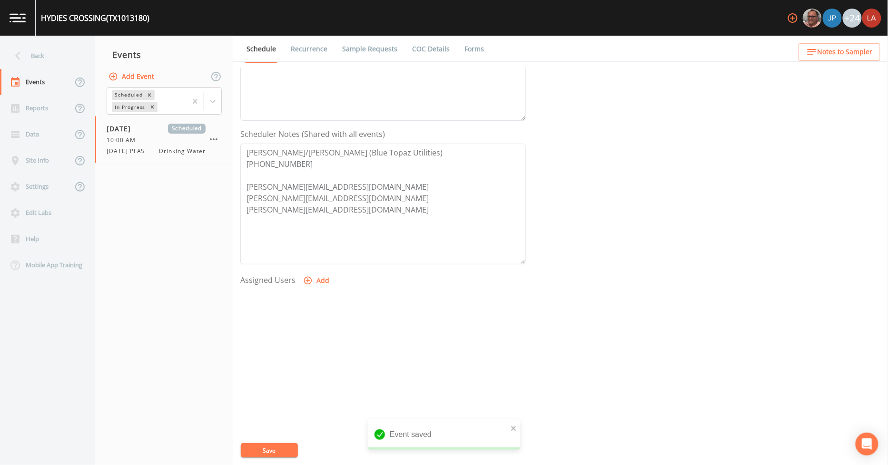
select select
click at [260, 449] on button "Save" at bounding box center [269, 450] width 57 height 14
click at [20, 57] on icon at bounding box center [18, 56] width 17 height 17
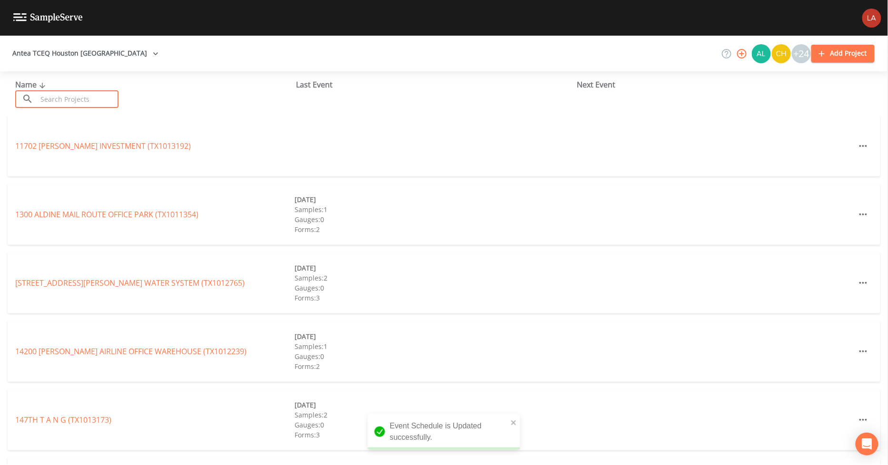
click at [92, 96] on input "text" at bounding box center [77, 99] width 81 height 18
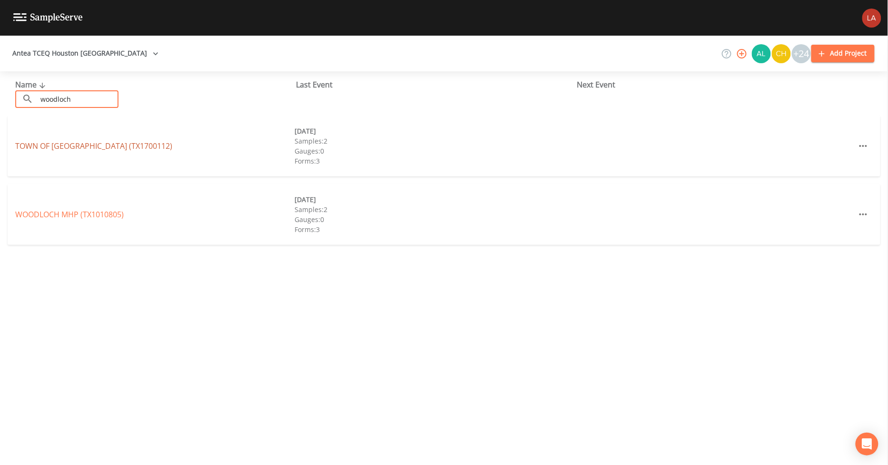
type input "woodloch"
click at [41, 146] on link "TOWN OF [GEOGRAPHIC_DATA] (TX1700112)" at bounding box center [93, 146] width 157 height 10
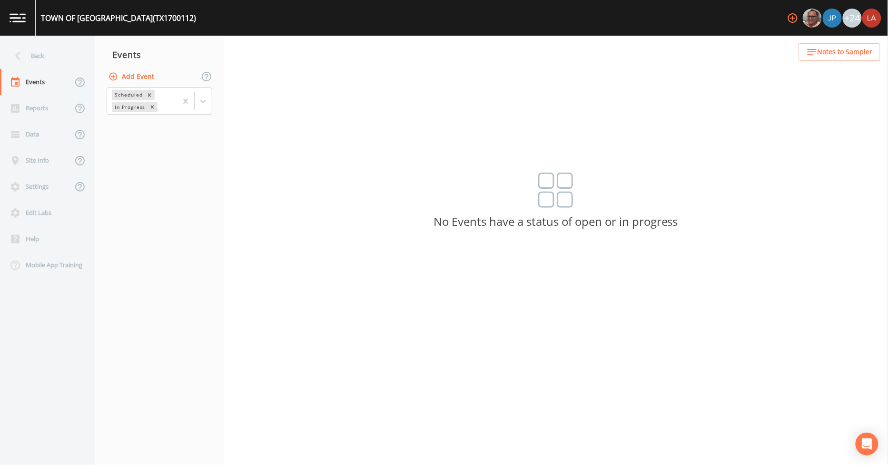
click at [128, 77] on button "Add Event" at bounding box center [132, 77] width 51 height 18
paste input "[DATE] PFAS"
type input "[DATE] PFAS"
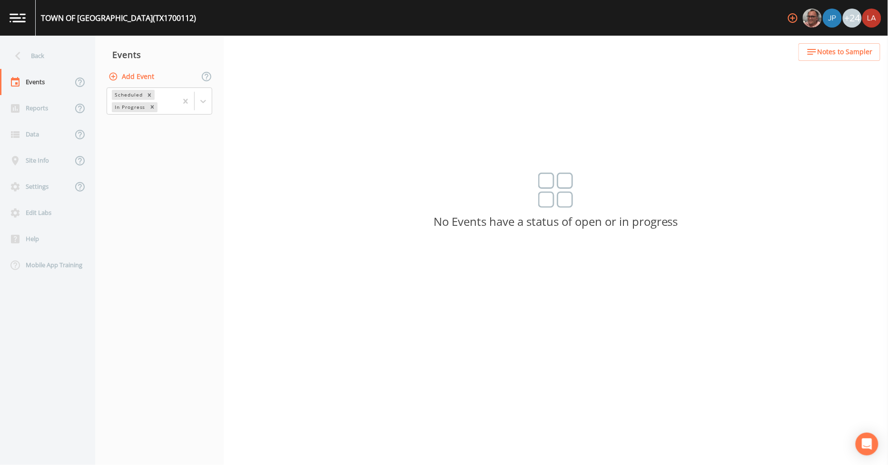
type input "[DATE]"
type input "11:00"
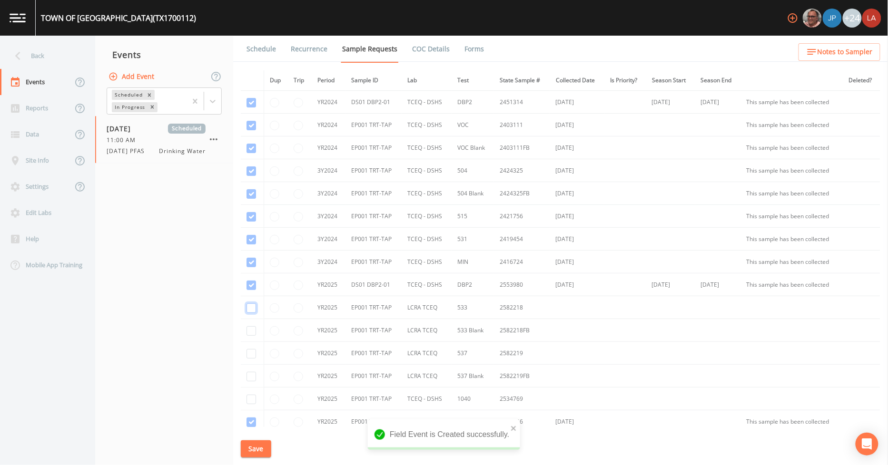
click at [249, 310] on input "checkbox" at bounding box center [251, 308] width 10 height 10
checkbox input "true"
click at [251, 333] on input "checkbox" at bounding box center [251, 331] width 10 height 10
checkbox input "true"
drag, startPoint x: 250, startPoint y: 352, endPoint x: 249, endPoint y: 365, distance: 12.9
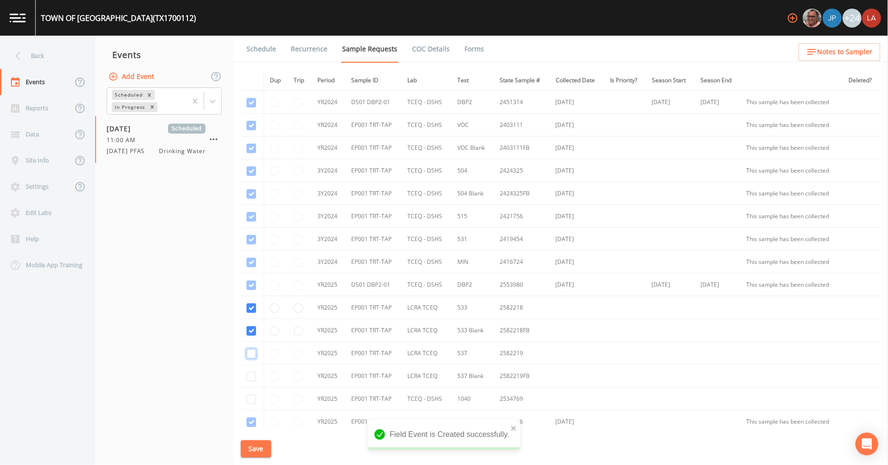
click at [250, 353] on input "checkbox" at bounding box center [251, 354] width 10 height 10
checkbox input "true"
click at [248, 378] on input "checkbox" at bounding box center [251, 377] width 10 height 10
checkbox input "true"
click at [249, 452] on button "Save" at bounding box center [256, 449] width 30 height 18
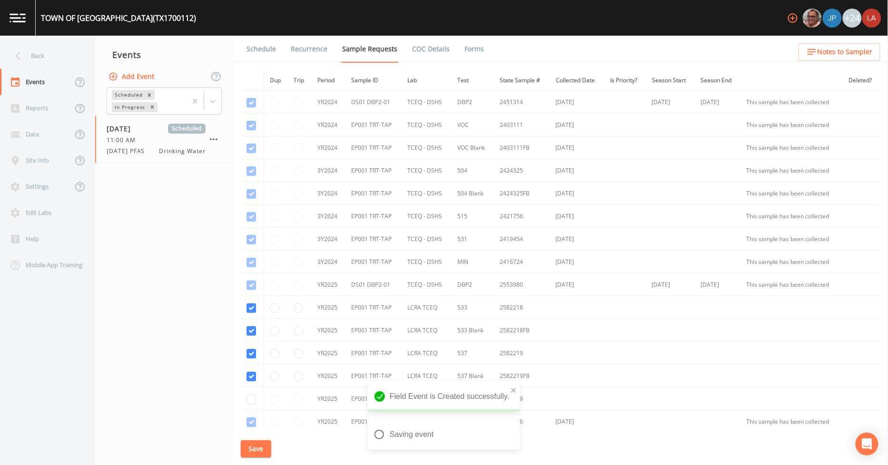
click at [246, 48] on link "Schedule" at bounding box center [261, 49] width 32 height 27
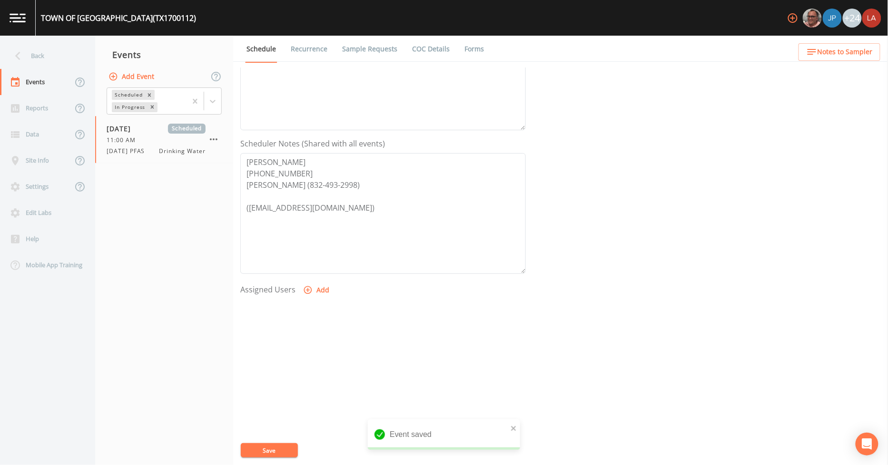
scroll to position [205, 0]
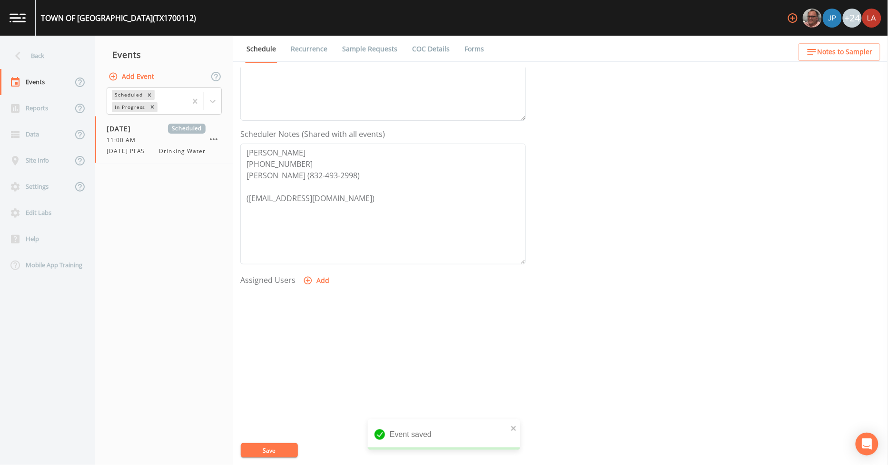
click at [305, 277] on icon "button" at bounding box center [308, 281] width 8 height 8
select select "0c4ac92a-2052-4971-af99-d49bdd27a7b1"
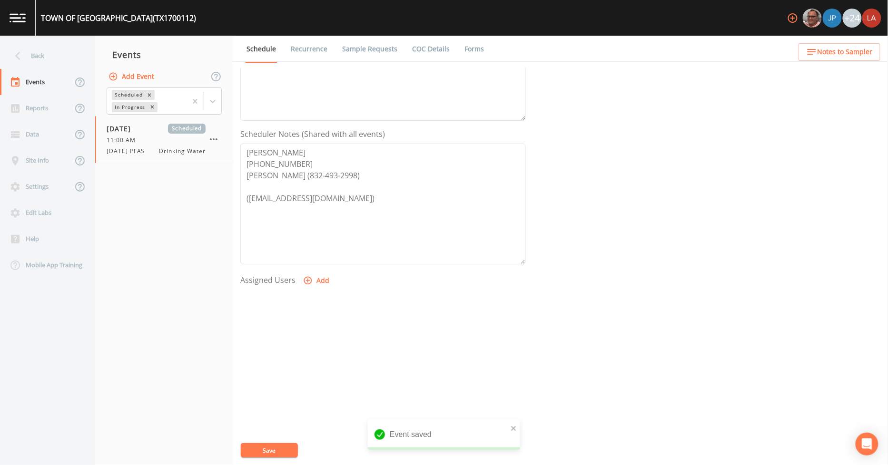
select select
click at [258, 451] on button "Save" at bounding box center [269, 450] width 57 height 14
click at [29, 49] on div "Back" at bounding box center [43, 56] width 86 height 26
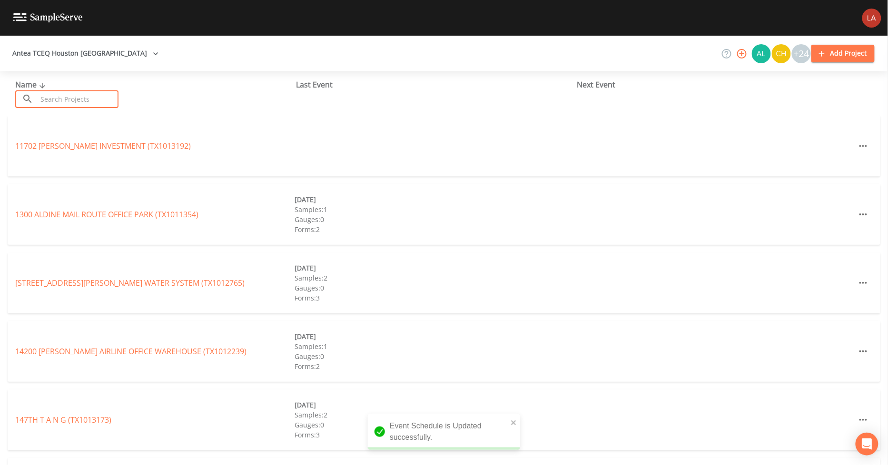
click at [72, 98] on input "text" at bounding box center [77, 99] width 81 height 18
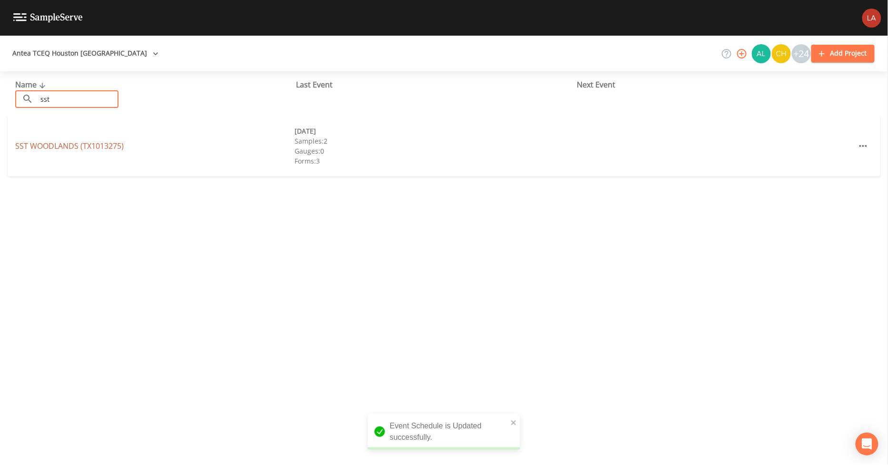
type input "sst"
click at [34, 146] on link "SST WOODLANDS (TX1013275)" at bounding box center [69, 146] width 108 height 10
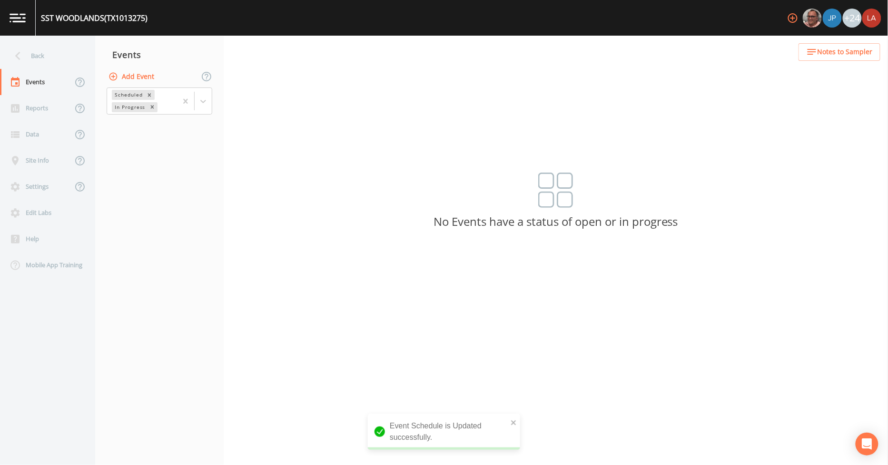
click at [141, 76] on button "Add Event" at bounding box center [132, 77] width 51 height 18
paste input "[DATE] PFAS"
type input "[DATE] PFAS"
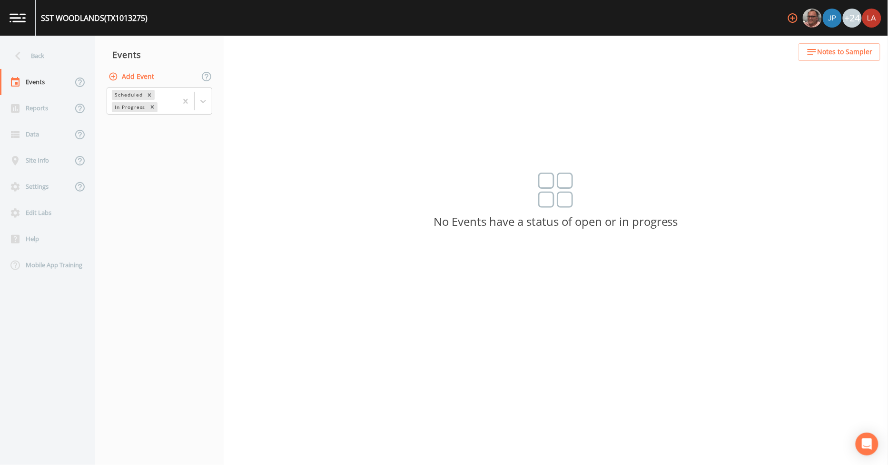
type input "[DATE]"
type input "11:45"
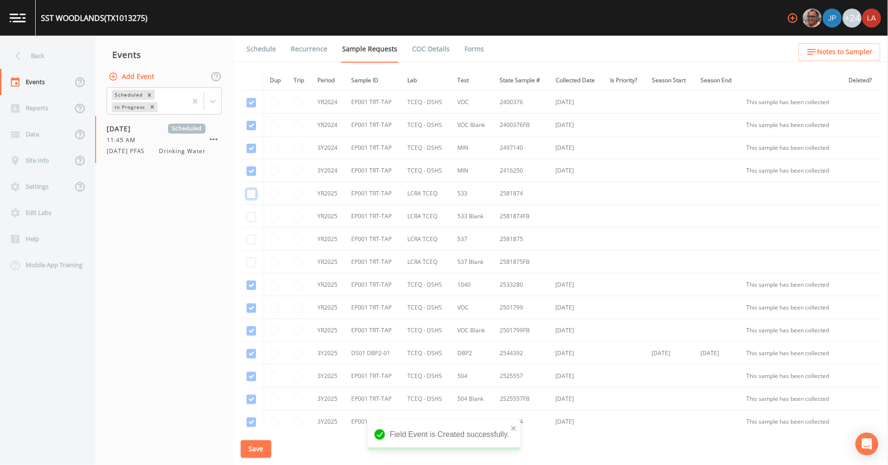
click at [249, 194] on input "checkbox" at bounding box center [251, 194] width 10 height 10
checkbox input "true"
click at [249, 216] on input "checkbox" at bounding box center [251, 217] width 10 height 10
checkbox input "true"
click at [250, 243] on input "checkbox" at bounding box center [251, 240] width 10 height 10
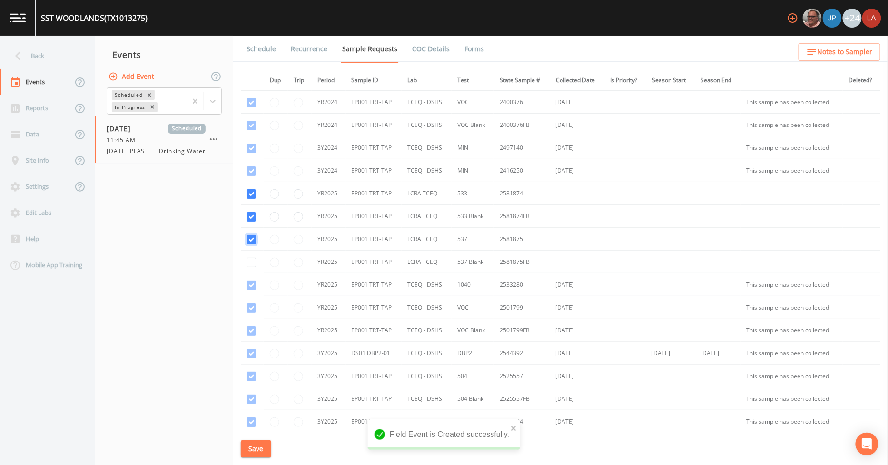
checkbox input "true"
click at [250, 265] on input "checkbox" at bounding box center [251, 263] width 10 height 10
checkbox input "true"
click at [246, 450] on button "Save" at bounding box center [256, 449] width 30 height 18
click at [257, 52] on link "Schedule" at bounding box center [261, 49] width 32 height 27
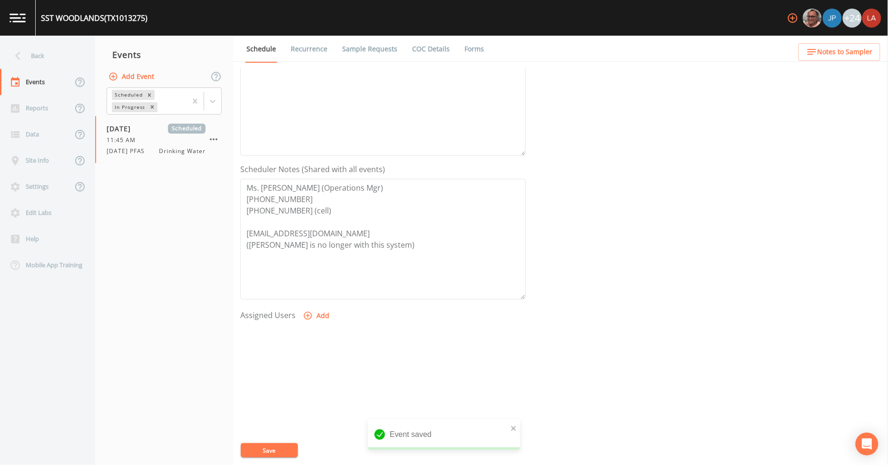
scroll to position [205, 0]
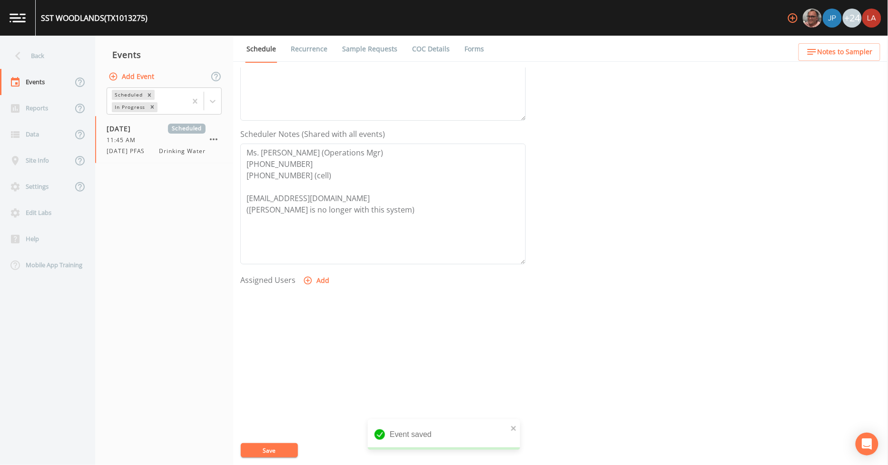
click at [320, 280] on button "Add" at bounding box center [317, 281] width 32 height 18
select select "0c4ac92a-2052-4971-af99-d49bdd27a7b1"
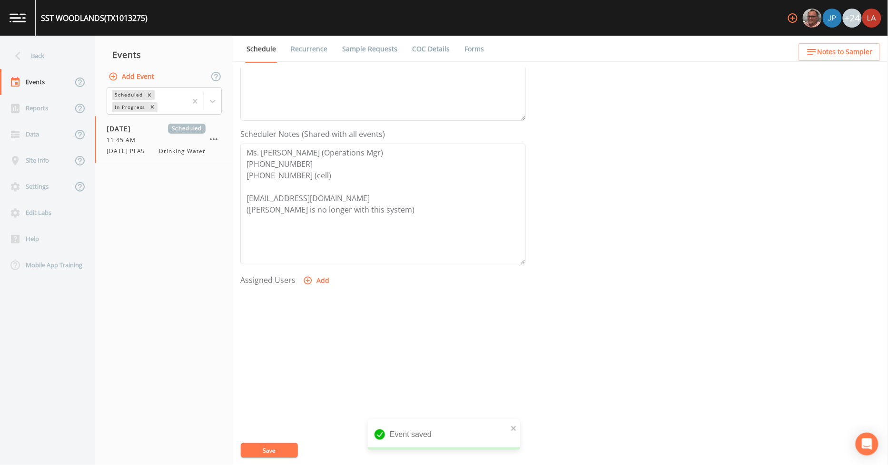
select select
click at [274, 450] on button "Save" at bounding box center [269, 450] width 57 height 14
click at [43, 55] on div "Back" at bounding box center [43, 56] width 86 height 26
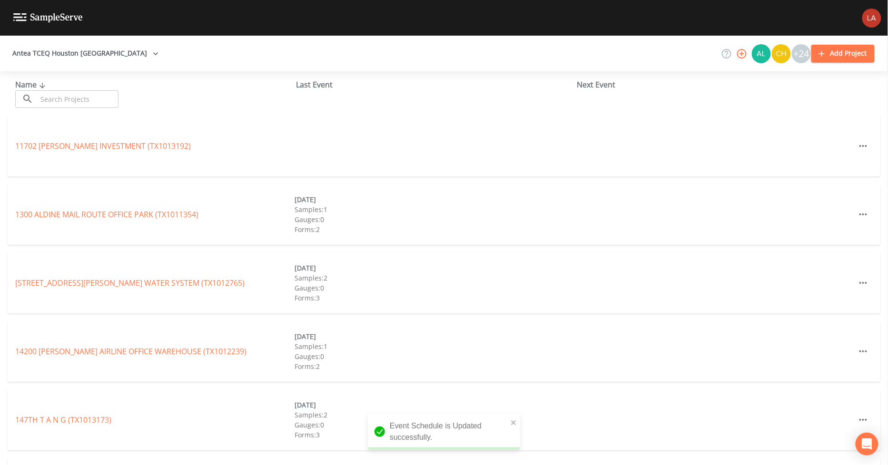
click at [97, 98] on input "text" at bounding box center [77, 99] width 81 height 18
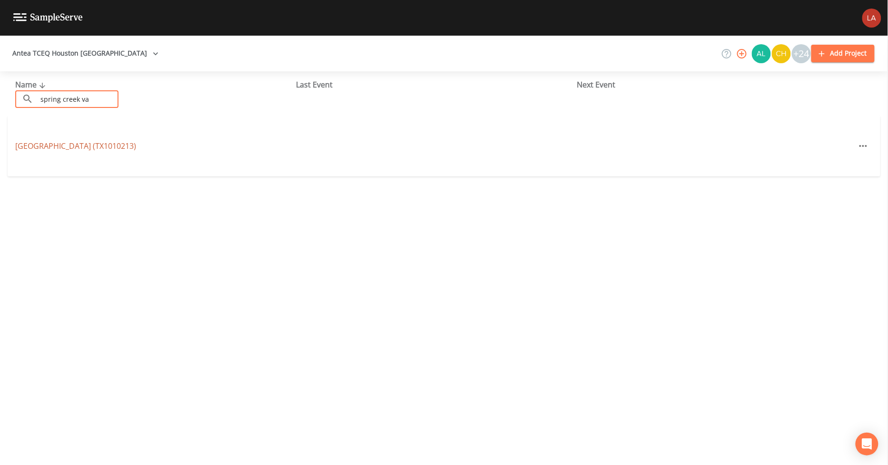
type input "spring creek va"
click at [59, 149] on link "[GEOGRAPHIC_DATA] (TX1010213)" at bounding box center [75, 146] width 121 height 10
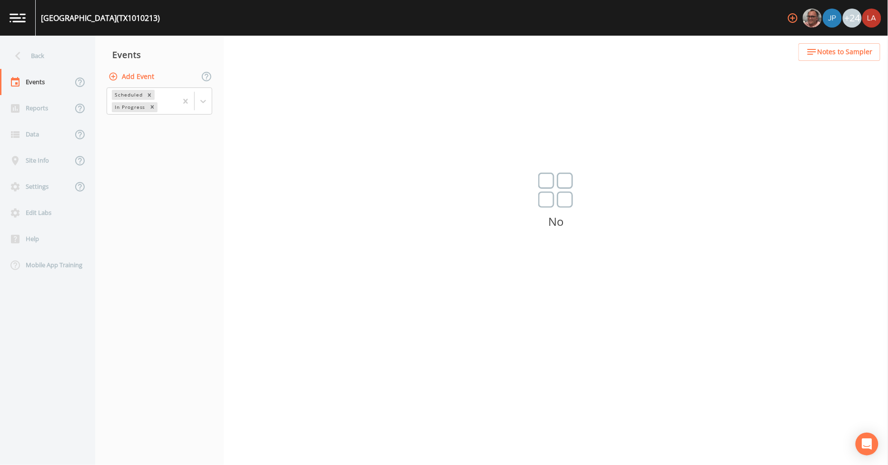
click at [155, 78] on button "Add Event" at bounding box center [132, 77] width 51 height 18
paste input "[DATE] PFAS"
type input "[DATE] PFAS"
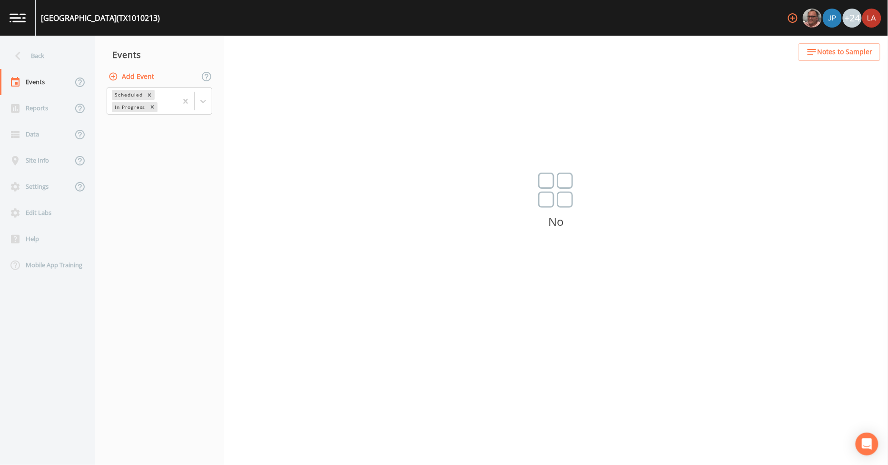
type input "[DATE]"
type input "12:35"
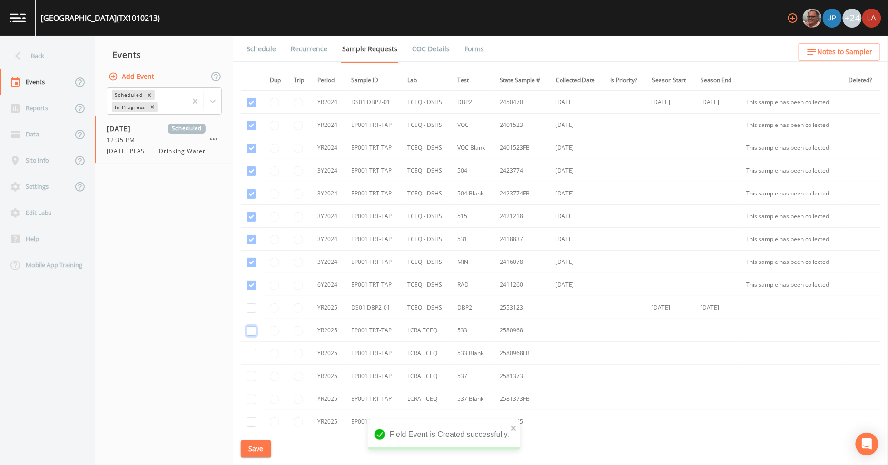
click at [248, 333] on input "checkbox" at bounding box center [251, 331] width 10 height 10
checkbox input "true"
click at [253, 355] on input "checkbox" at bounding box center [251, 354] width 10 height 10
checkbox input "true"
click at [253, 379] on input "checkbox" at bounding box center [251, 377] width 10 height 10
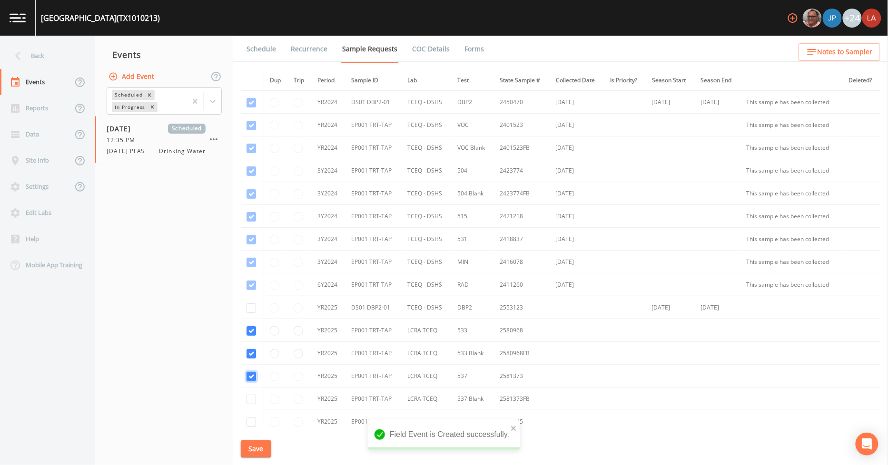
checkbox input "true"
click at [252, 400] on input "checkbox" at bounding box center [251, 400] width 10 height 10
checkbox input "true"
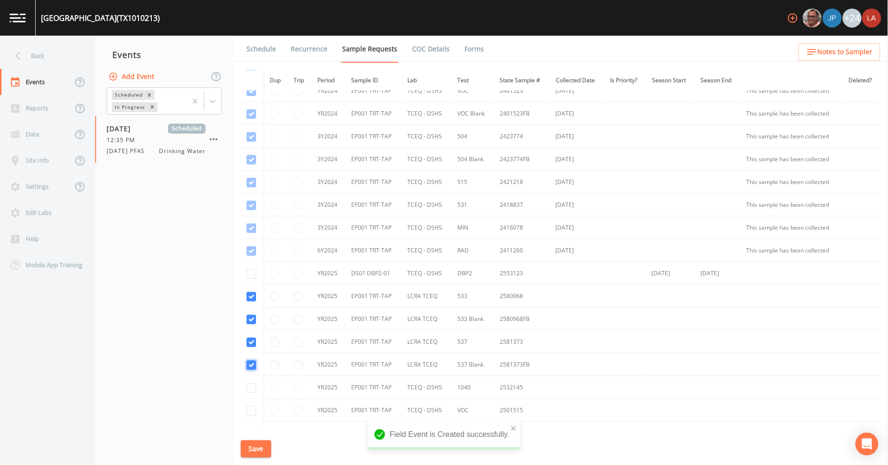
scroll to position [53, 0]
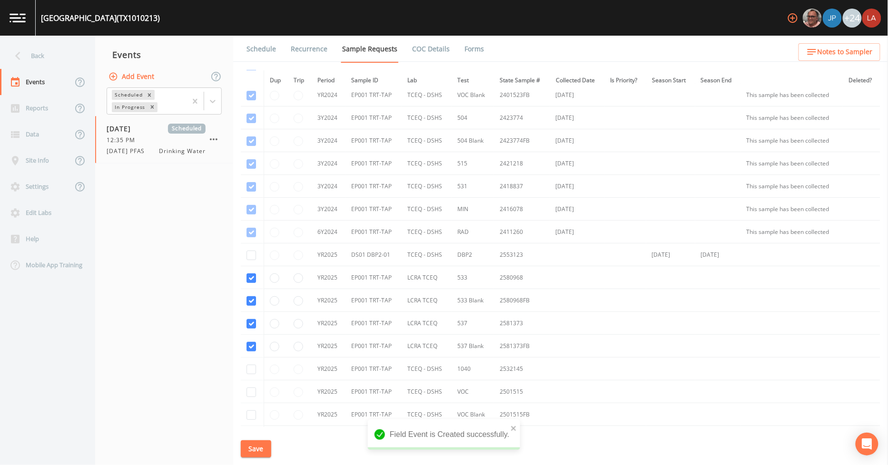
click at [254, 449] on button "Save" at bounding box center [256, 449] width 30 height 18
click at [264, 45] on link "Schedule" at bounding box center [261, 49] width 32 height 27
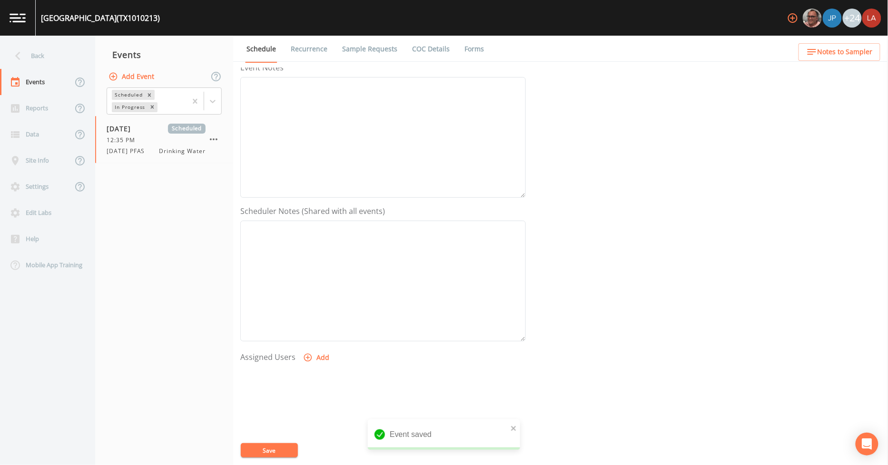
scroll to position [158, 0]
click at [318, 278] on textarea "Event Notes" at bounding box center [382, 251] width 285 height 121
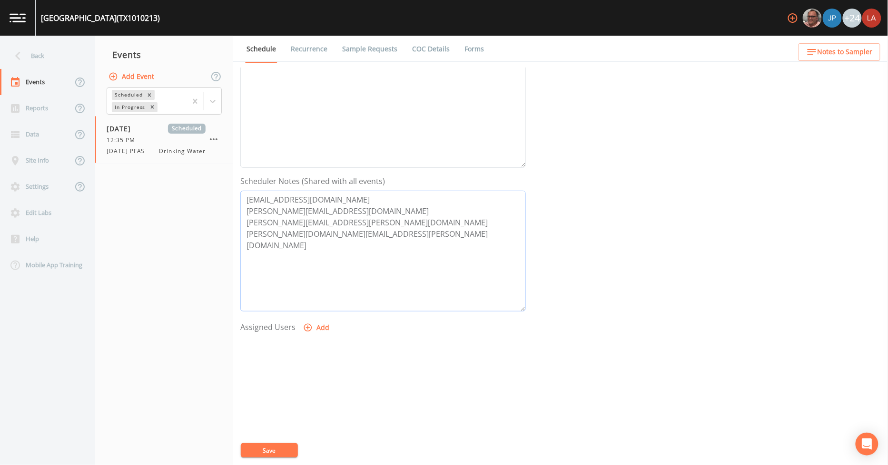
type textarea "[EMAIL_ADDRESS][DOMAIN_NAME] [PERSON_NAME][EMAIL_ADDRESS][DOMAIN_NAME] [PERSON_…"
click at [322, 325] on button "Add" at bounding box center [317, 328] width 32 height 18
select select "0c4ac92a-2052-4971-af99-d49bdd27a7b1"
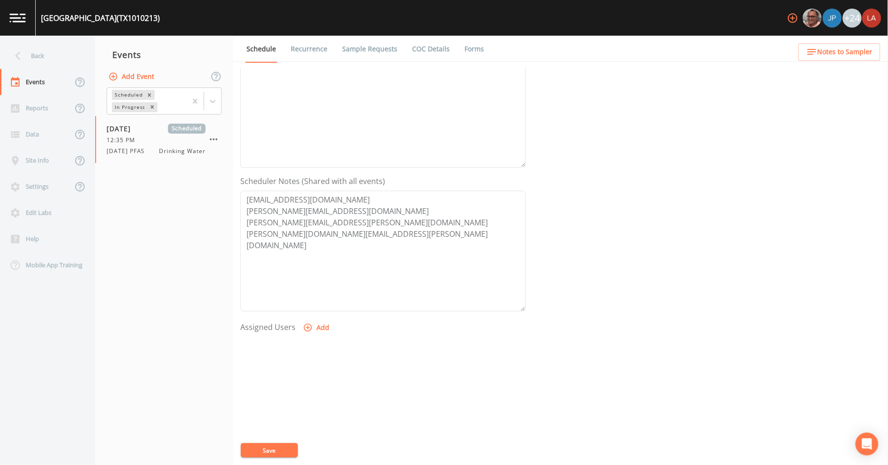
select select
click at [274, 452] on button "Save" at bounding box center [269, 450] width 57 height 14
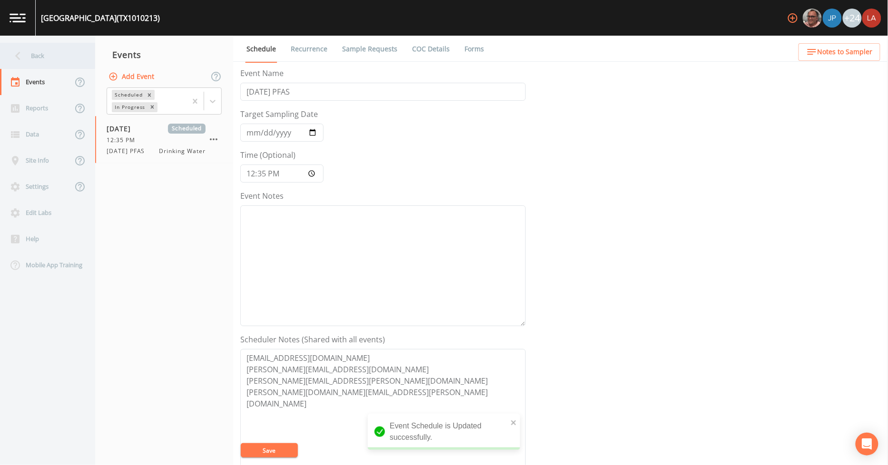
click at [34, 56] on div "Back" at bounding box center [43, 56] width 86 height 26
